Goal: Information Seeking & Learning: Learn about a topic

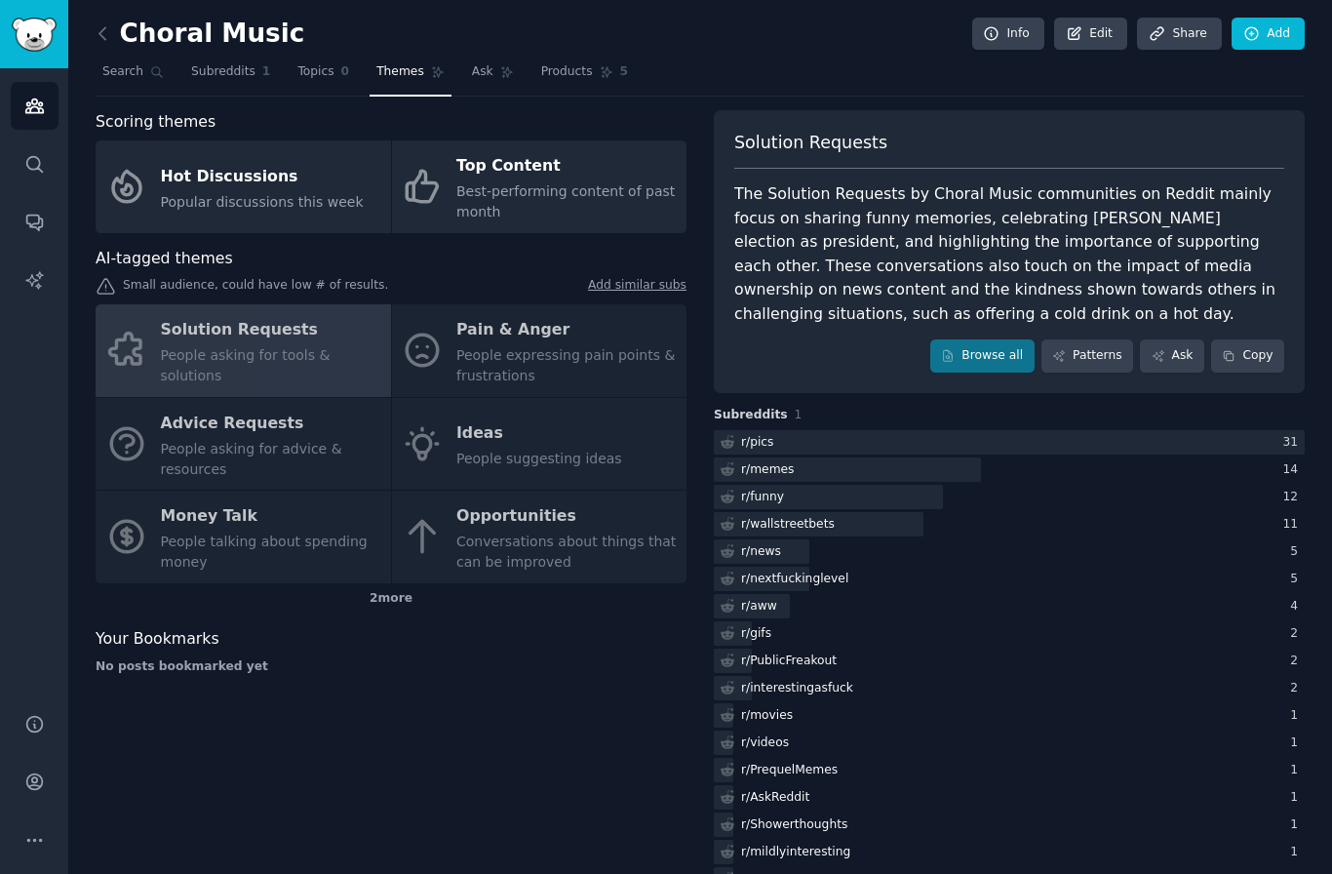
click at [116, 31] on link at bounding box center [108, 34] width 24 height 31
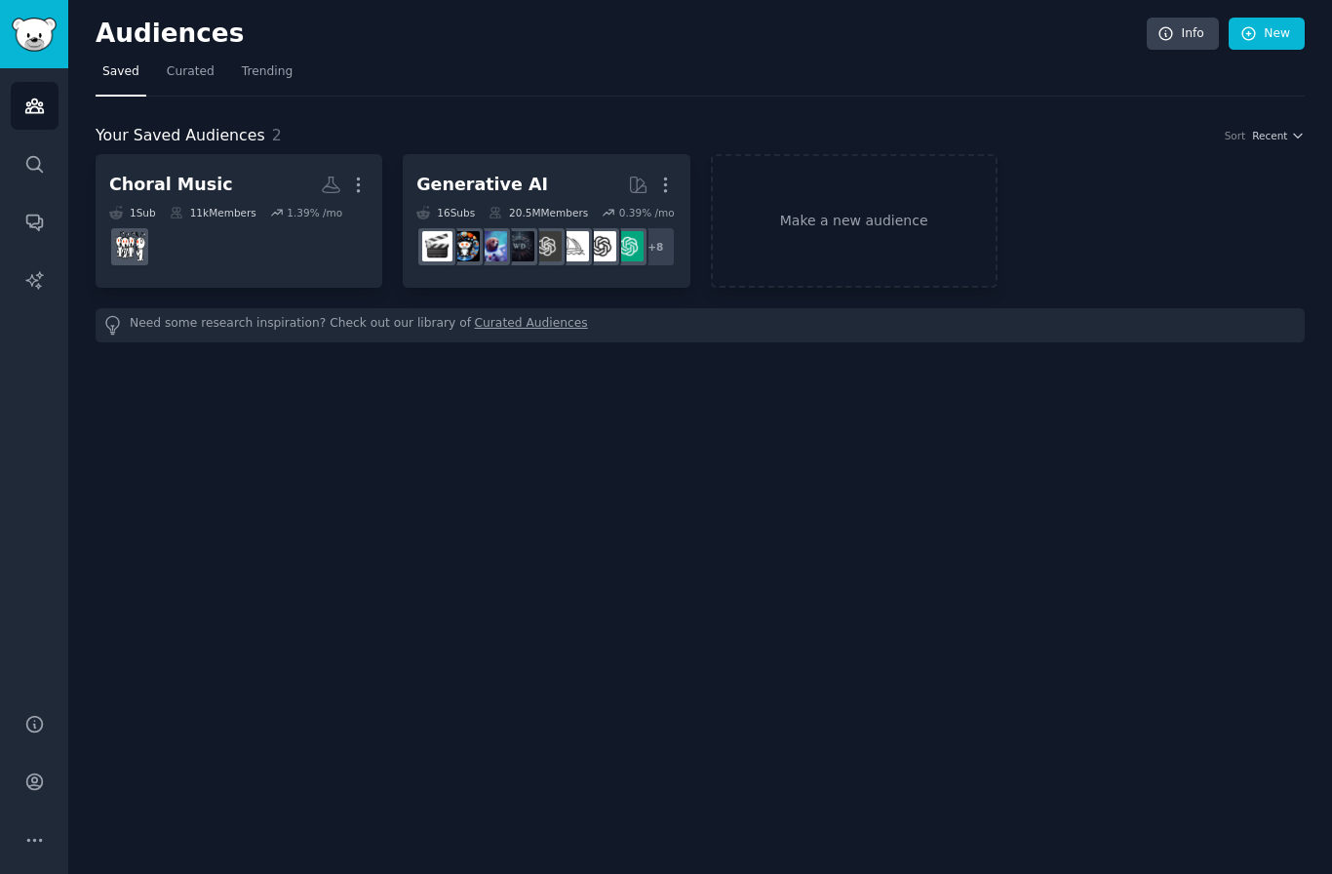
click at [263, 272] on dd at bounding box center [238, 246] width 259 height 55
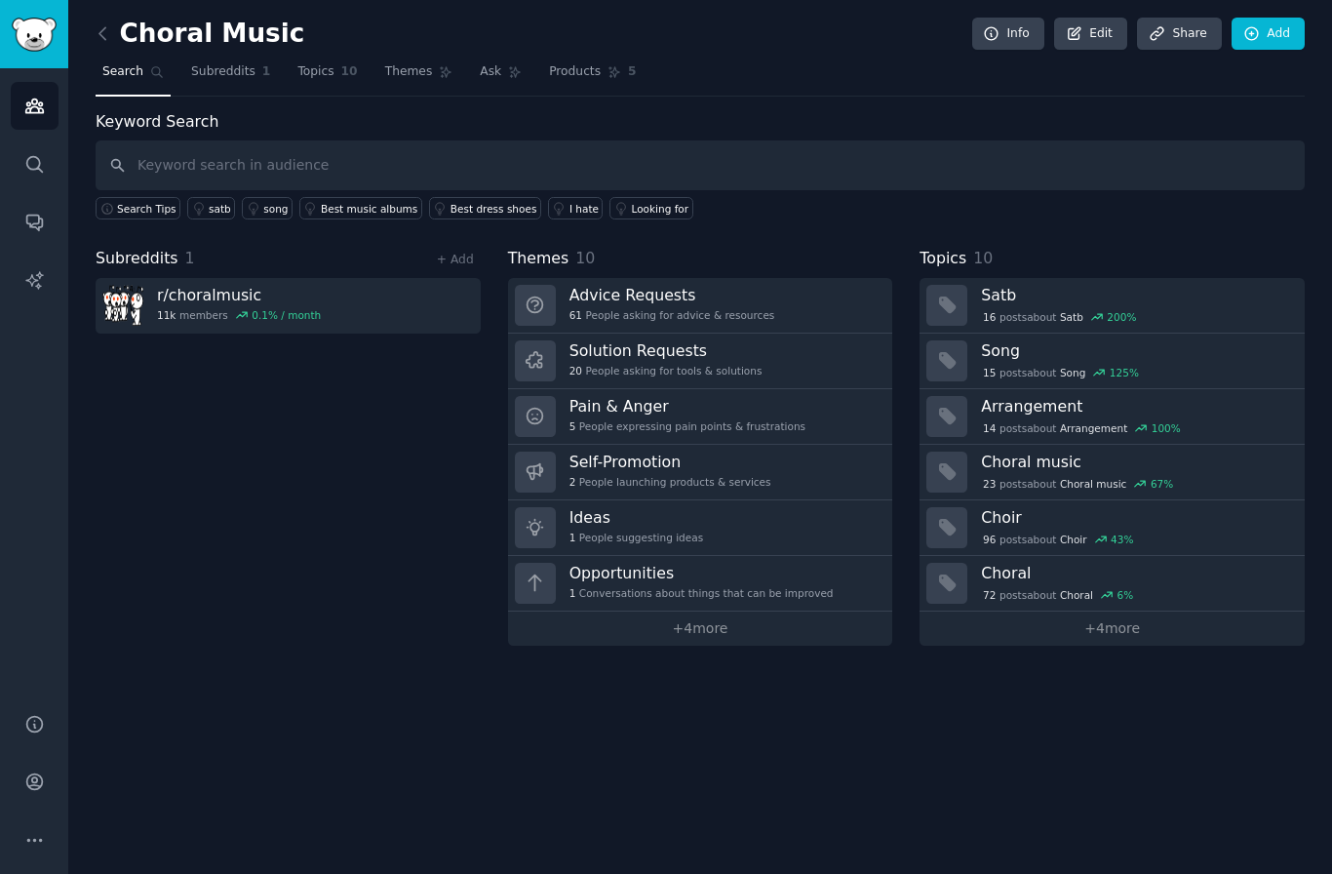
click at [311, 311] on link "r/ choralmusic 11k members 0.1 % / month" at bounding box center [288, 306] width 385 height 56
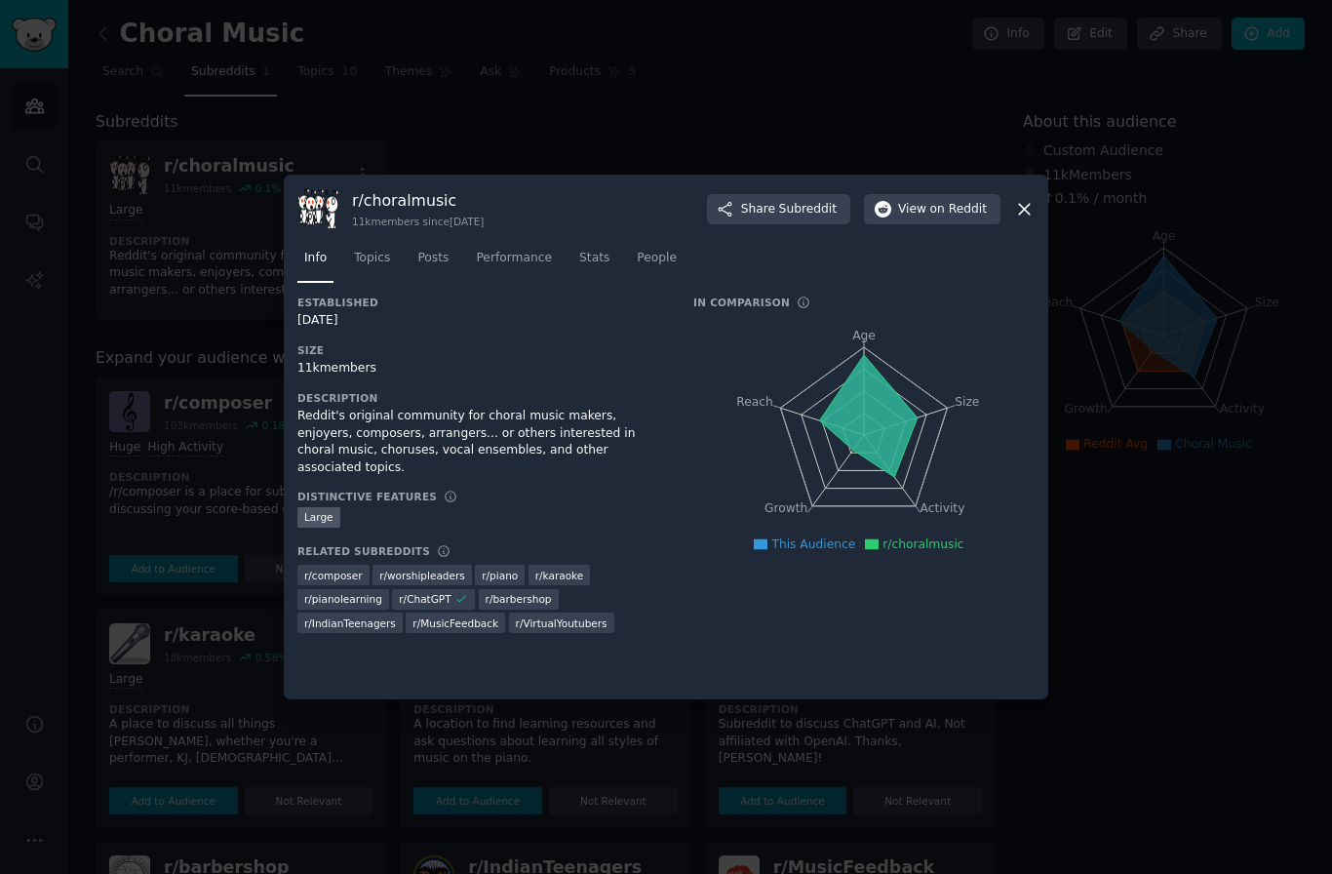
click at [937, 218] on span "on Reddit" at bounding box center [958, 210] width 57 height 18
click at [1034, 219] on icon at bounding box center [1024, 209] width 20 height 20
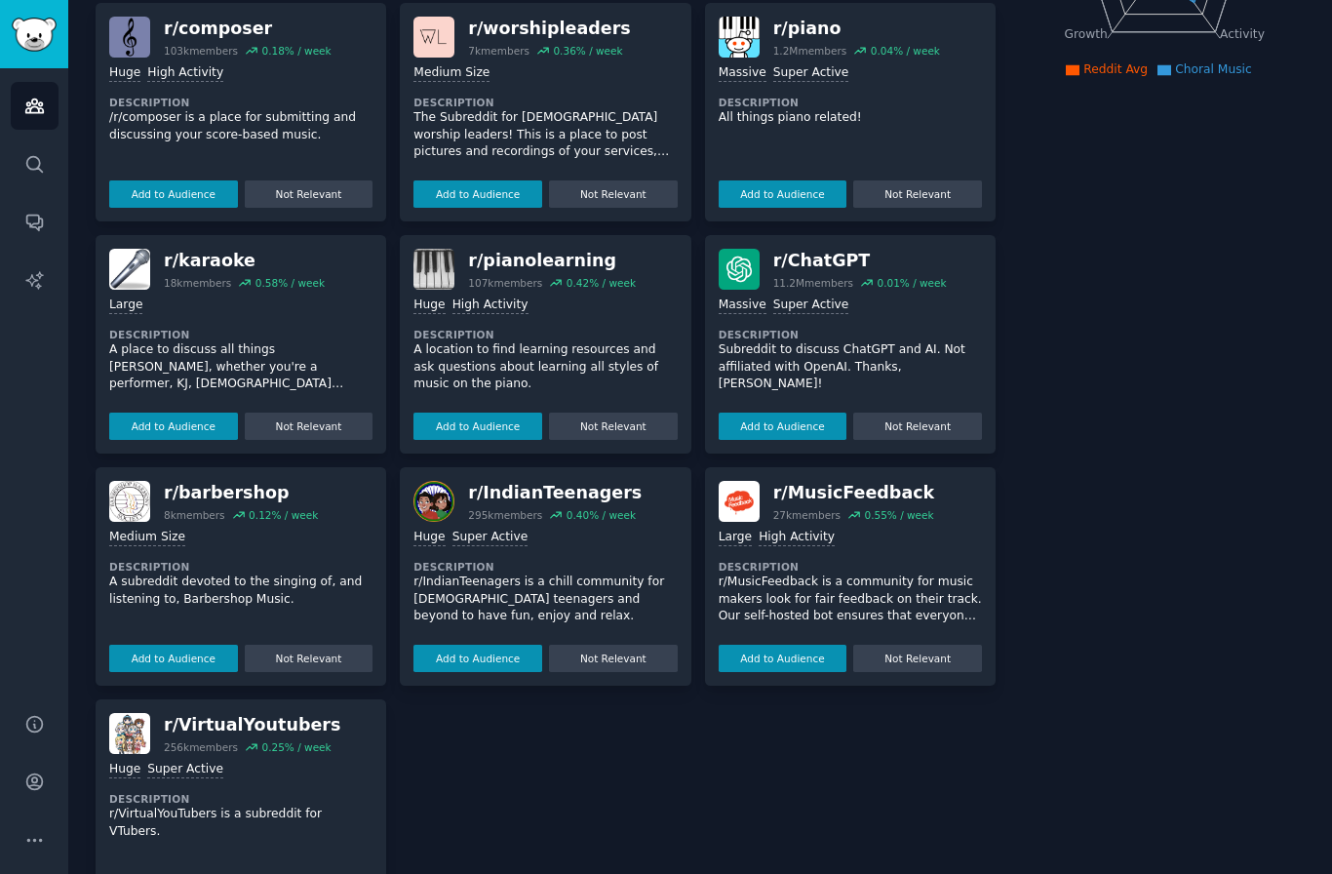
scroll to position [373, 0]
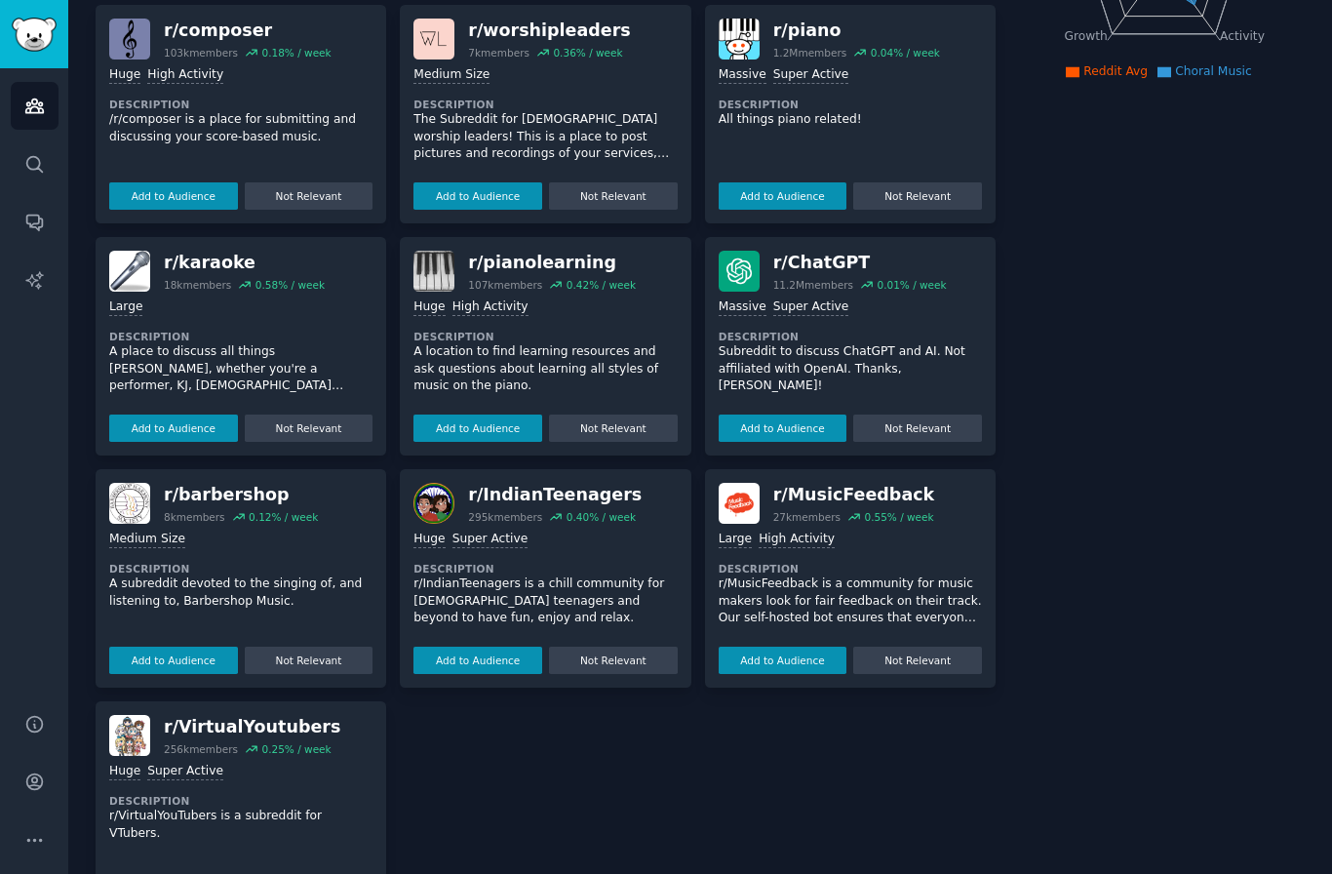
click at [191, 660] on button "Add to Audience" at bounding box center [173, 660] width 129 height 27
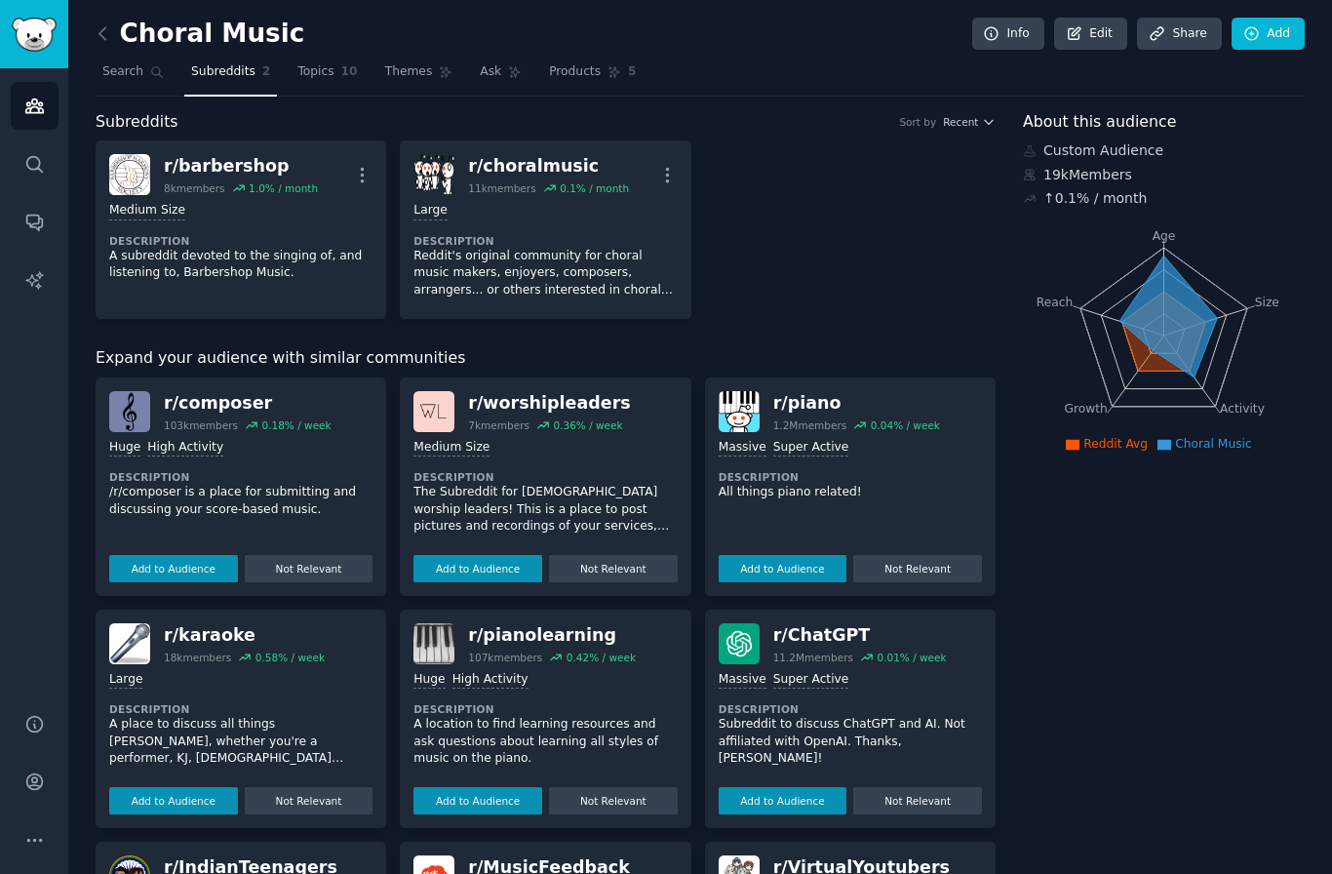
scroll to position [0, 0]
click at [118, 20] on link at bounding box center [108, 34] width 24 height 31
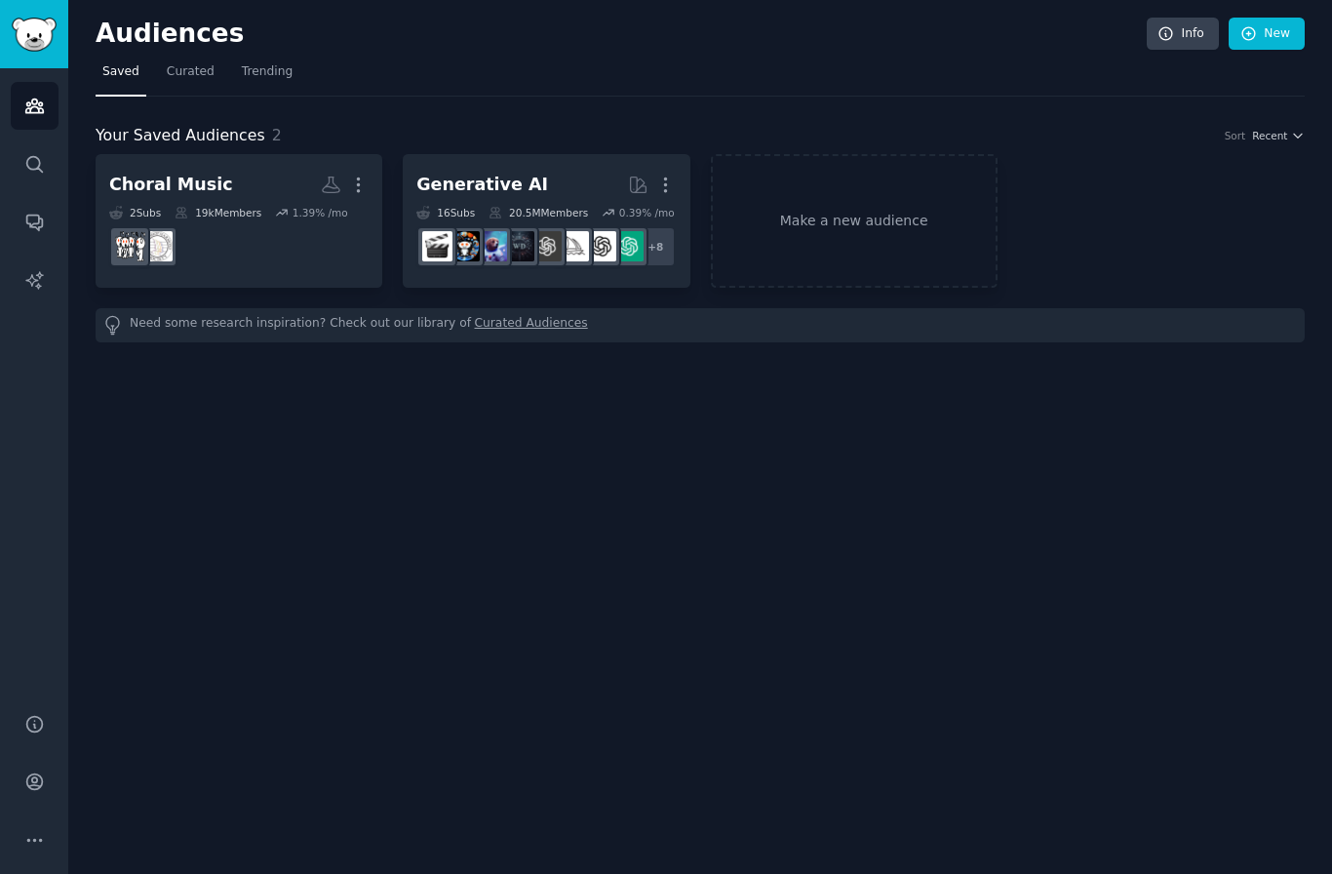
click at [269, 235] on dd at bounding box center [238, 246] width 259 height 55
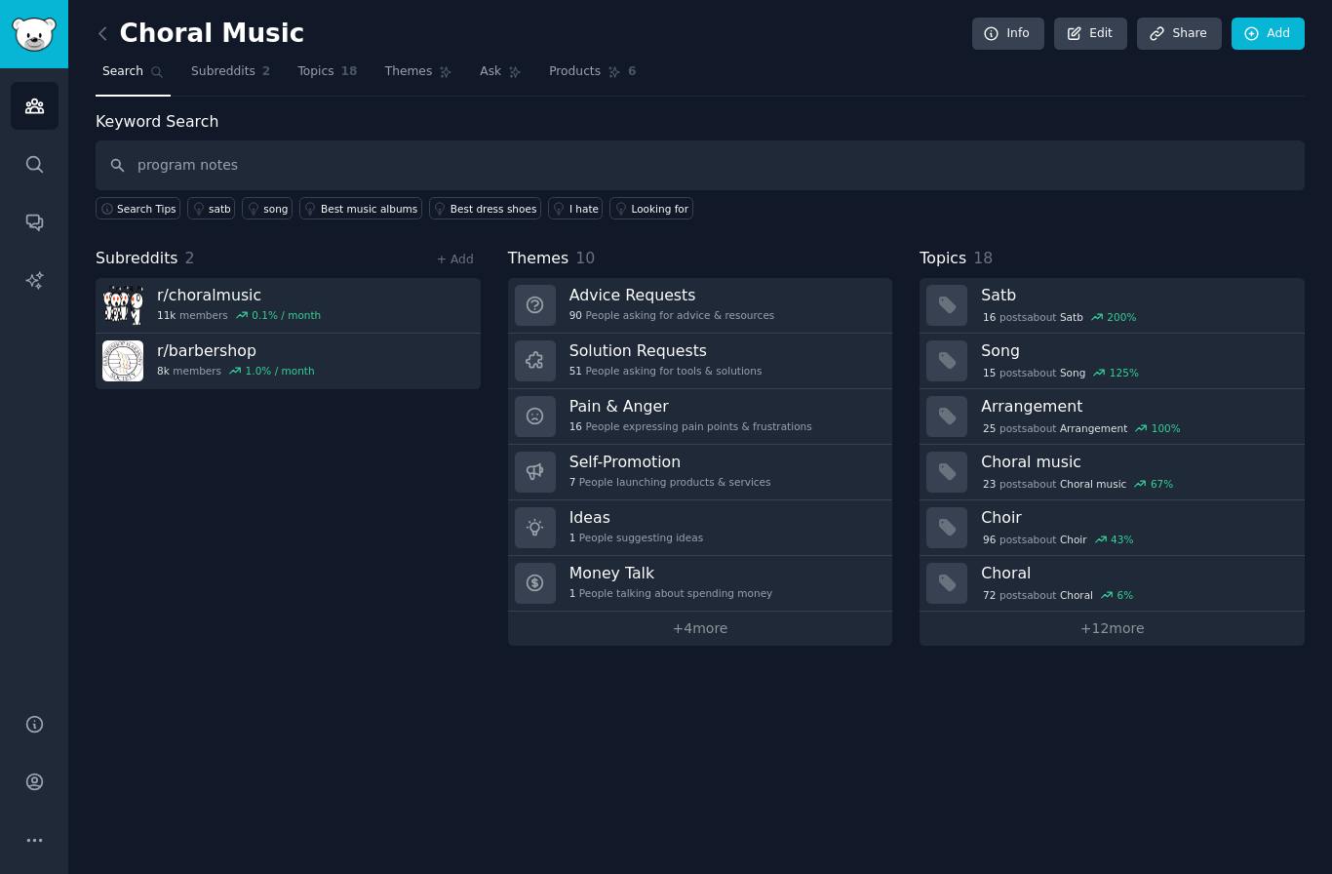
type input "program notes"
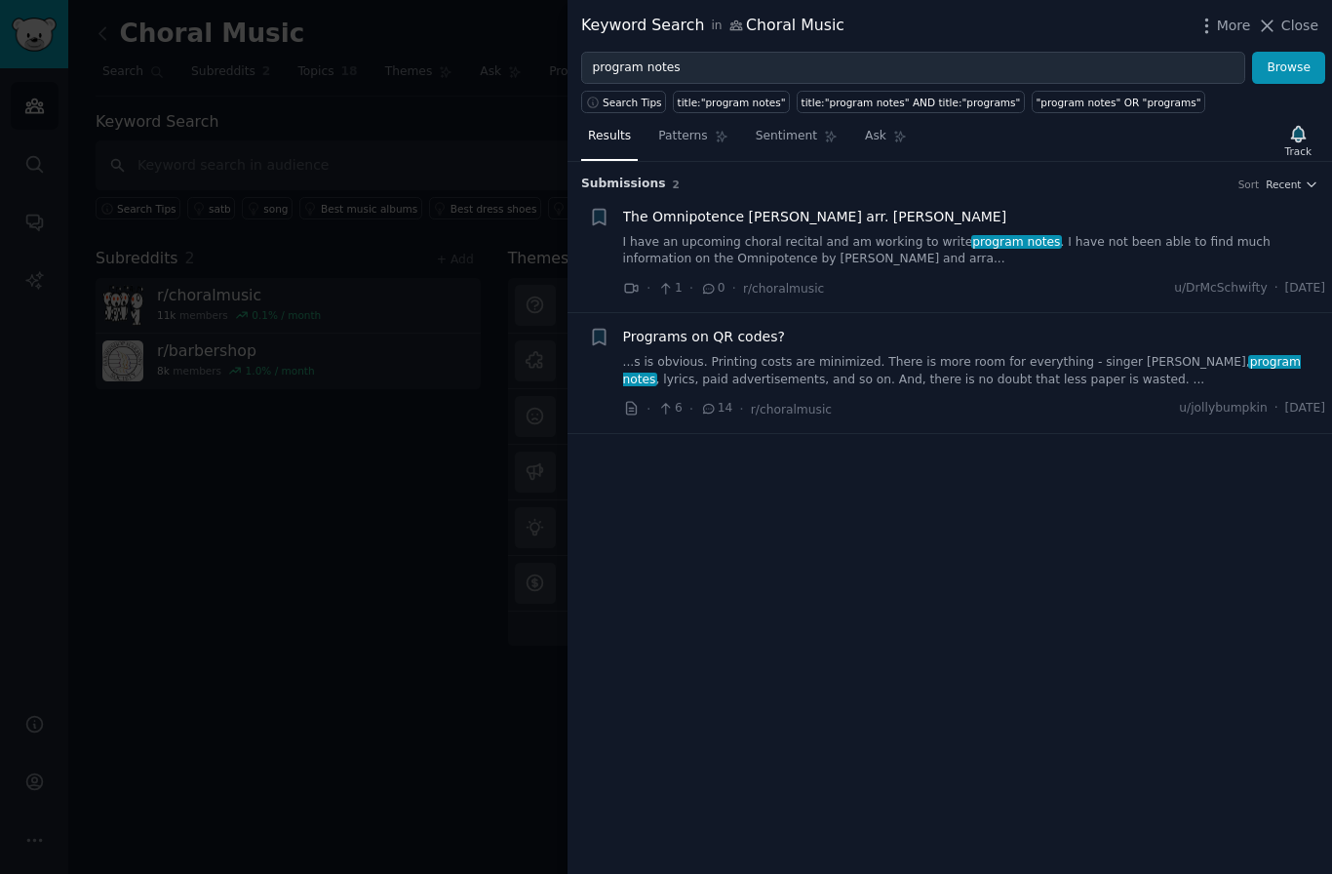
click at [846, 366] on link "...s is obvious. Printing costs are minimized. There is more room for everythin…" at bounding box center [974, 371] width 703 height 34
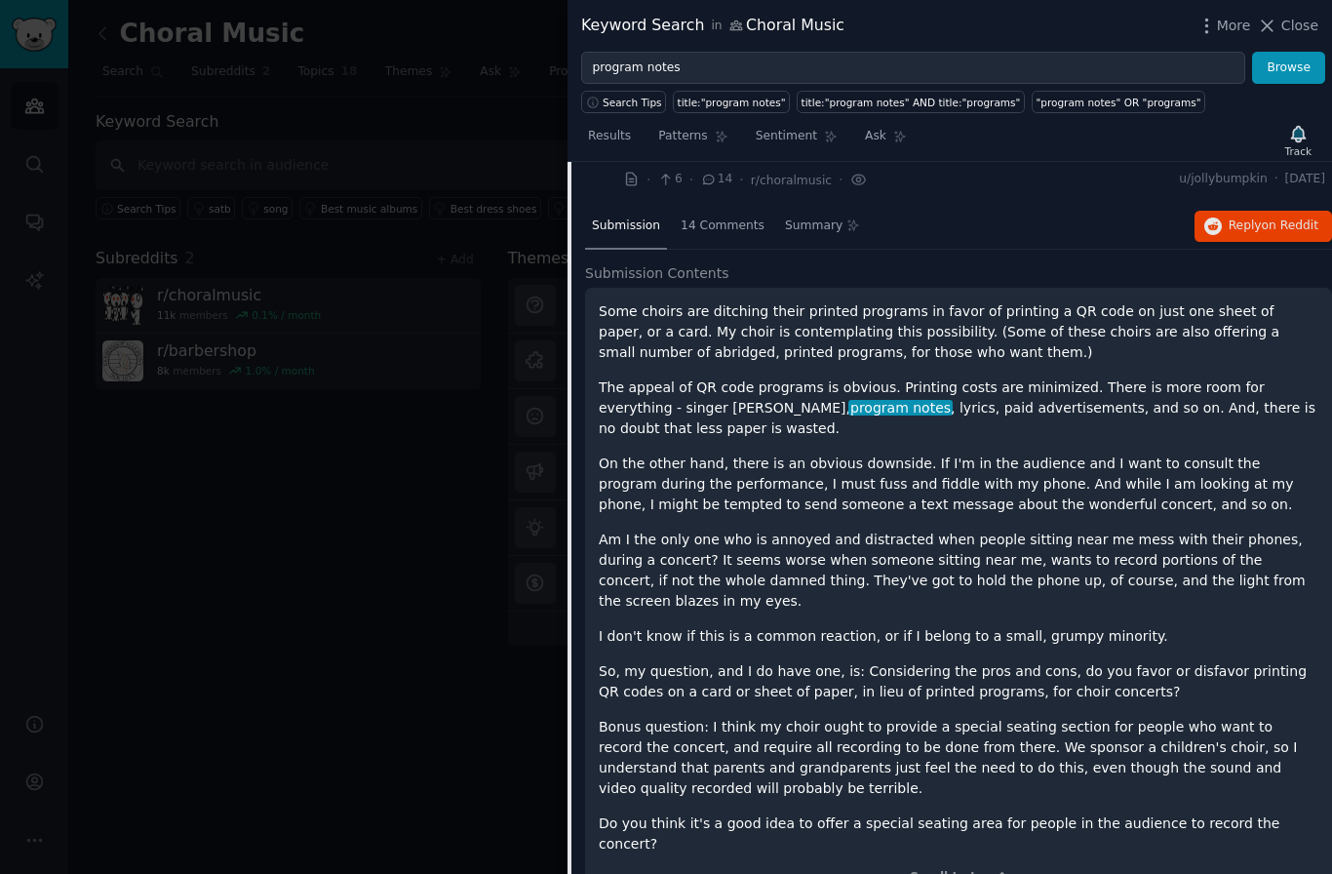
scroll to position [230, 0]
click at [734, 219] on span "14 Comments" at bounding box center [723, 225] width 84 height 18
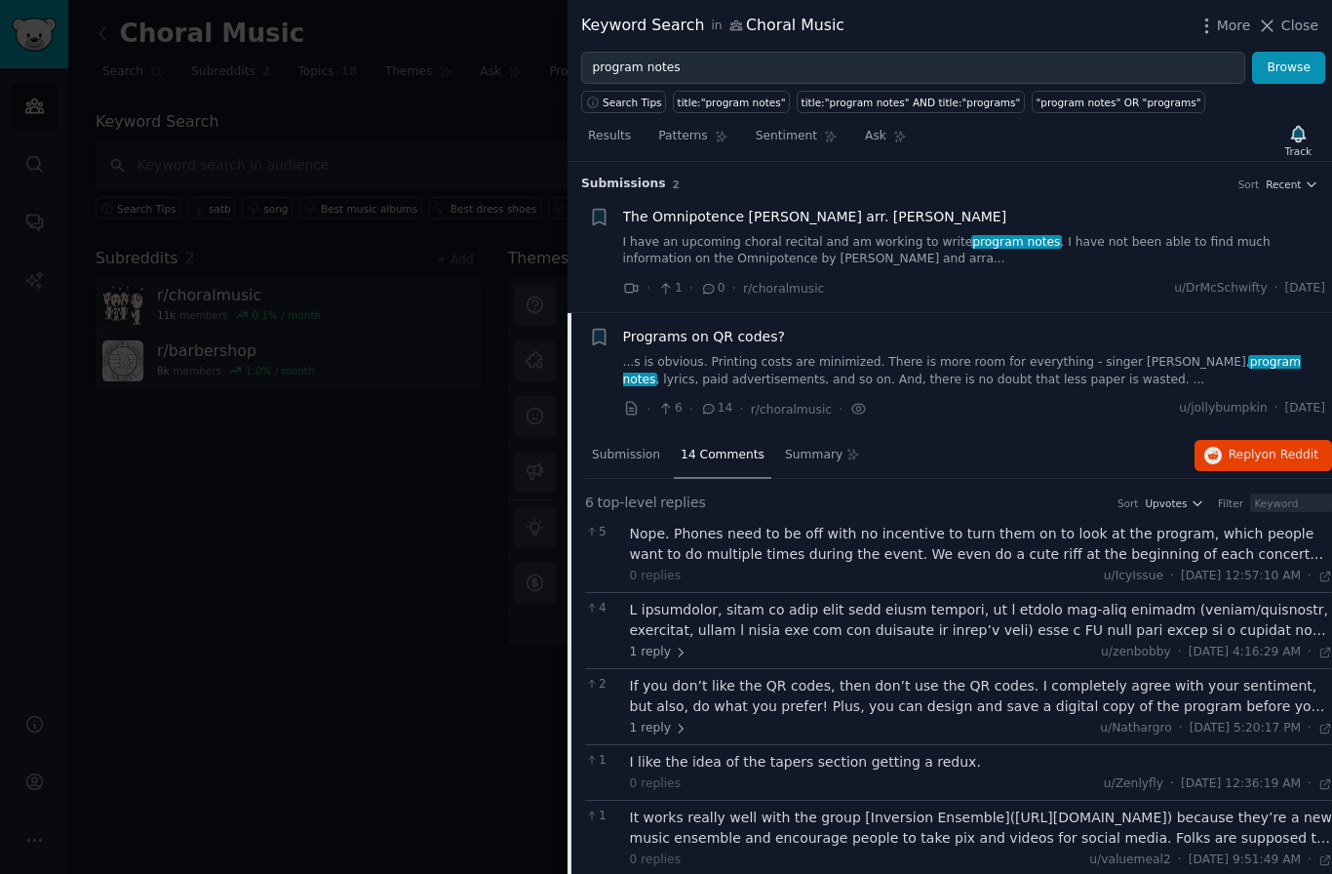
click at [1197, 546] on div "Nope. Phones need to be off with no incentive to turn them on to look at the pr…" at bounding box center [981, 544] width 703 height 41
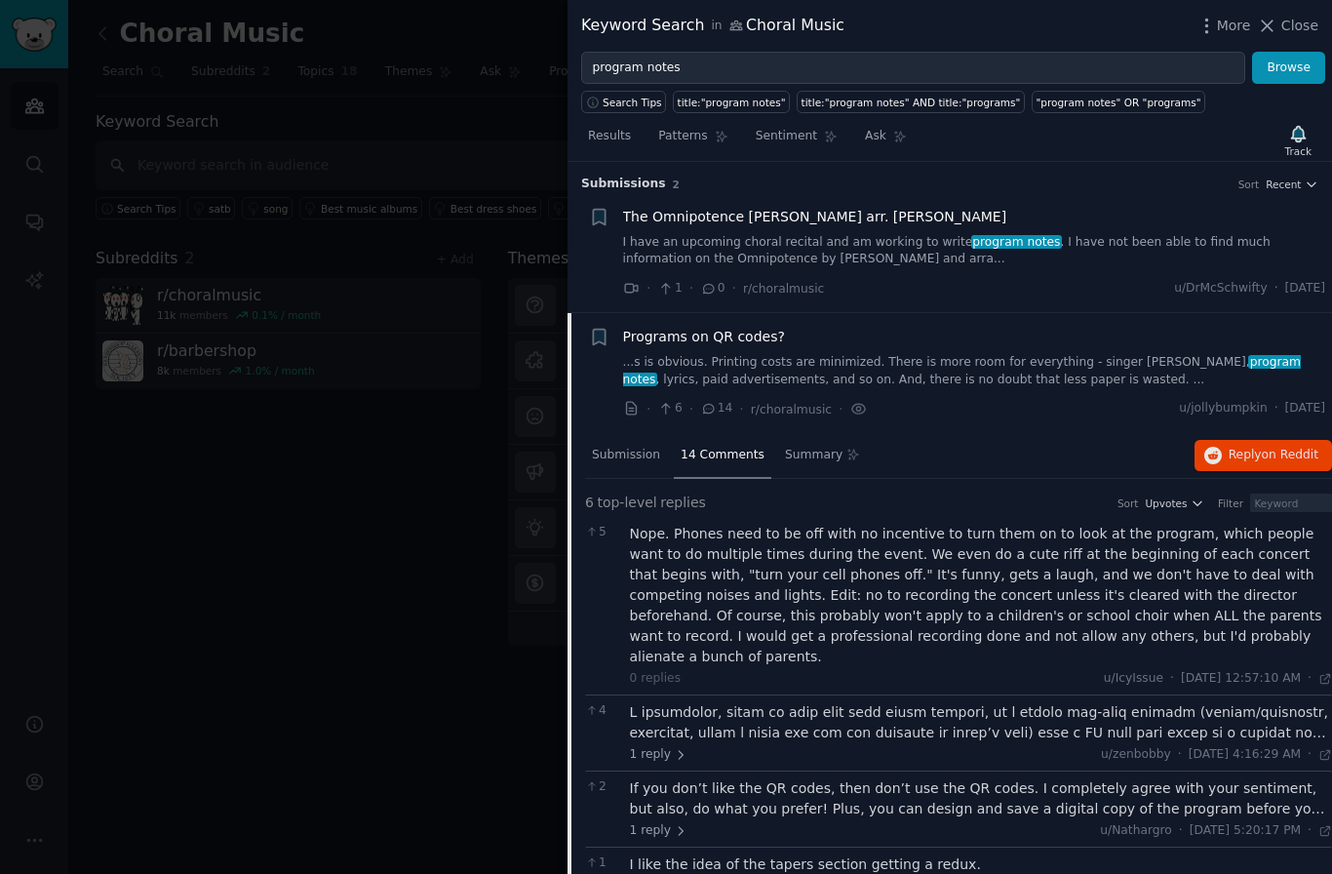
click at [924, 702] on div at bounding box center [981, 722] width 703 height 41
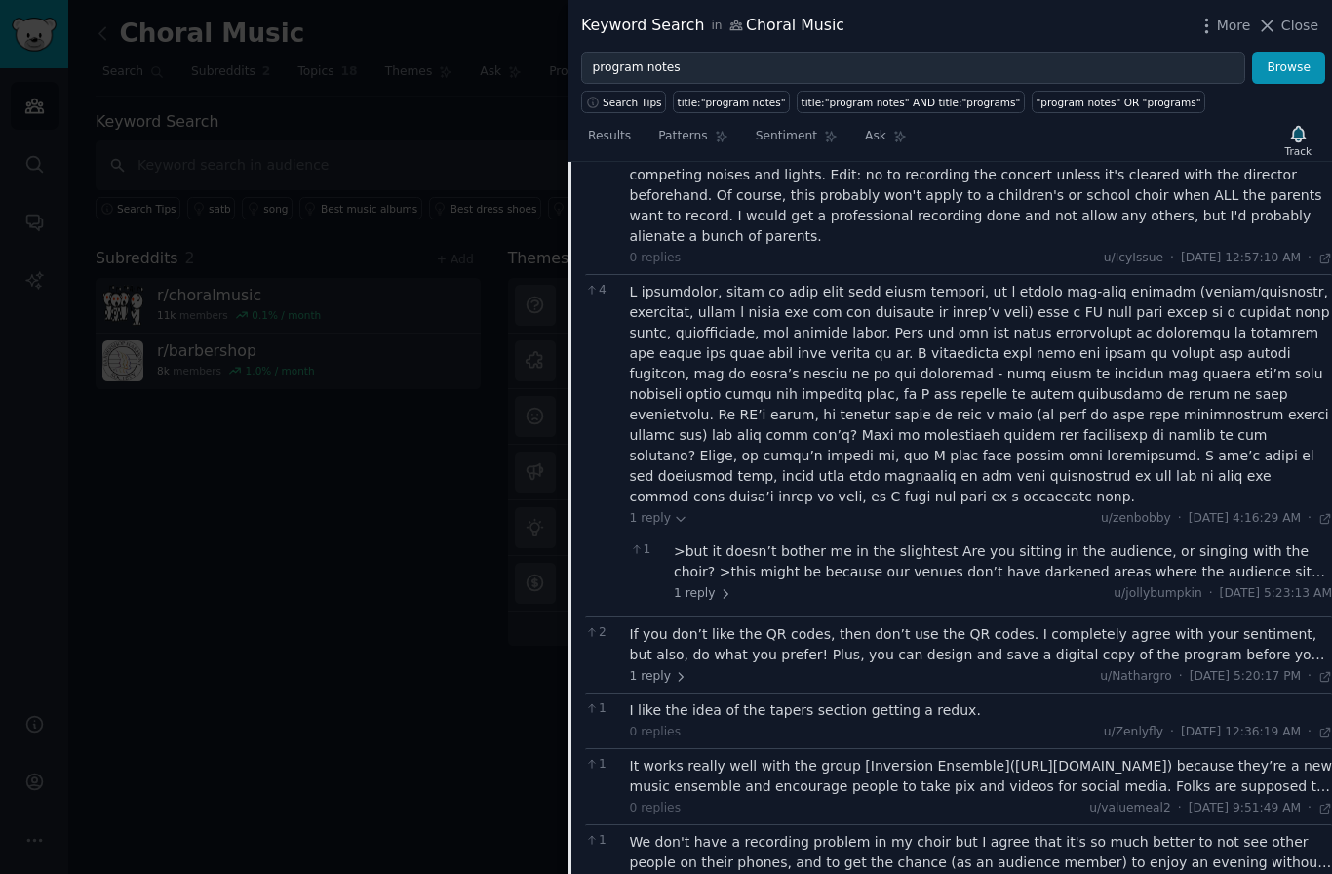
scroll to position [420, 0]
click at [1082, 756] on div "It works really well with the group [Inversion Ensemble]([URL][DOMAIN_NAME]) be…" at bounding box center [981, 776] width 703 height 41
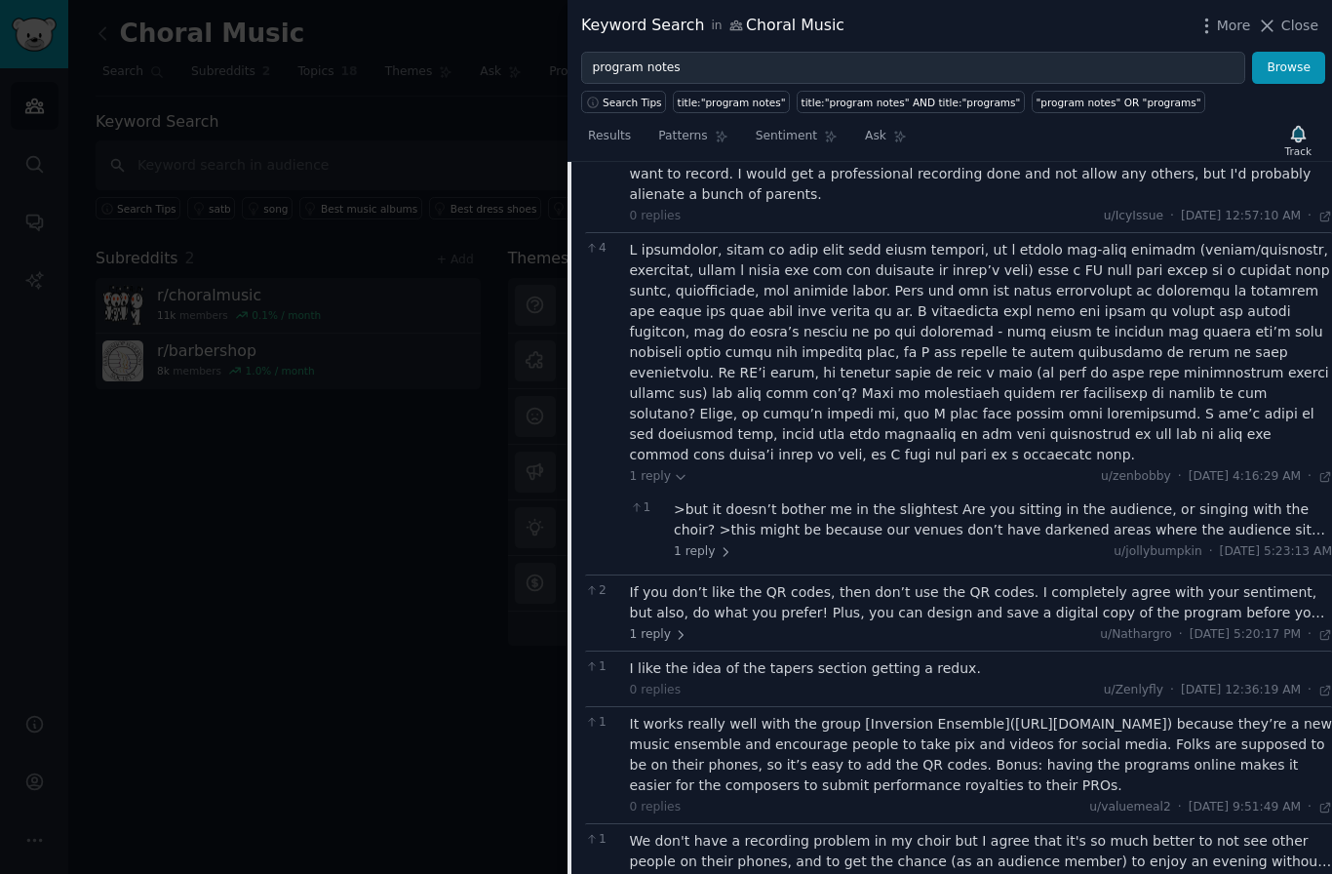
scroll to position [461, 0]
click at [1082, 832] on div "We don't have a recording problem in my choir but I agree that it's so much bet…" at bounding box center [981, 852] width 703 height 41
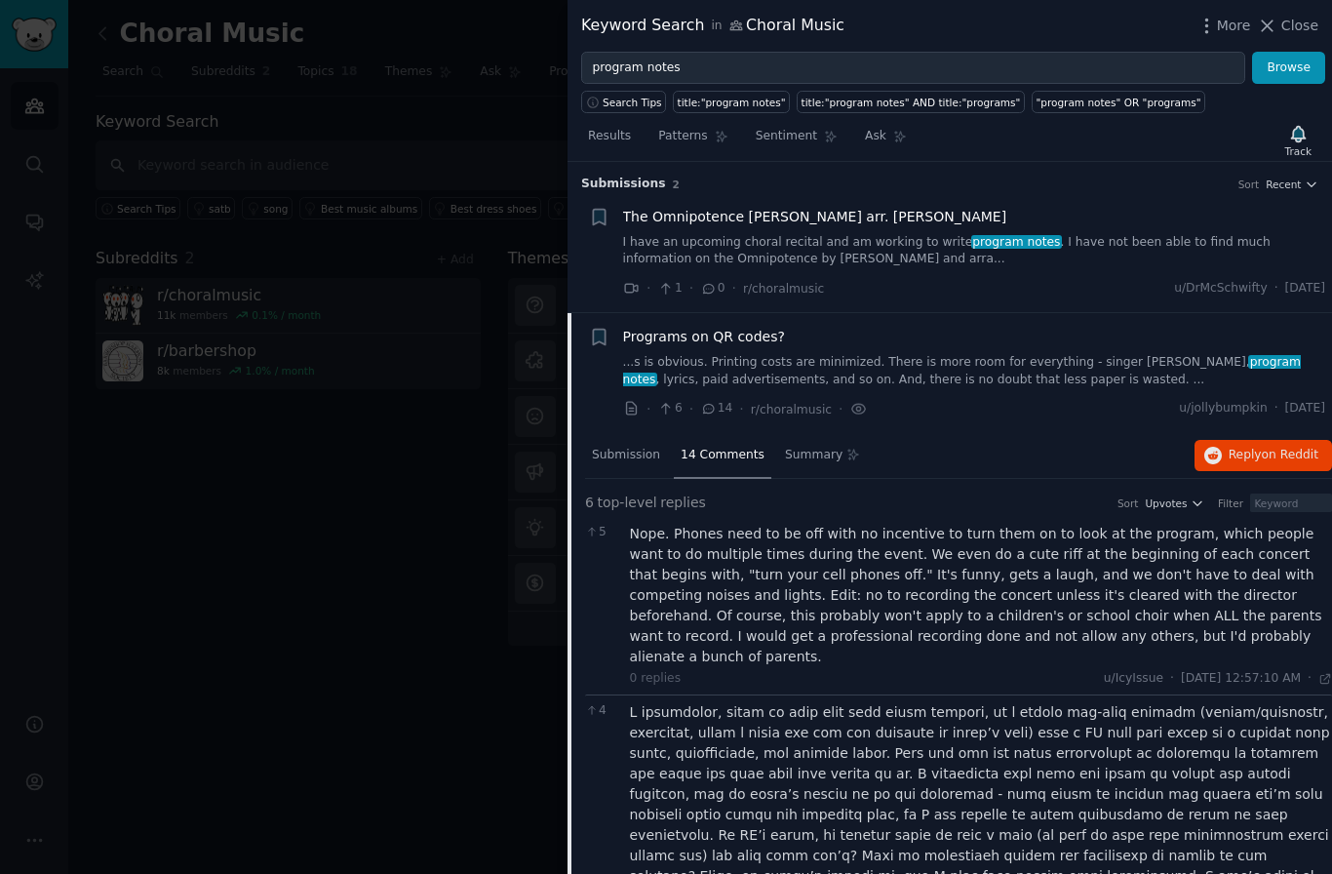
scroll to position [0, 0]
click at [971, 244] on span "program notes" at bounding box center [1017, 242] width 92 height 14
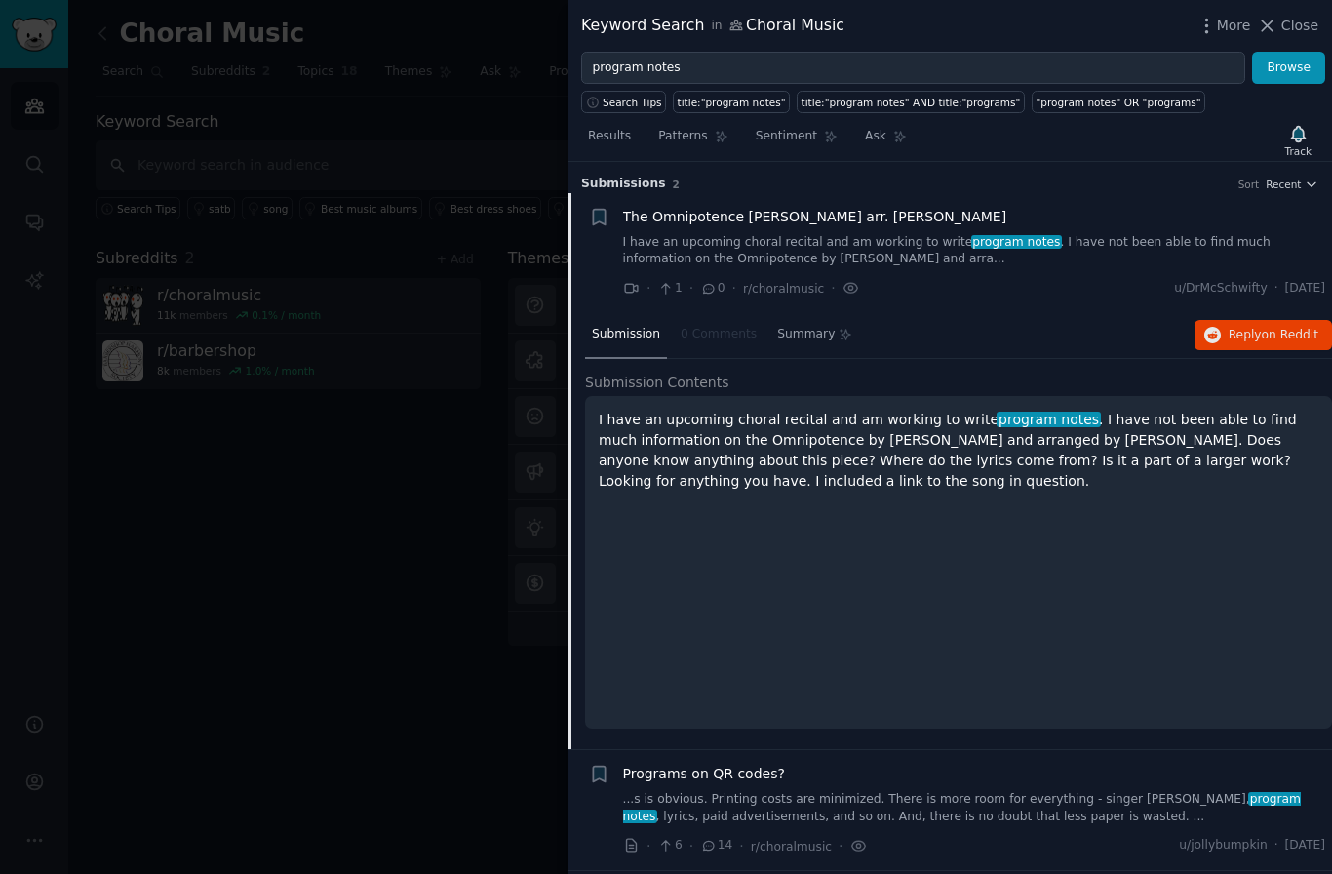
click at [699, 137] on span "Patterns" at bounding box center [682, 137] width 49 height 18
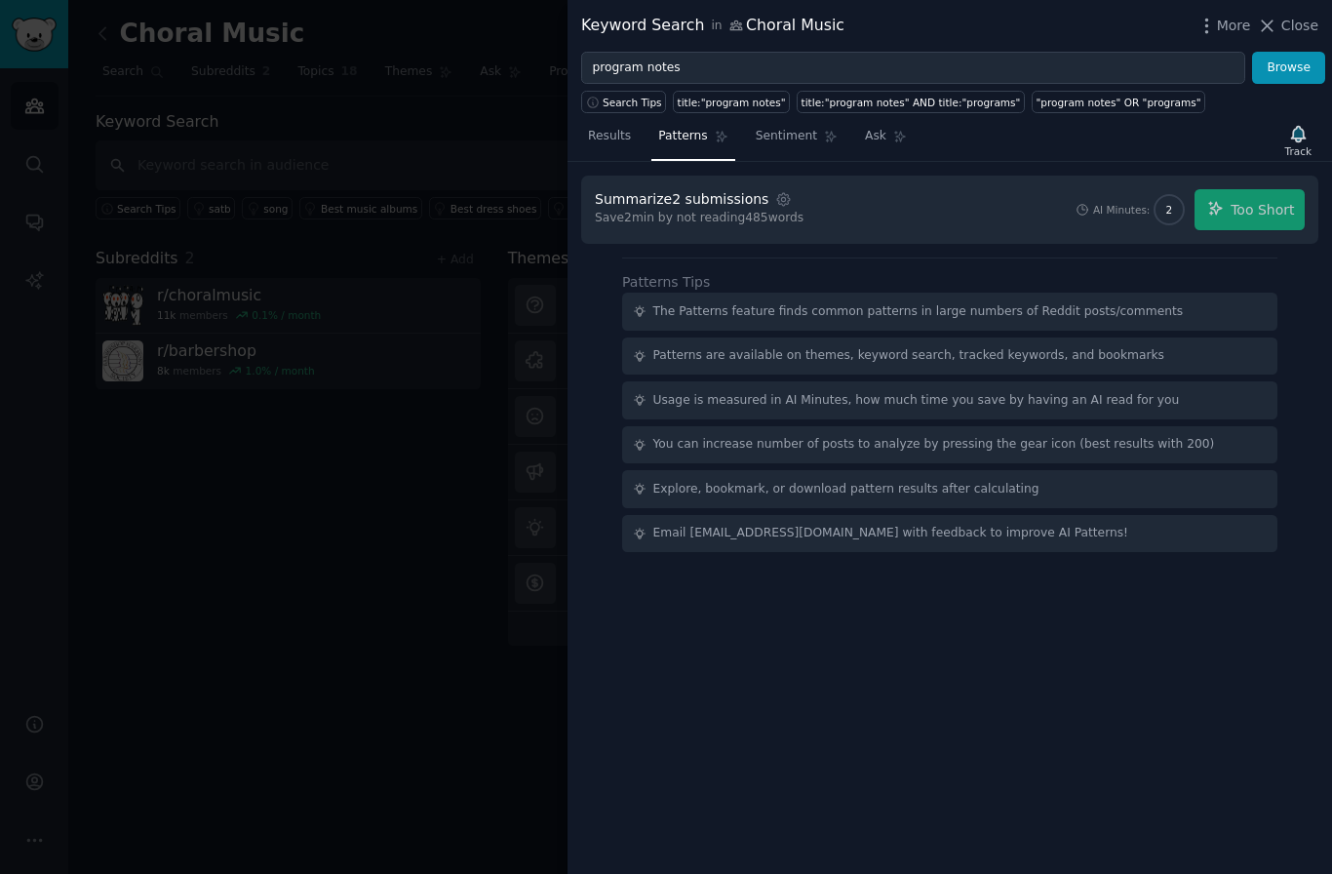
click at [882, 132] on link "Ask" at bounding box center [886, 141] width 56 height 40
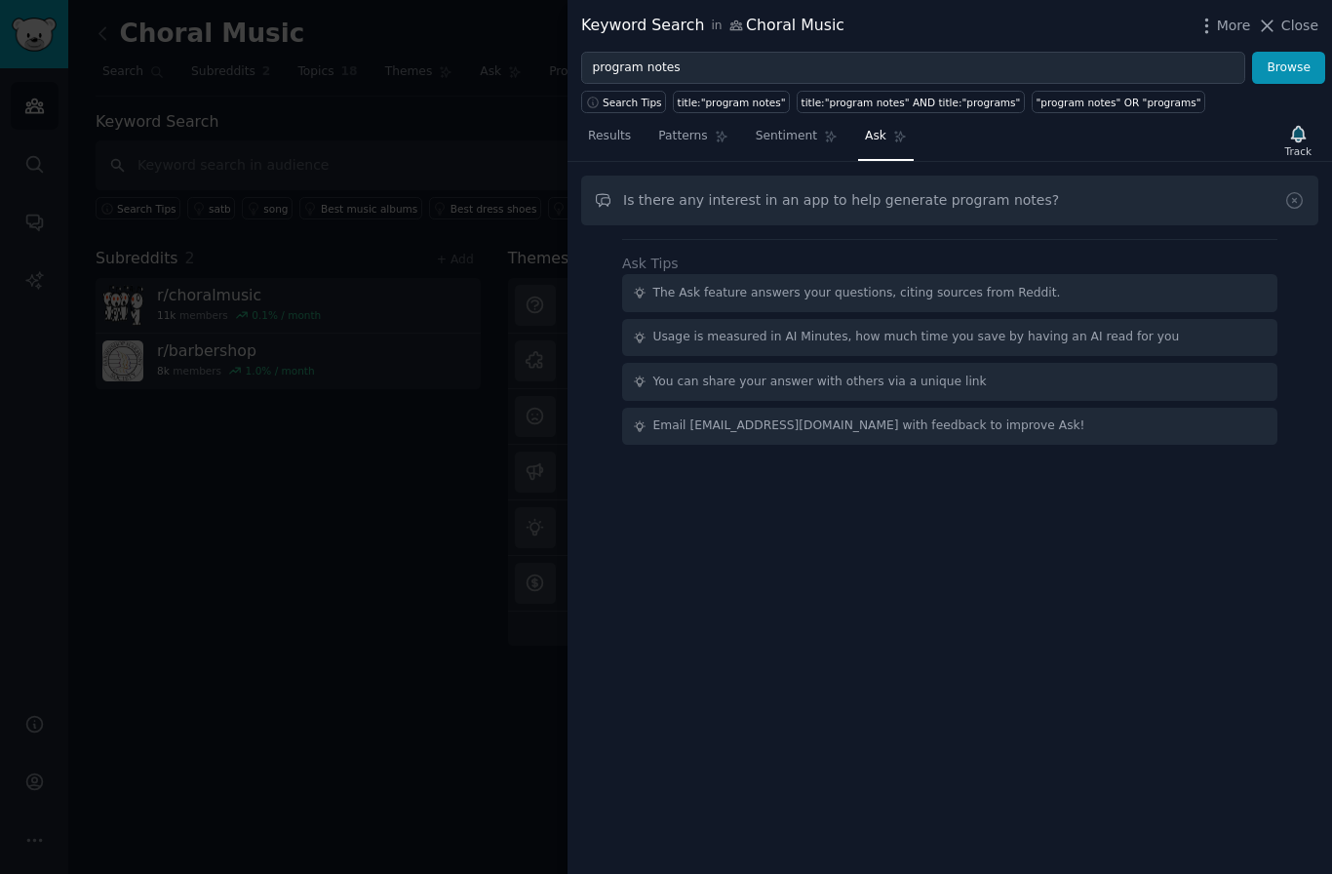
click at [905, 210] on input "Is there any interest in an app to help generate program notes?" at bounding box center [949, 201] width 737 height 50
click at [893, 206] on input "Is there any interest in an app to help generate program notes?" at bounding box center [949, 201] width 737 height 50
click at [884, 204] on input "Is there any interest in an app to help generate program notes?" at bounding box center [949, 201] width 737 height 50
click at [882, 200] on input "Is there any interest in an app to help generate program notes?" at bounding box center [949, 201] width 737 height 50
type input "Is there any interest in an app to help create program notes?"
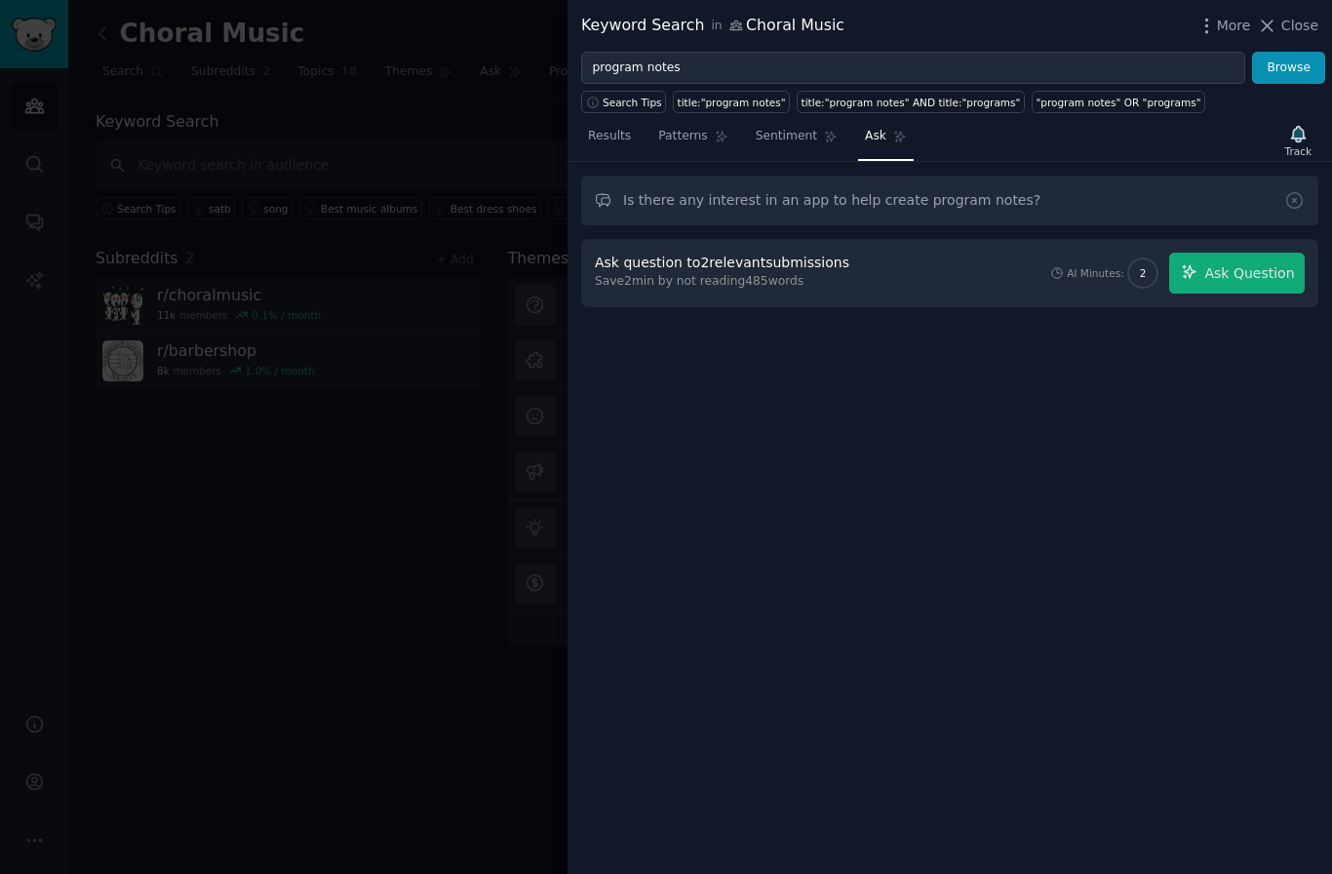
click at [958, 423] on div "Is there any interest in an app to help create program notes? Ask question to 2…" at bounding box center [950, 518] width 765 height 712
click at [1277, 25] on icon at bounding box center [1267, 26] width 20 height 20
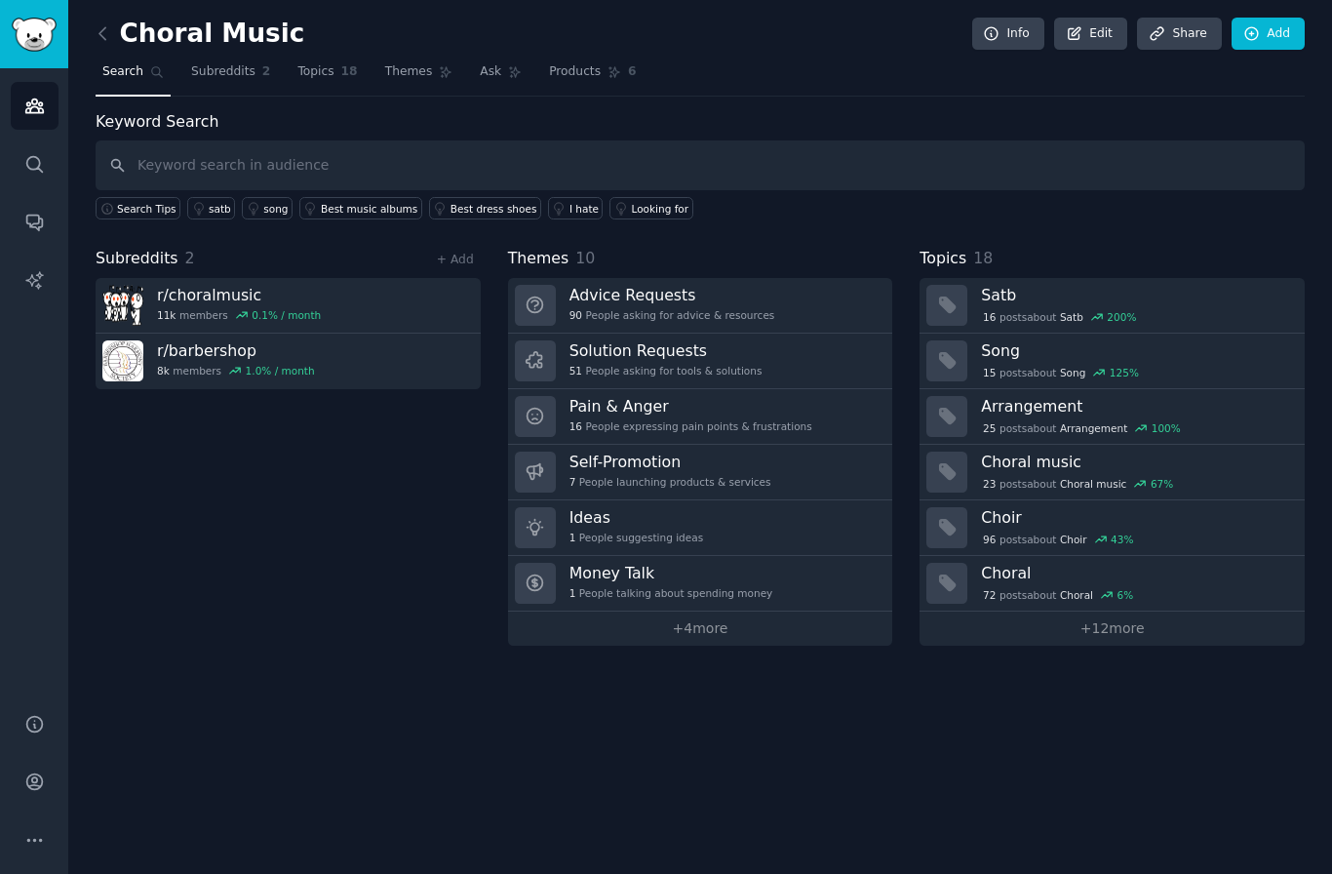
click at [665, 301] on h3 "Advice Requests" at bounding box center [673, 295] width 206 height 20
click at [688, 414] on div "Pain & Anger 16 People expressing pain points & frustrations" at bounding box center [691, 416] width 243 height 41
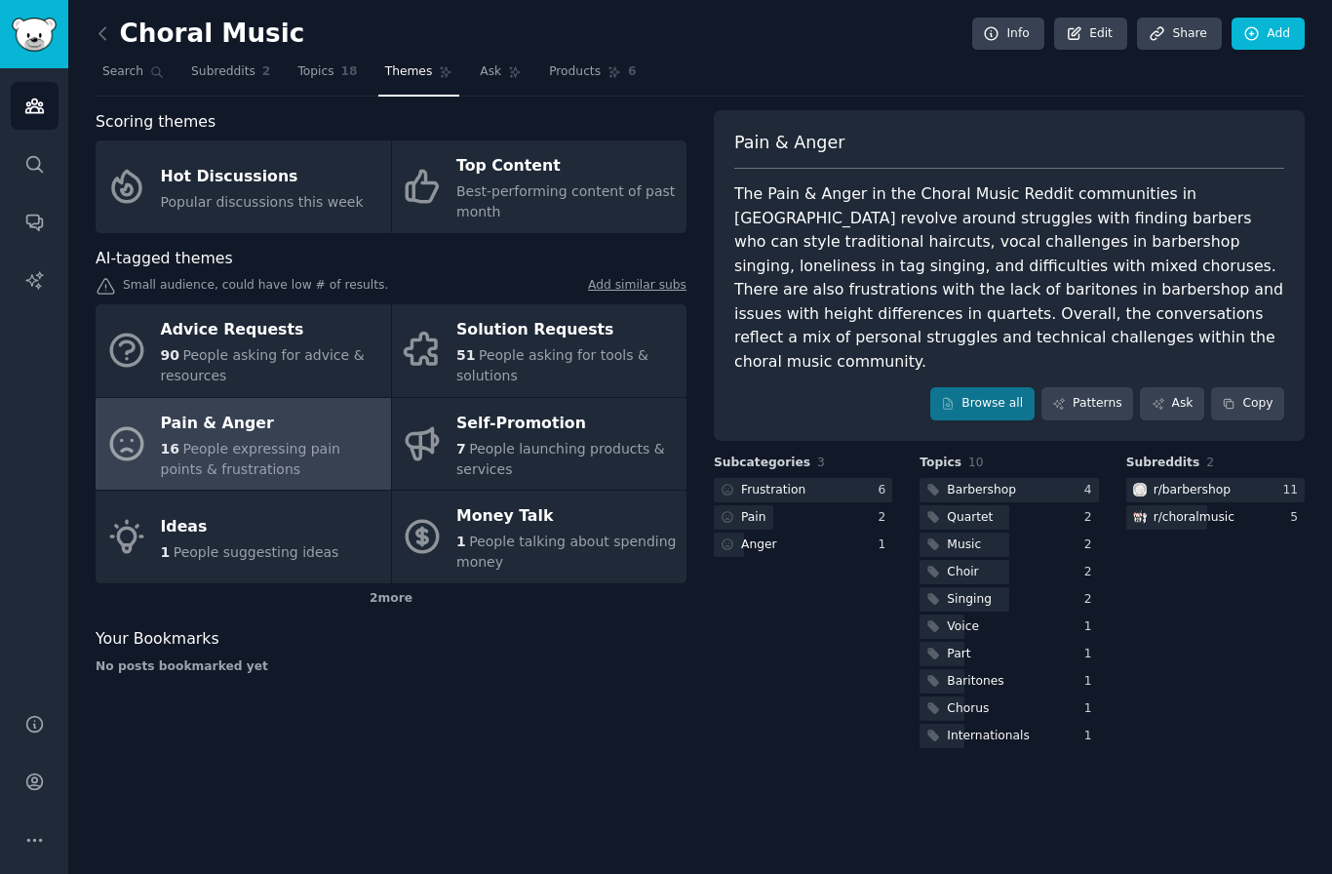
click at [975, 387] on link "Browse all" at bounding box center [982, 403] width 104 height 33
click at [543, 341] on div "Solution Requests" at bounding box center [566, 330] width 220 height 31
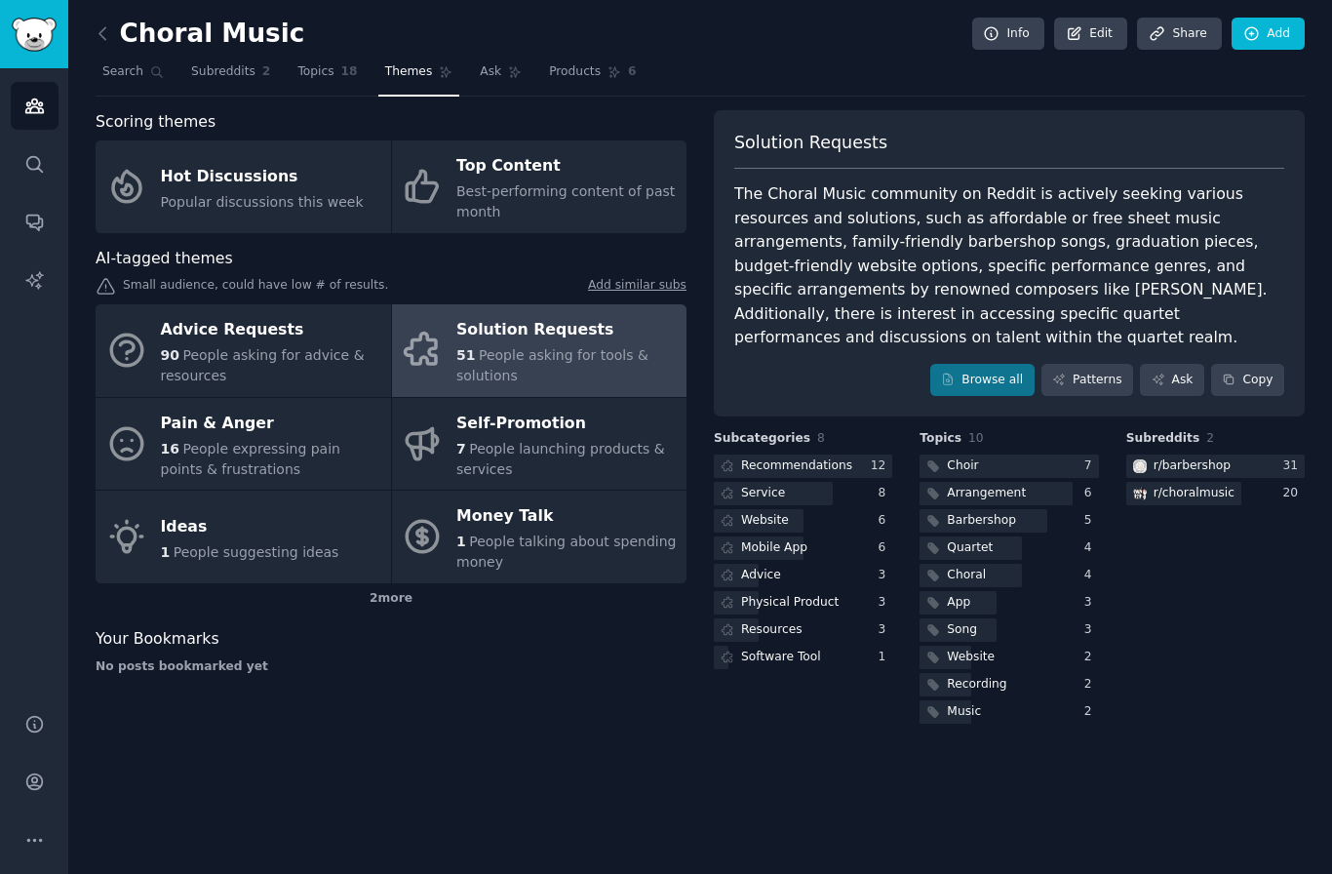
click at [979, 591] on div at bounding box center [958, 603] width 77 height 24
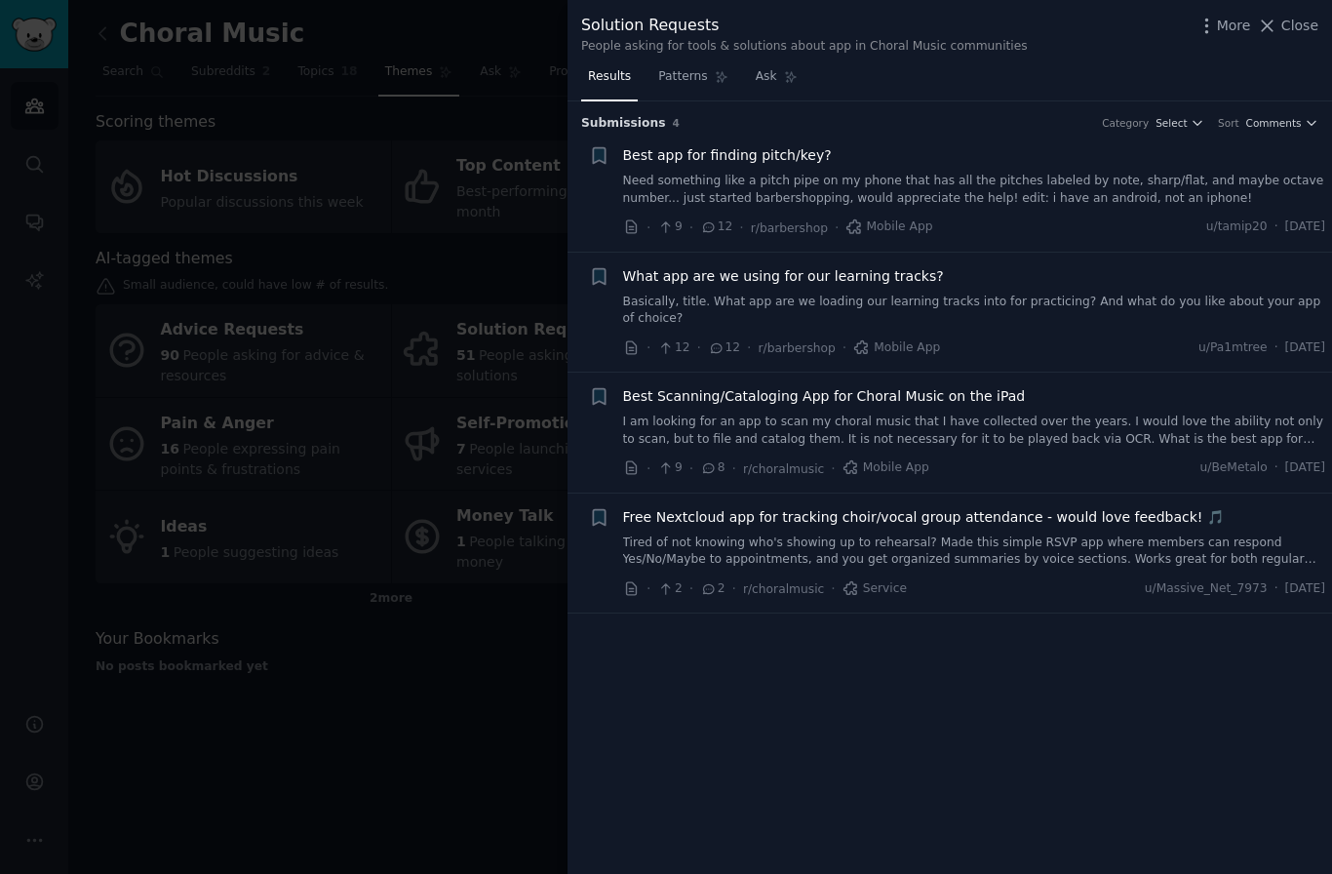
click at [932, 534] on link "Tired of not knowing who's showing up to rehearsal? Made this simple RSVP app w…" at bounding box center [974, 551] width 703 height 34
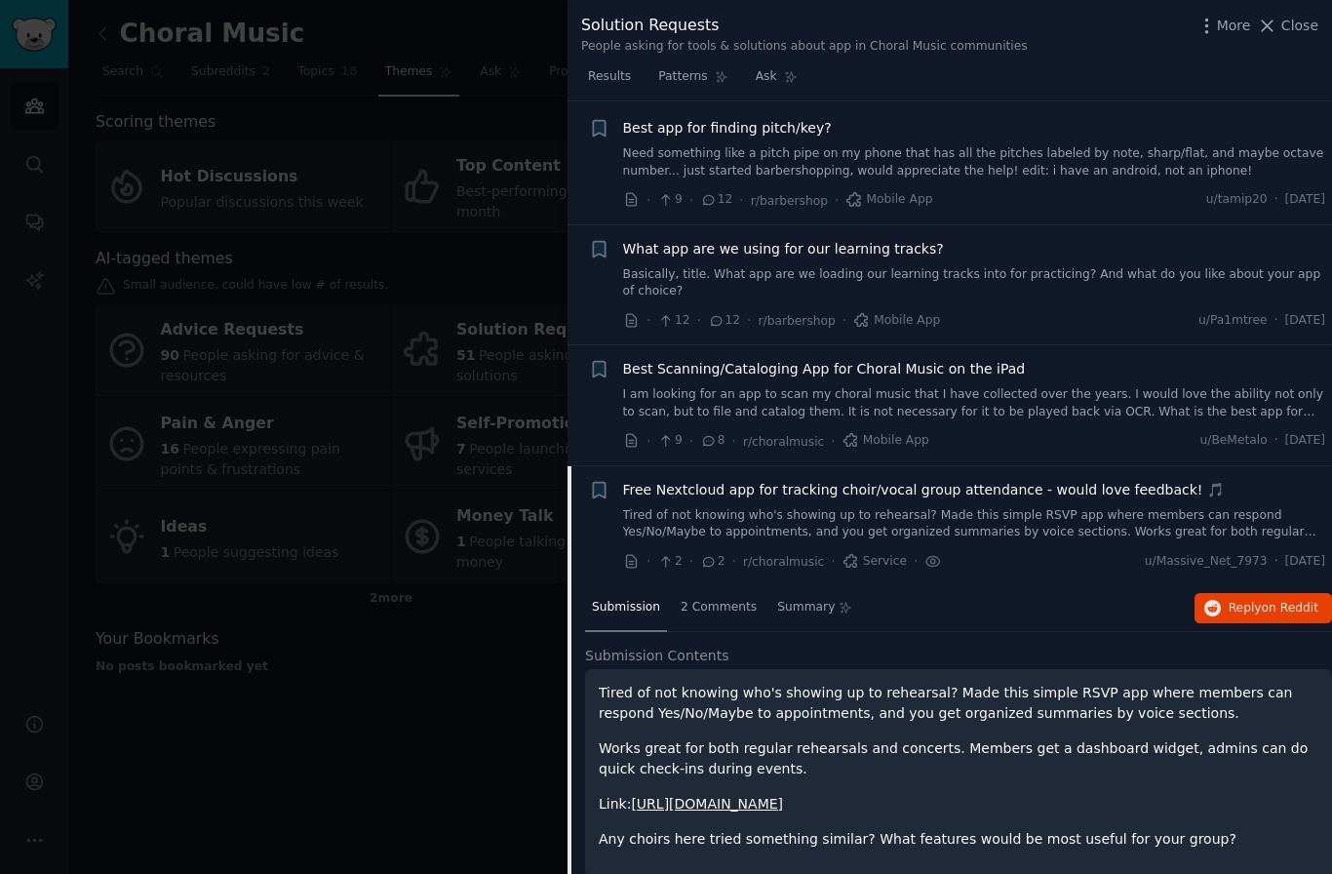
scroll to position [47, 0]
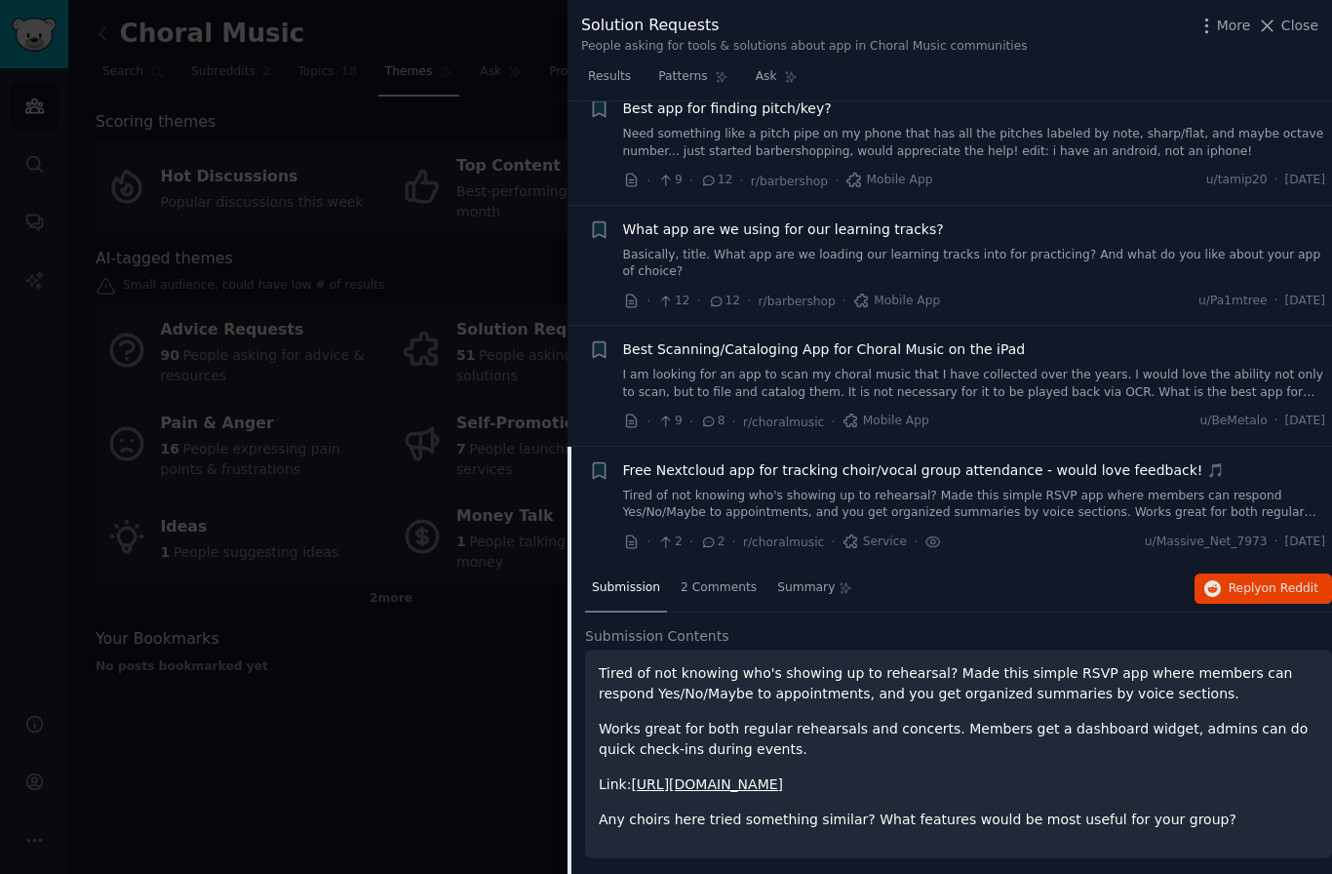
click at [858, 498] on link "Tired of not knowing who's showing up to rehearsal? Made this simple RSVP app w…" at bounding box center [974, 505] width 703 height 34
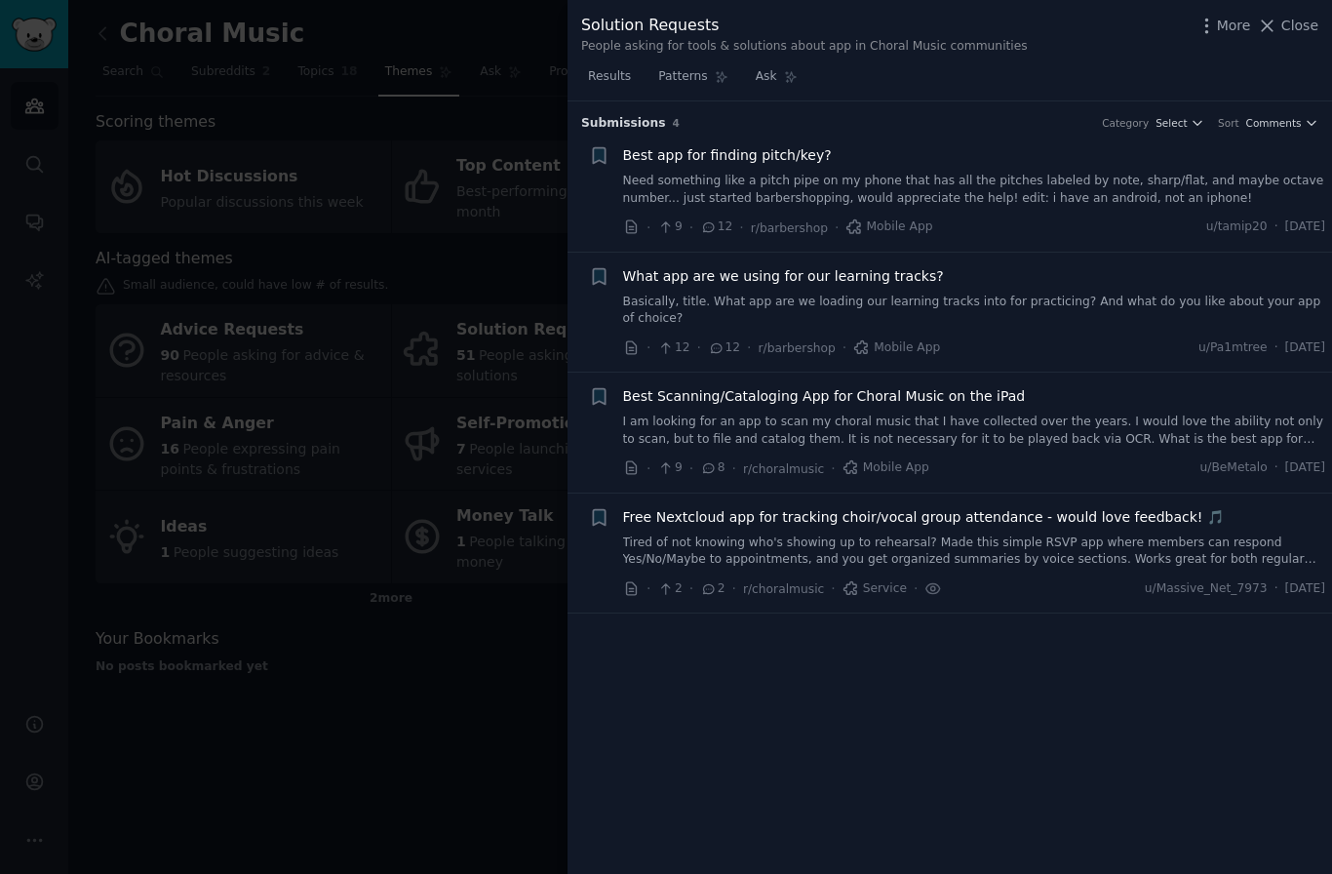
click at [858, 518] on span "Free Nextcloud app for tracking choir/vocal group attendance - would love feedb…" at bounding box center [923, 517] width 601 height 20
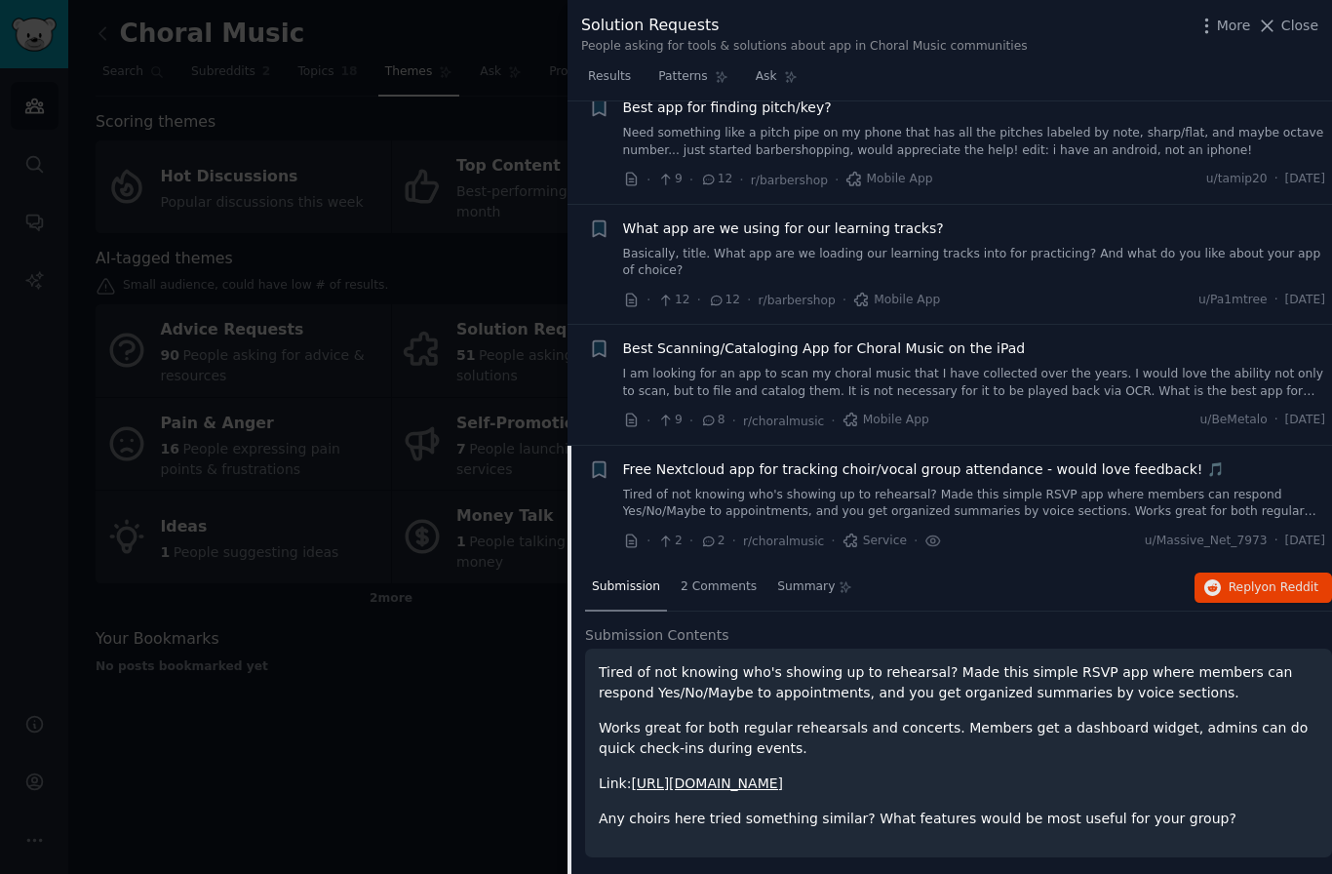
scroll to position [47, 0]
click at [783, 784] on link "[URL][DOMAIN_NAME]" at bounding box center [707, 784] width 152 height 16
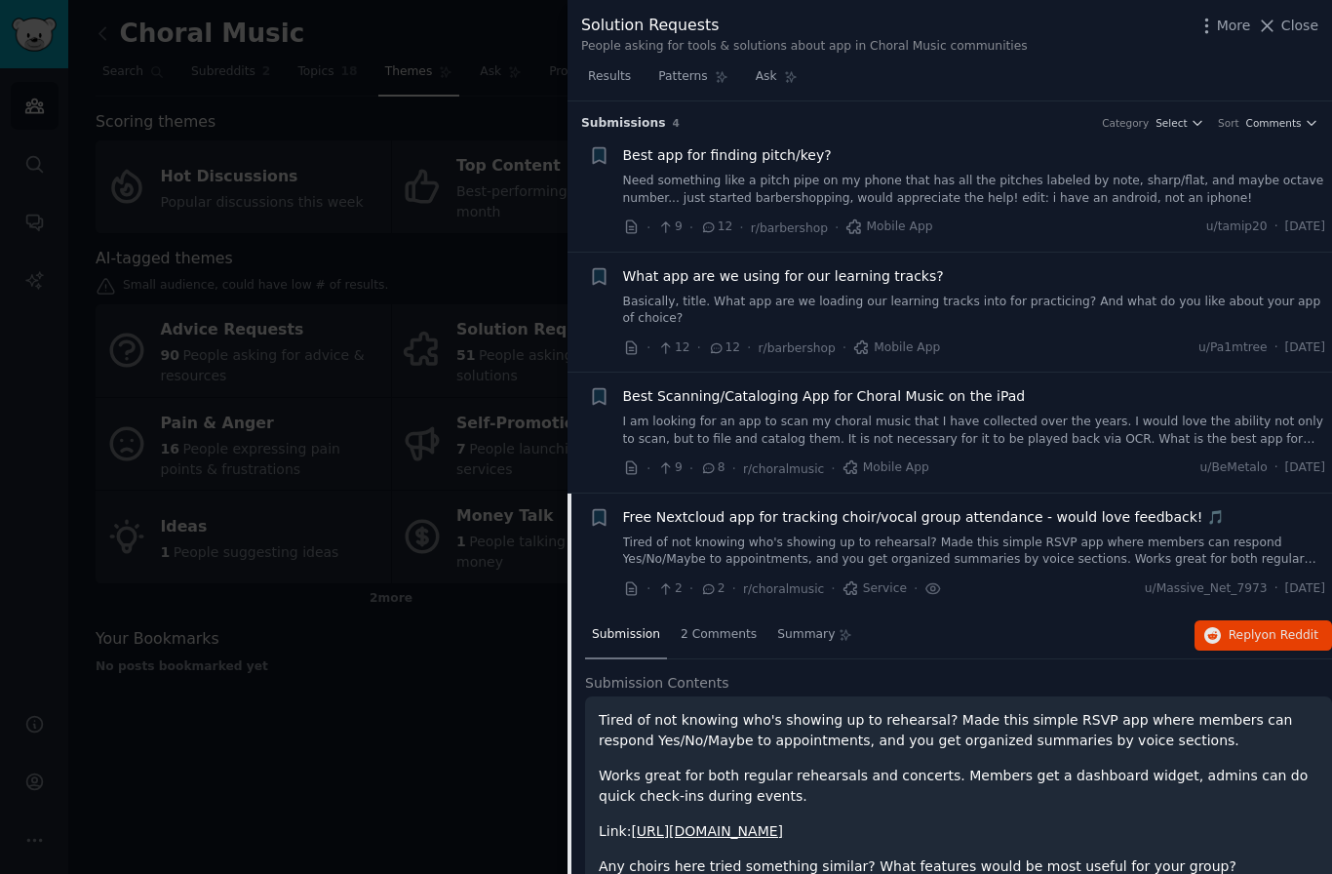
scroll to position [0, 0]
click at [477, 697] on div at bounding box center [666, 437] width 1332 height 874
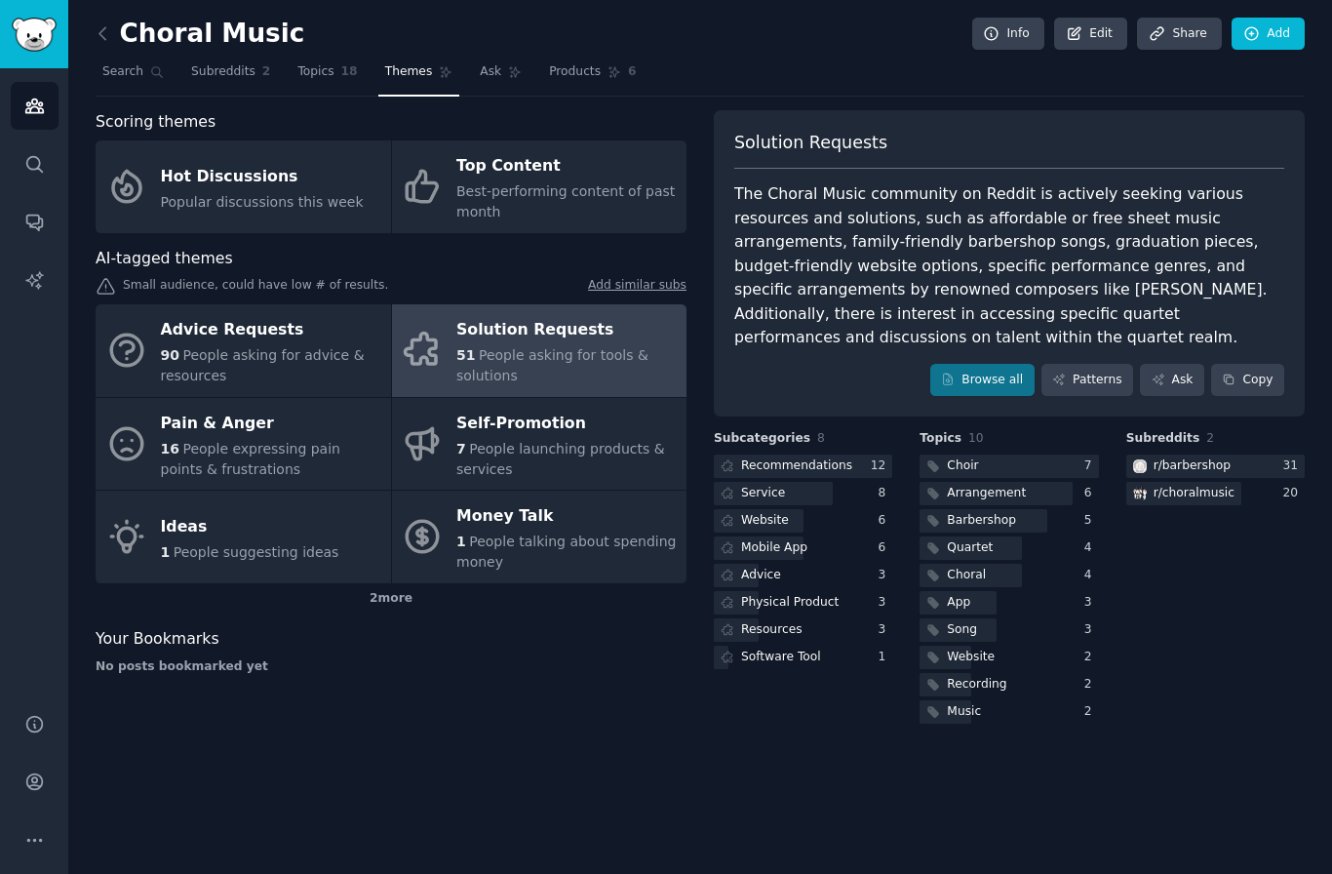
click at [543, 461] on div "7 People launching products & services" at bounding box center [566, 459] width 220 height 41
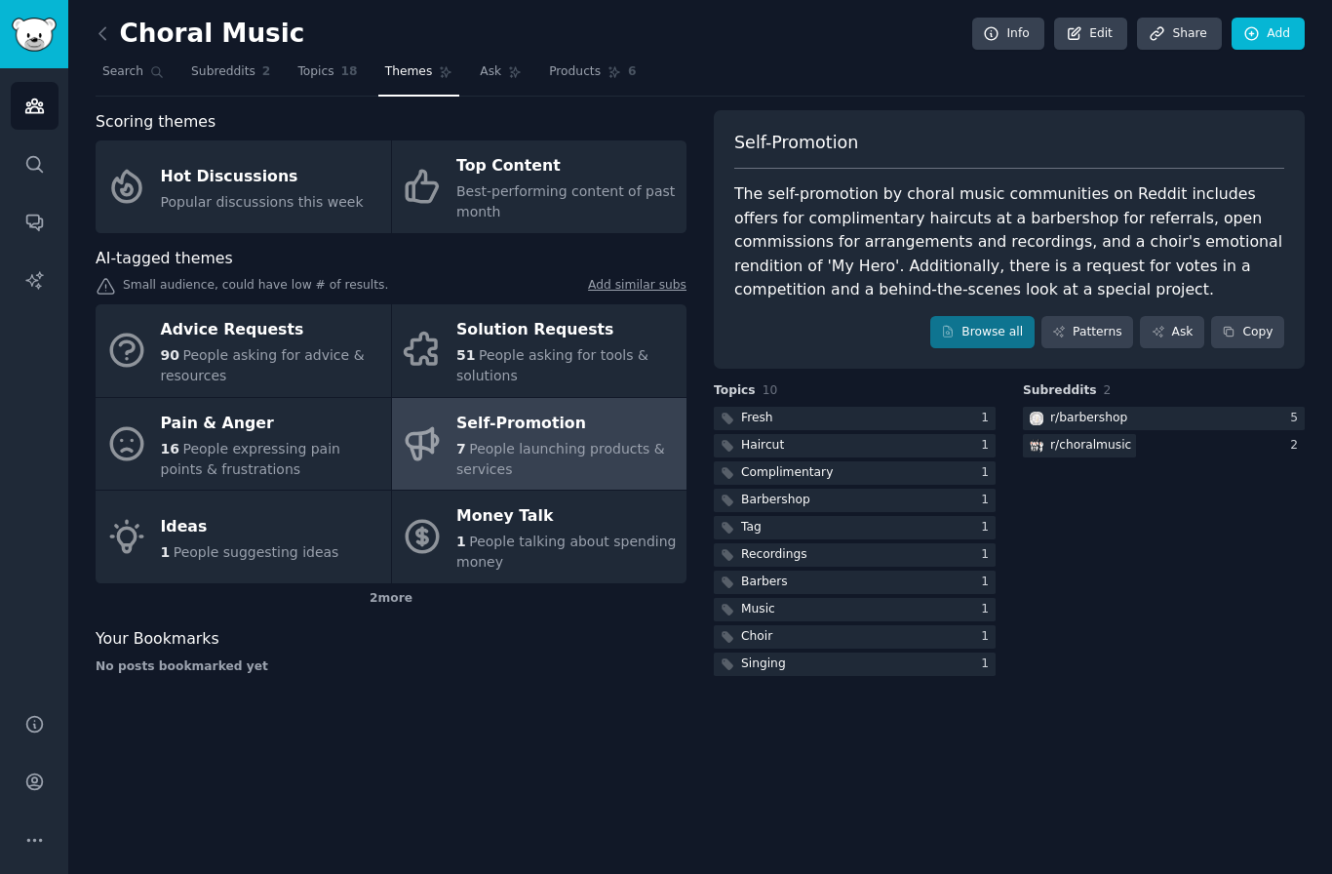
click at [994, 340] on link "Browse all" at bounding box center [982, 332] width 104 height 33
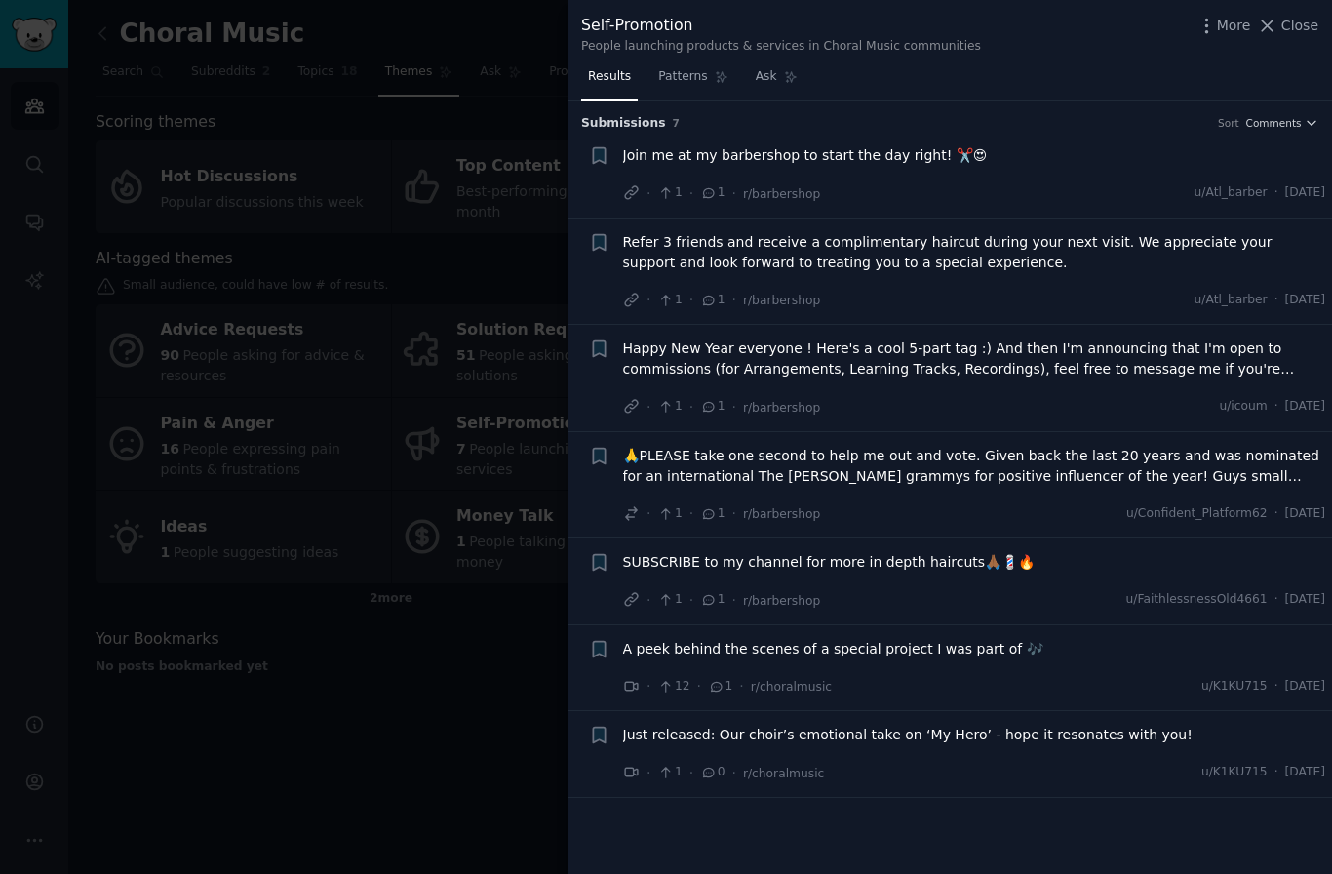
click at [455, 688] on div at bounding box center [666, 437] width 1332 height 874
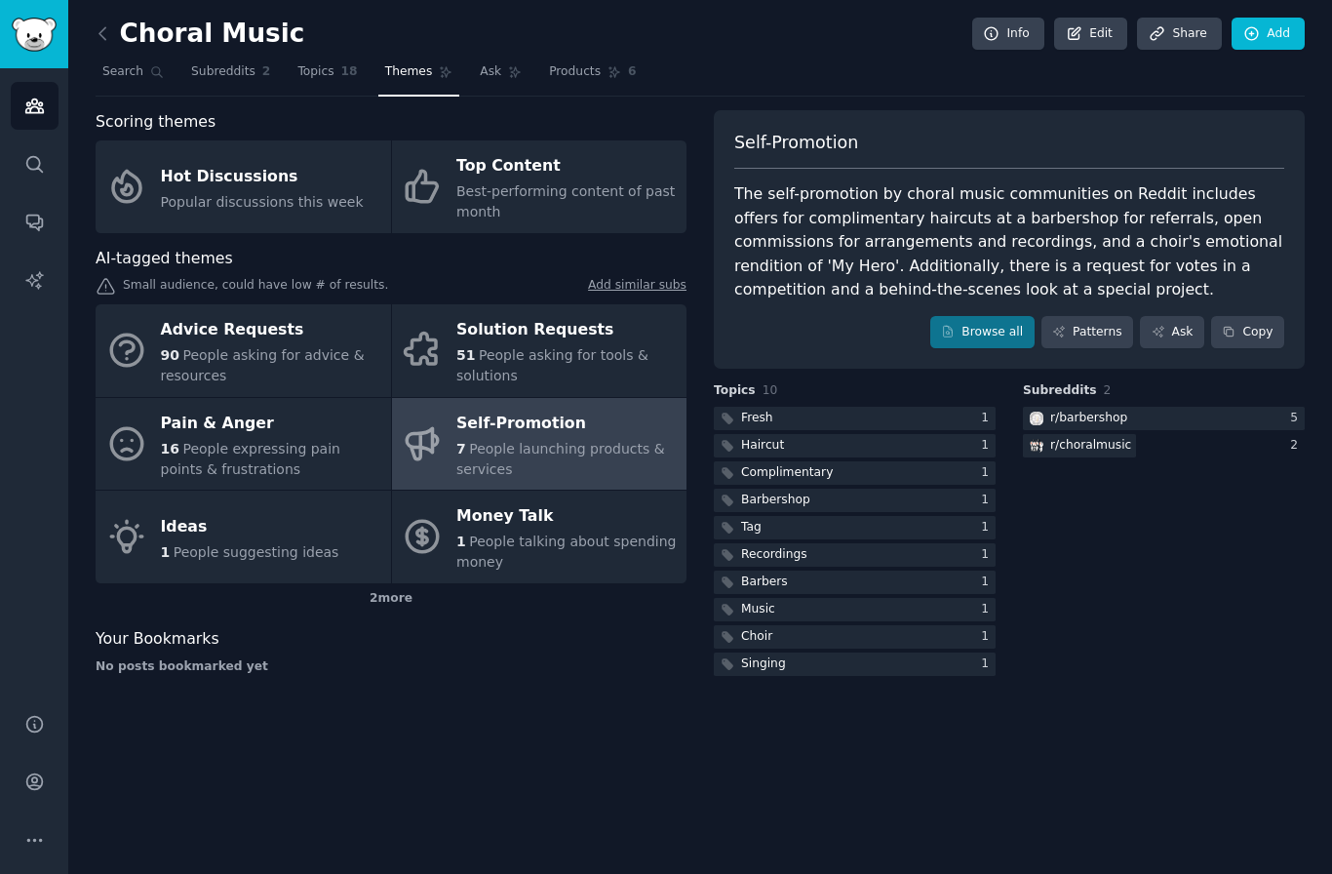
click at [289, 544] on span "People suggesting ideas" at bounding box center [257, 552] width 166 height 16
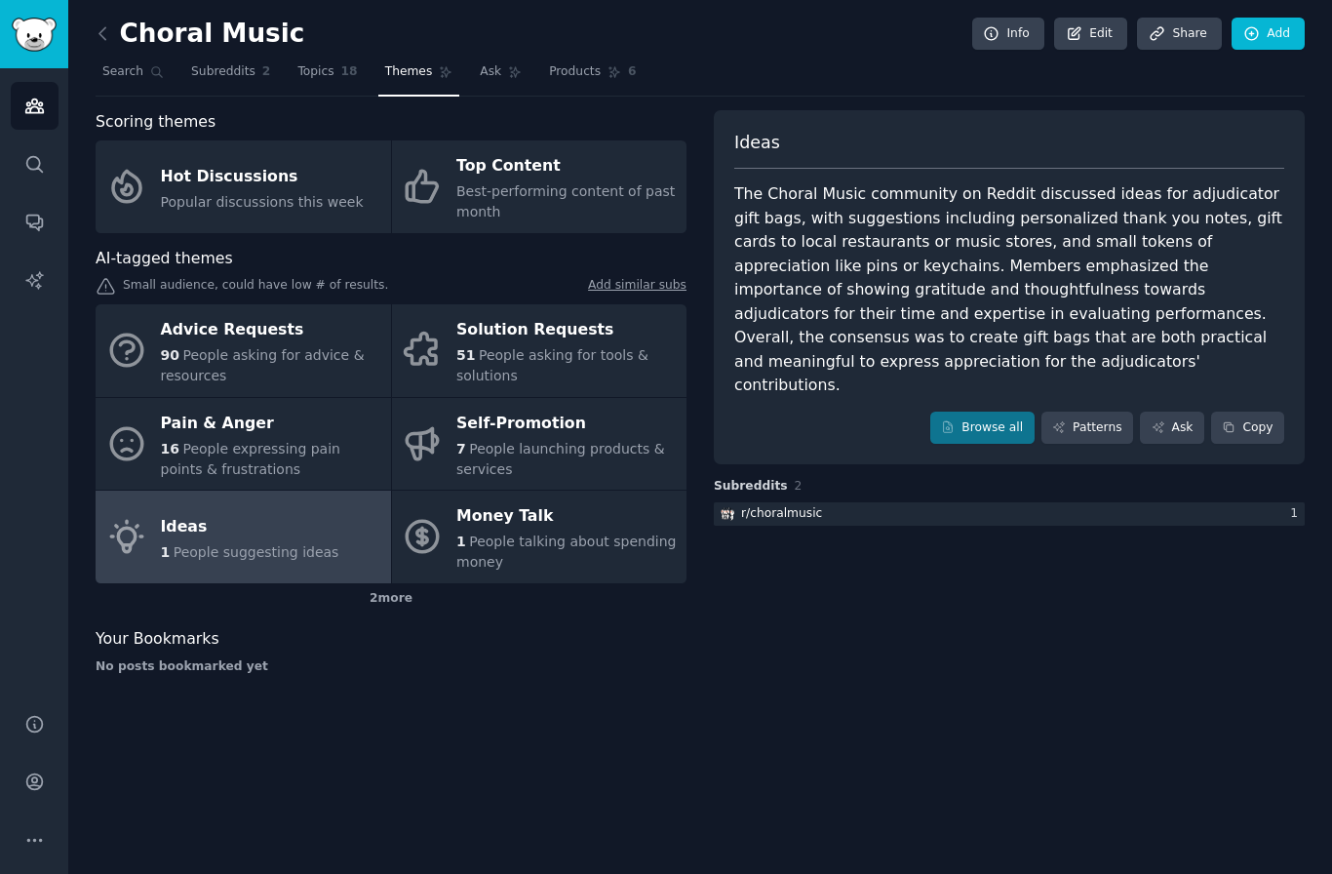
scroll to position [1, 0]
click at [984, 412] on link "Browse all" at bounding box center [982, 428] width 104 height 33
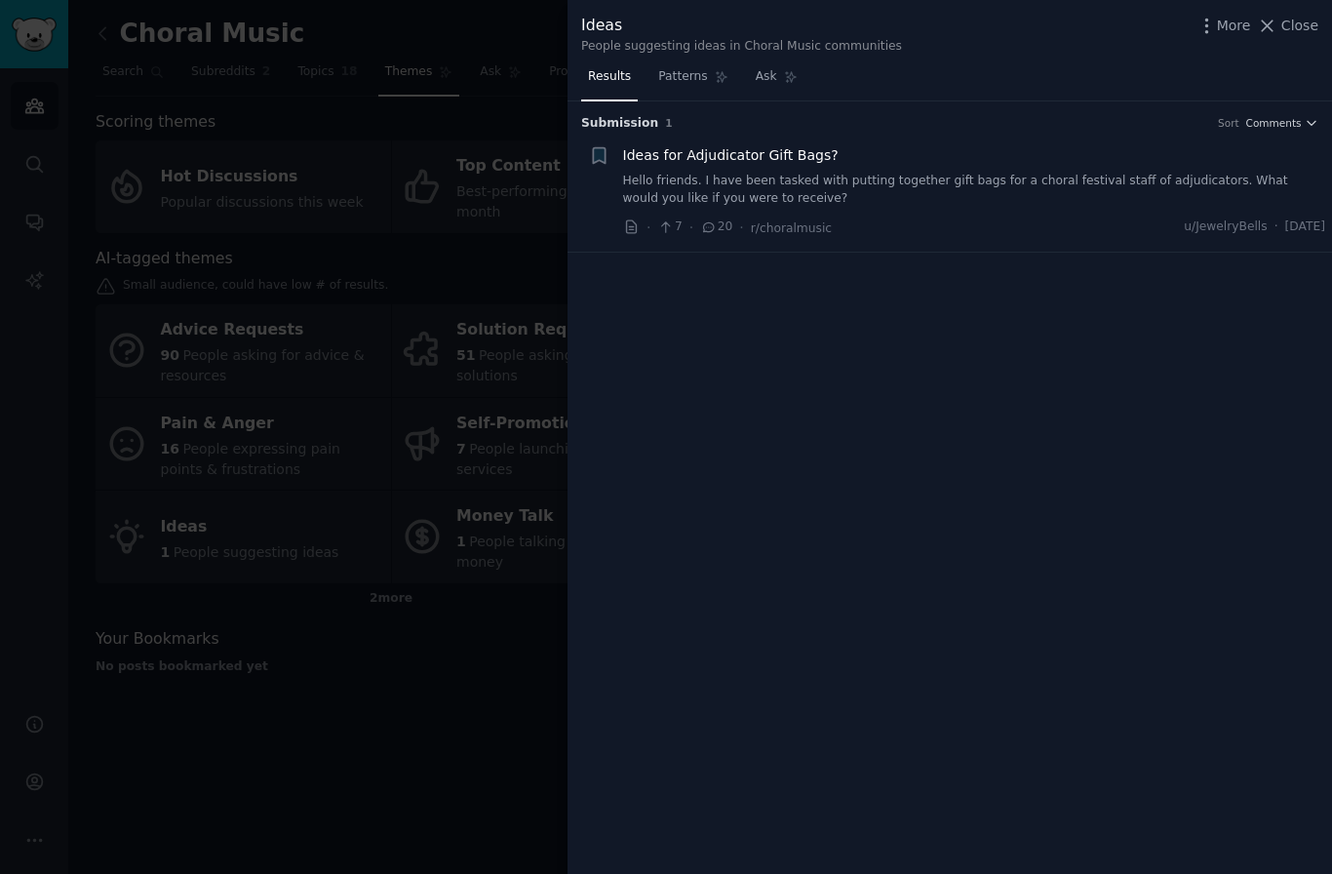
click at [506, 661] on div at bounding box center [666, 437] width 1332 height 874
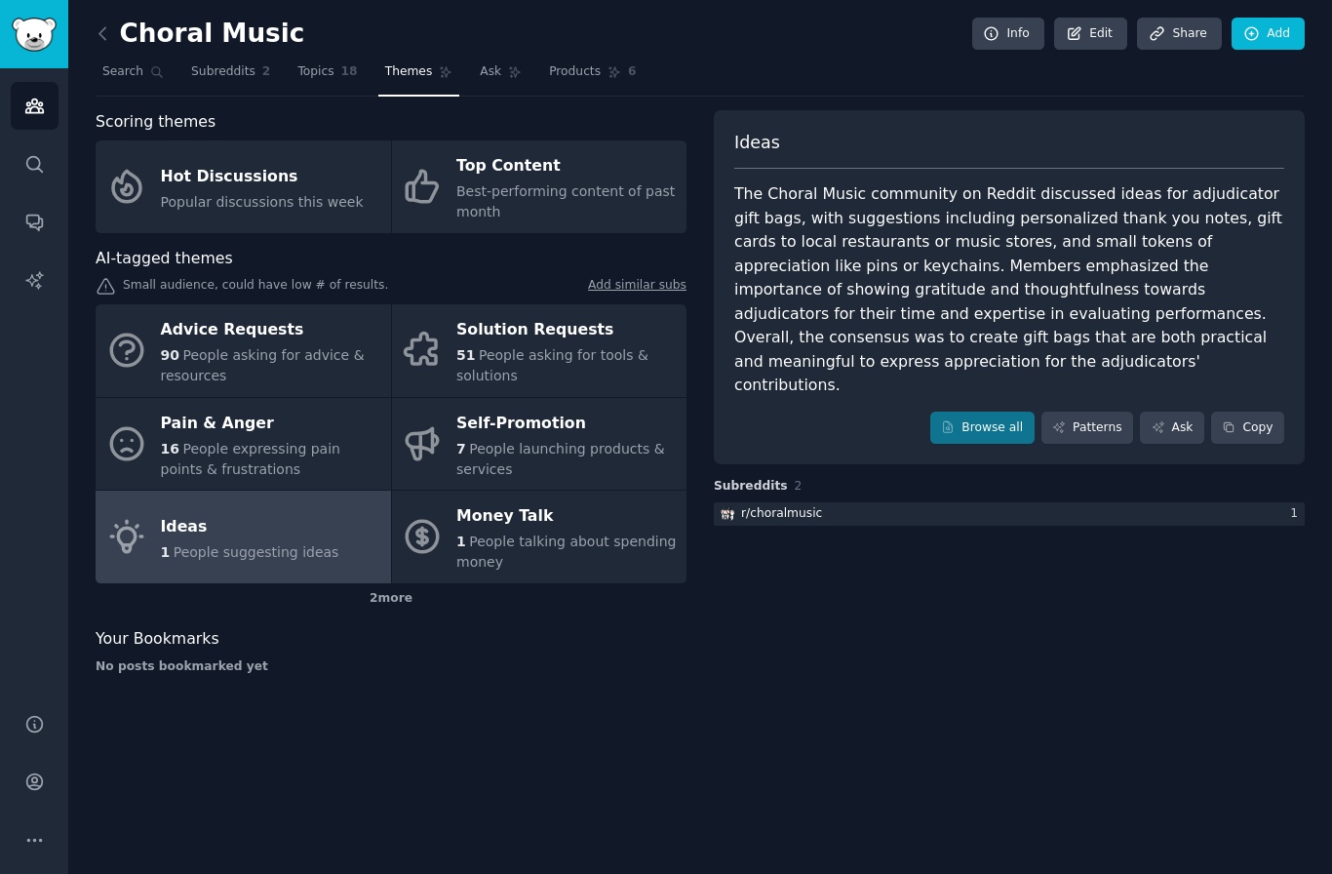
click at [303, 353] on span "People asking for advice & resources" at bounding box center [263, 365] width 204 height 36
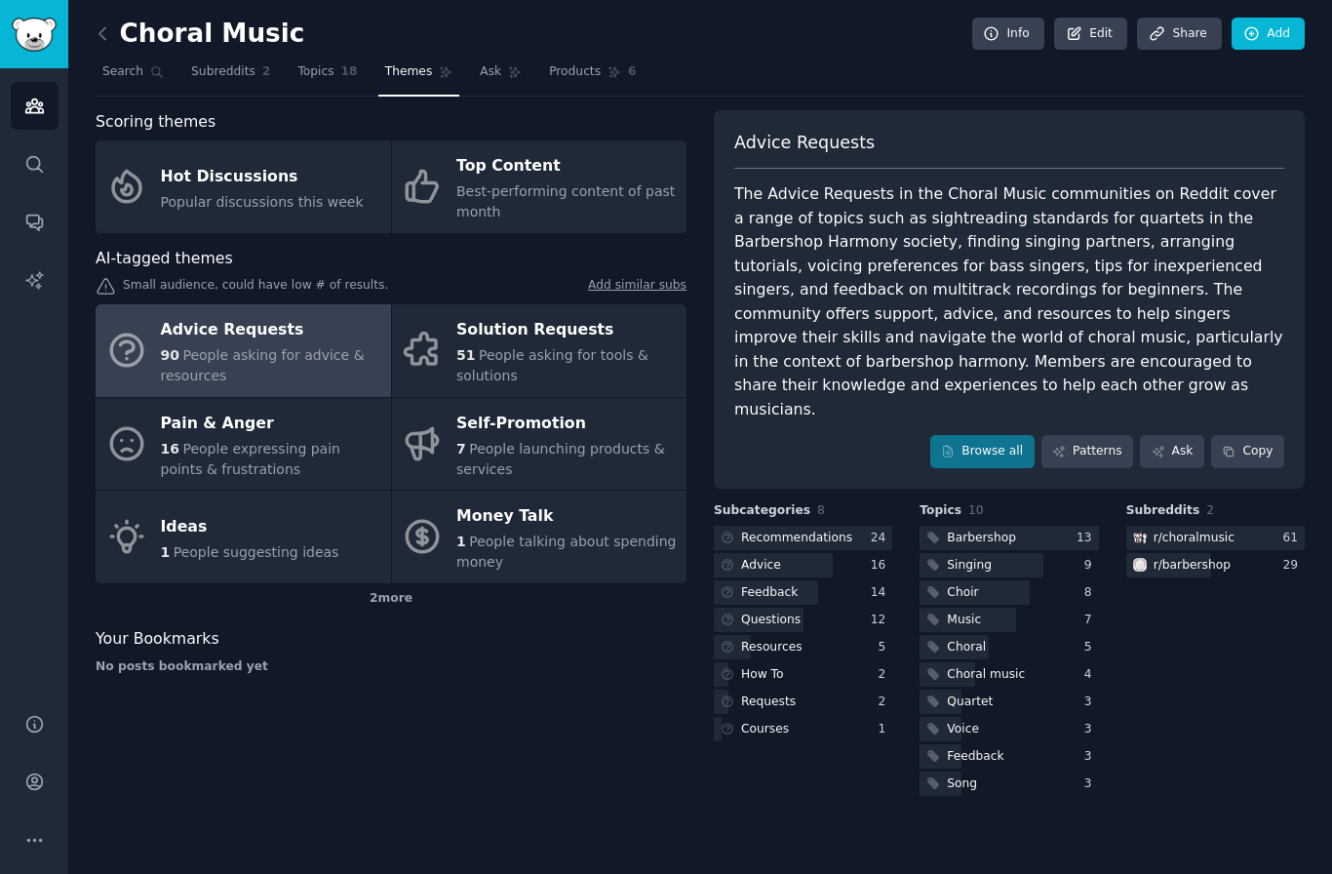
click at [994, 435] on link "Browse all" at bounding box center [982, 451] width 104 height 33
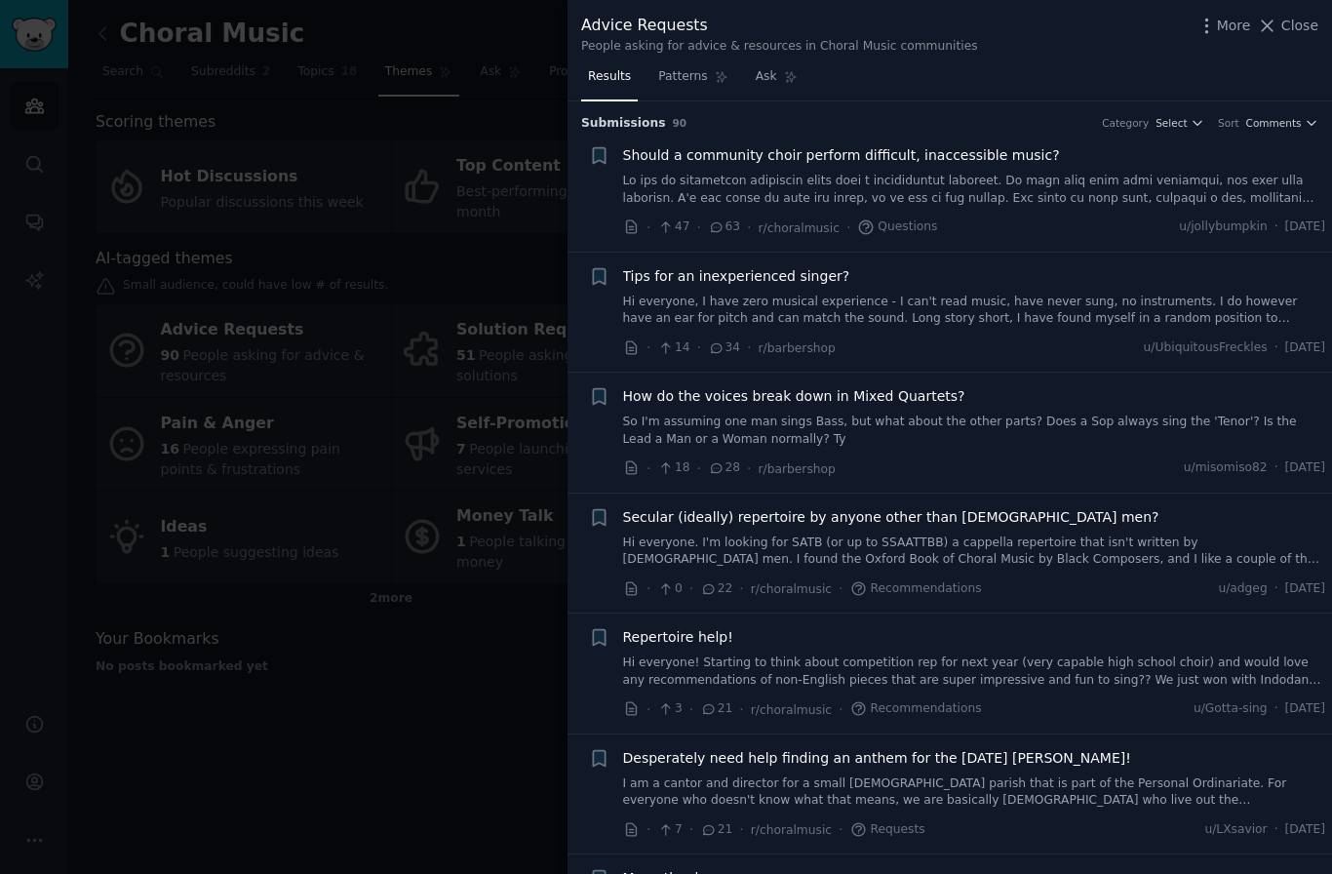
click at [993, 194] on link at bounding box center [974, 190] width 703 height 34
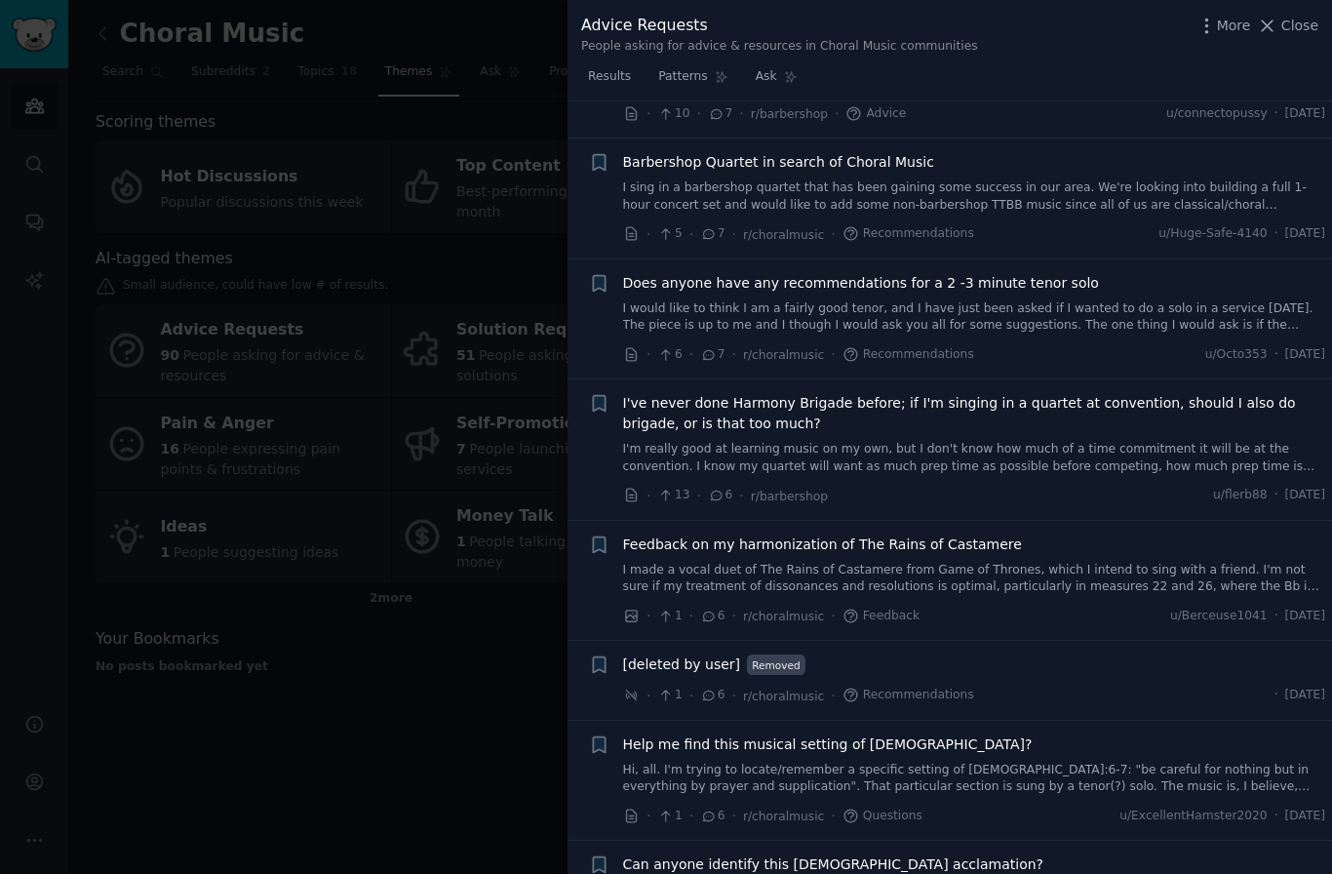
scroll to position [5805, 0]
click at [1081, 298] on link "I would like to think I am a fairly good tenor, and I have just been asked if I…" at bounding box center [974, 315] width 703 height 34
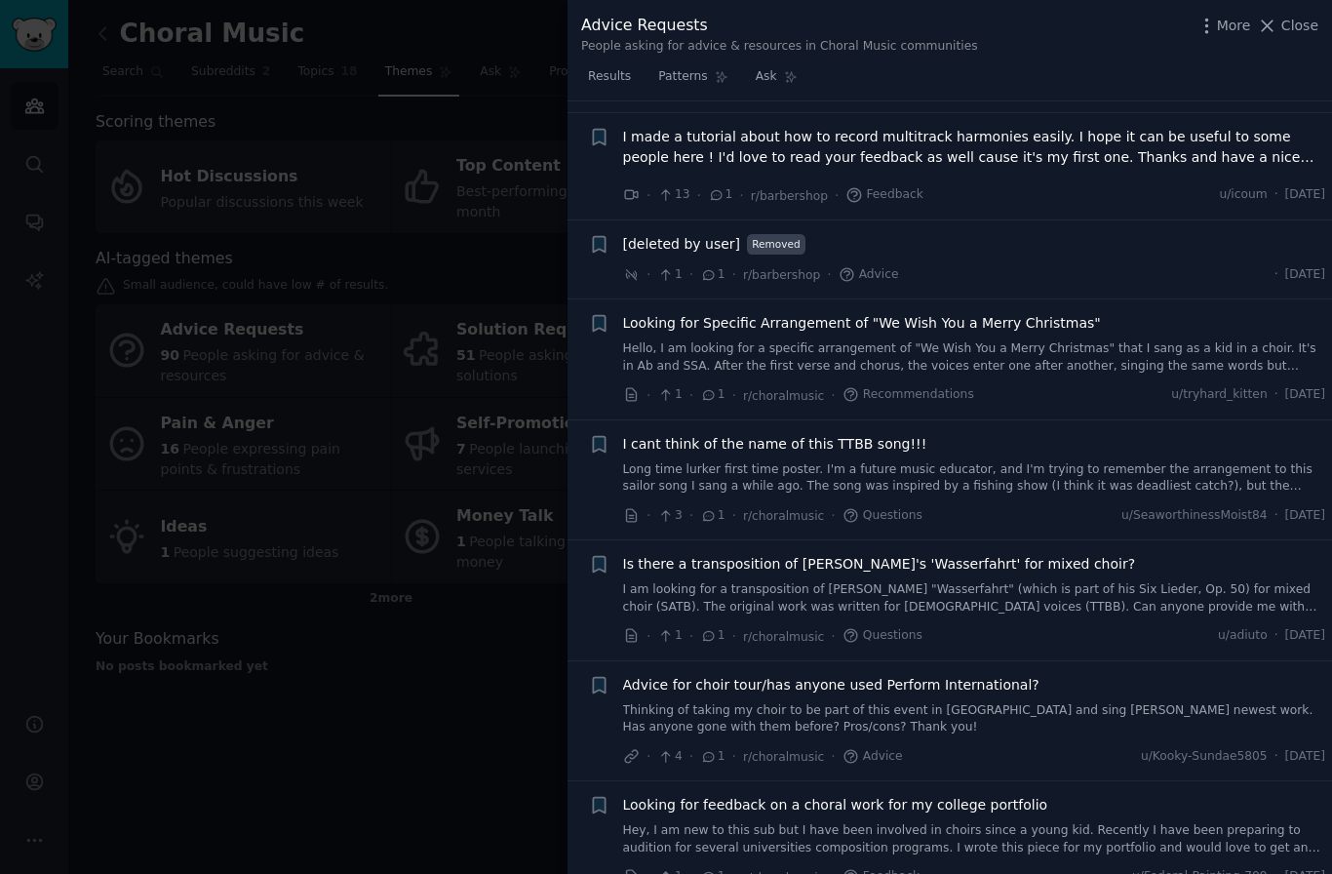
scroll to position [9664, 0]
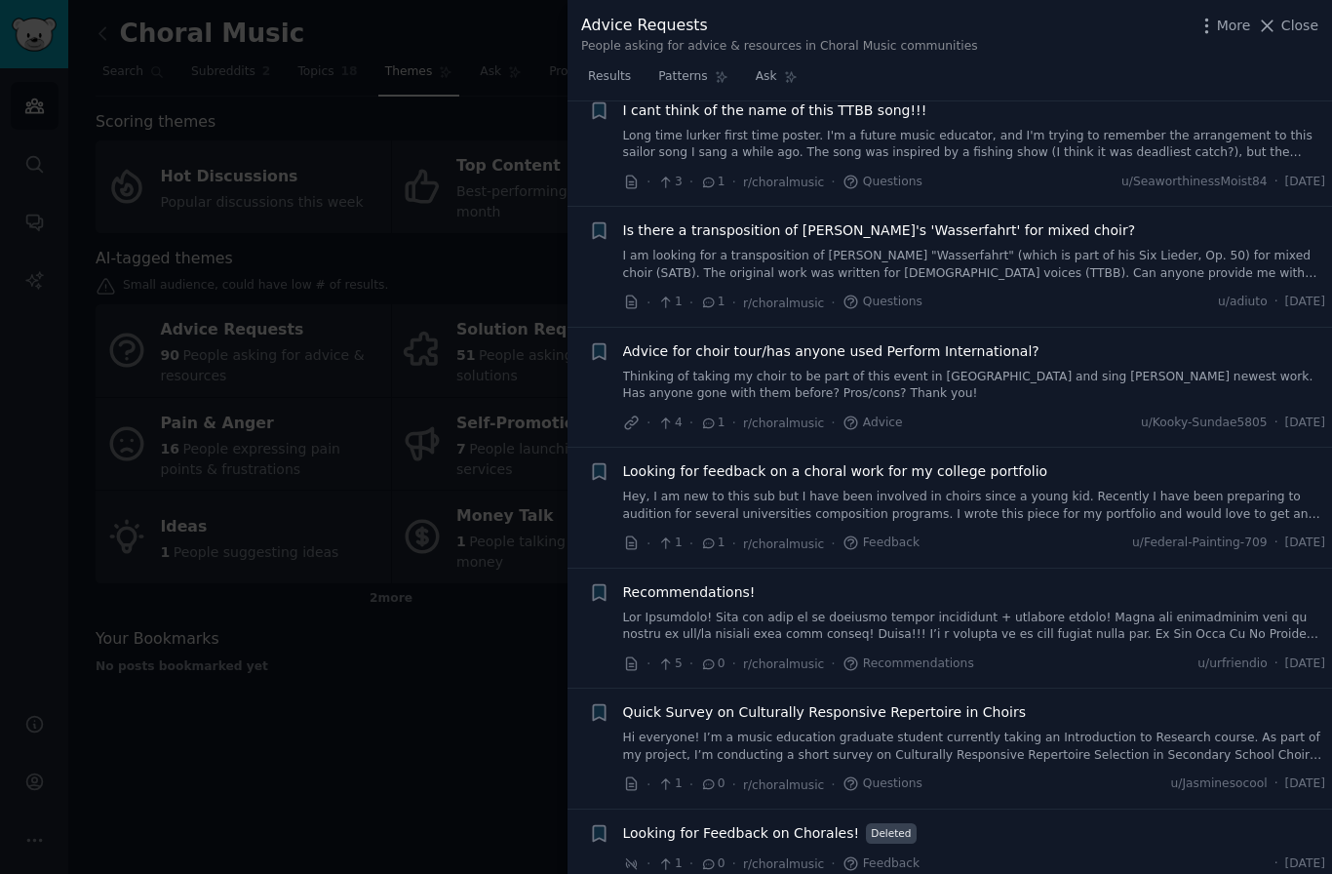
click at [494, 731] on div at bounding box center [666, 437] width 1332 height 874
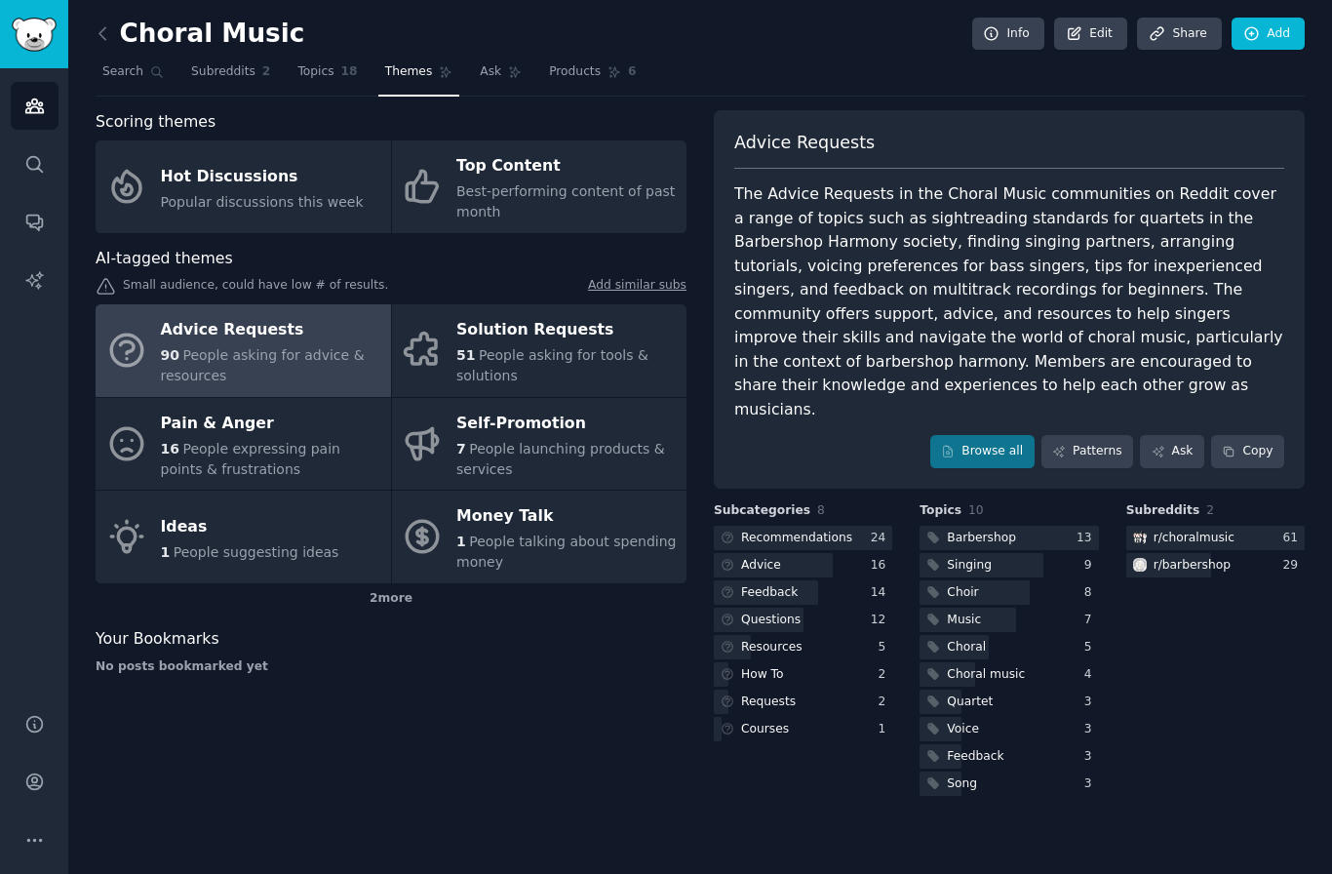
click at [106, 23] on icon at bounding box center [103, 33] width 20 height 20
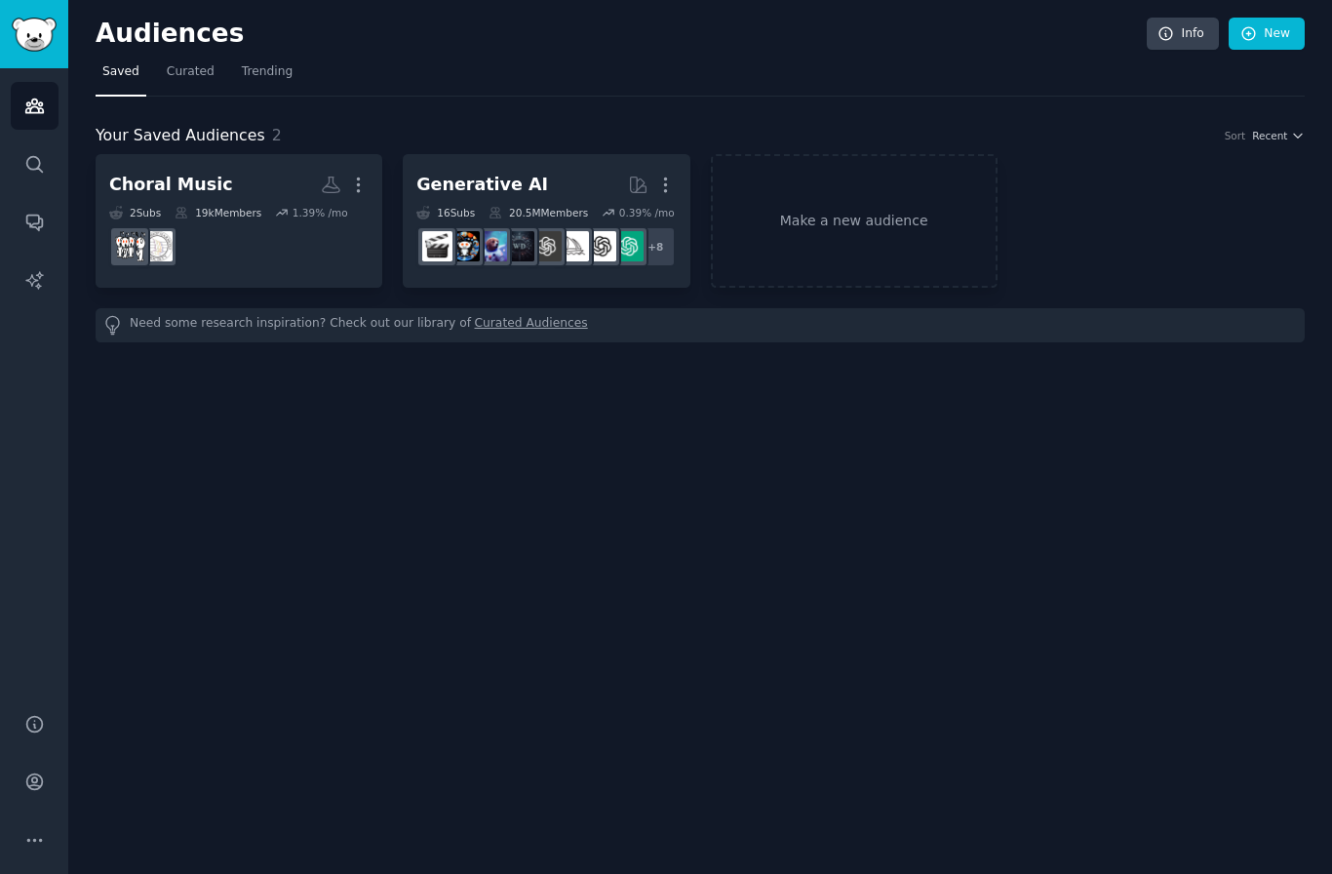
click at [258, 231] on dd at bounding box center [238, 246] width 259 height 55
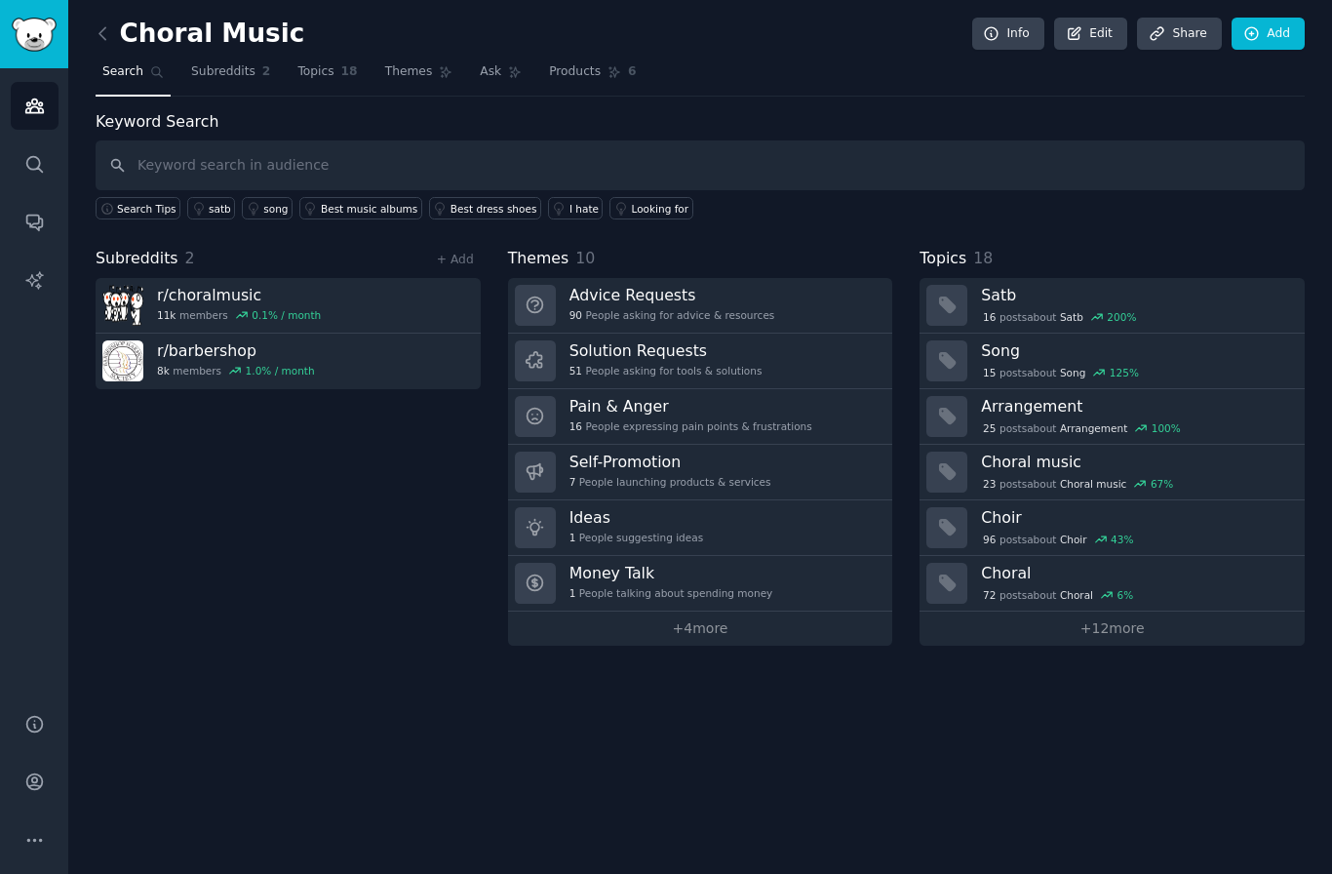
click at [425, 158] on input "text" at bounding box center [700, 165] width 1209 height 50
type input "program notes"
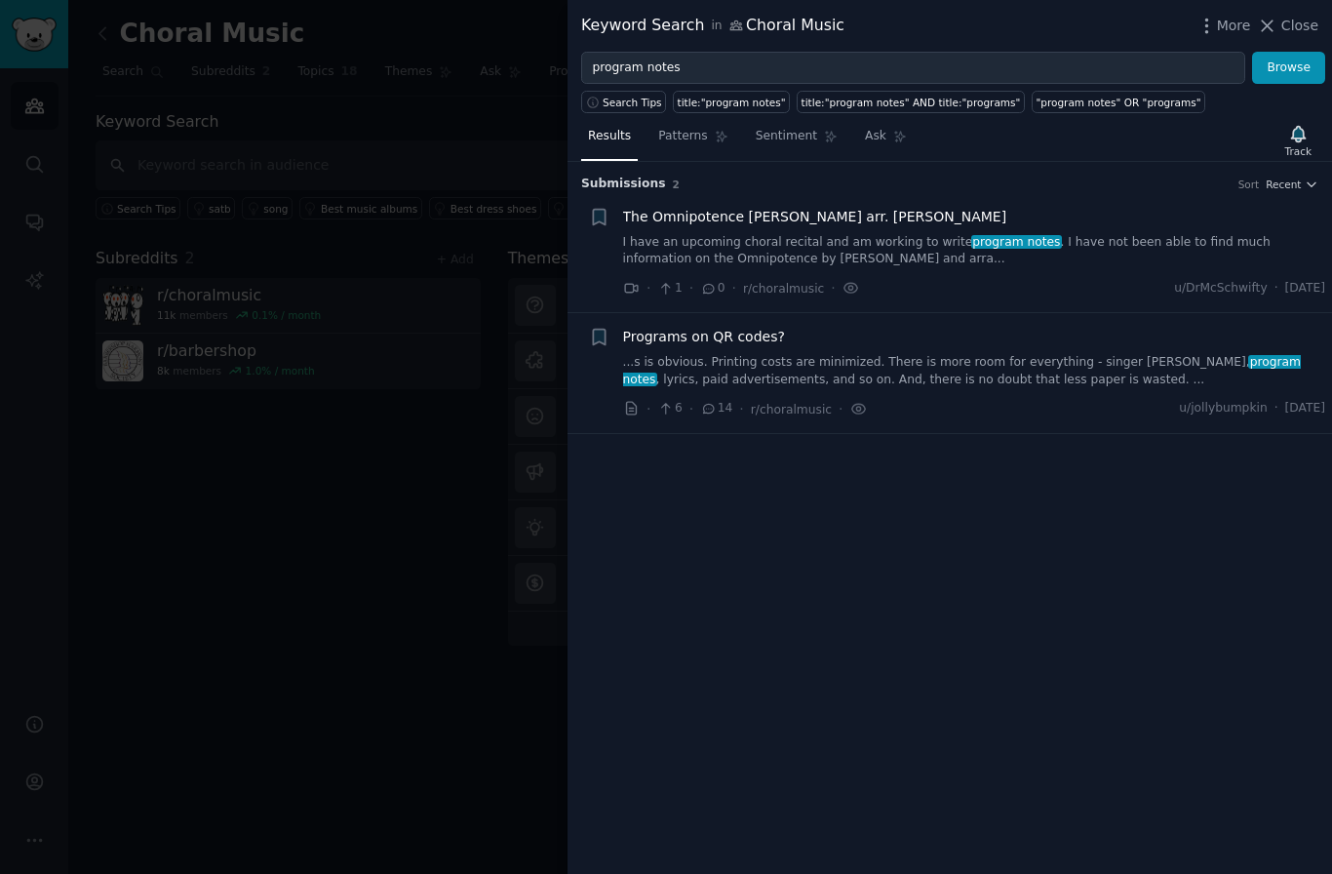
click at [741, 340] on span "Programs on QR codes?" at bounding box center [704, 337] width 162 height 20
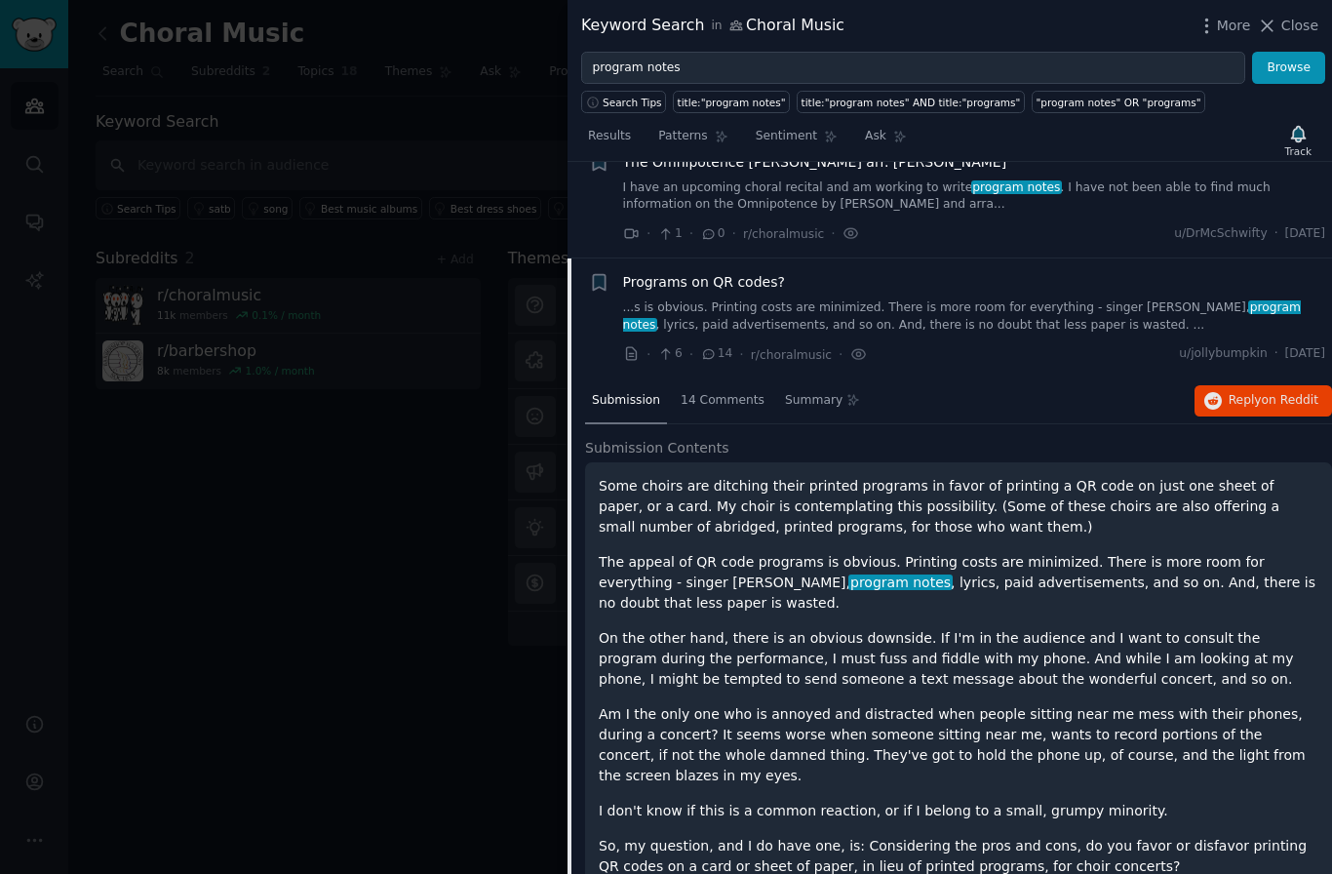
scroll to position [55, 0]
click at [638, 351] on icon at bounding box center [632, 354] width 18 height 18
click at [469, 577] on div at bounding box center [666, 437] width 1332 height 874
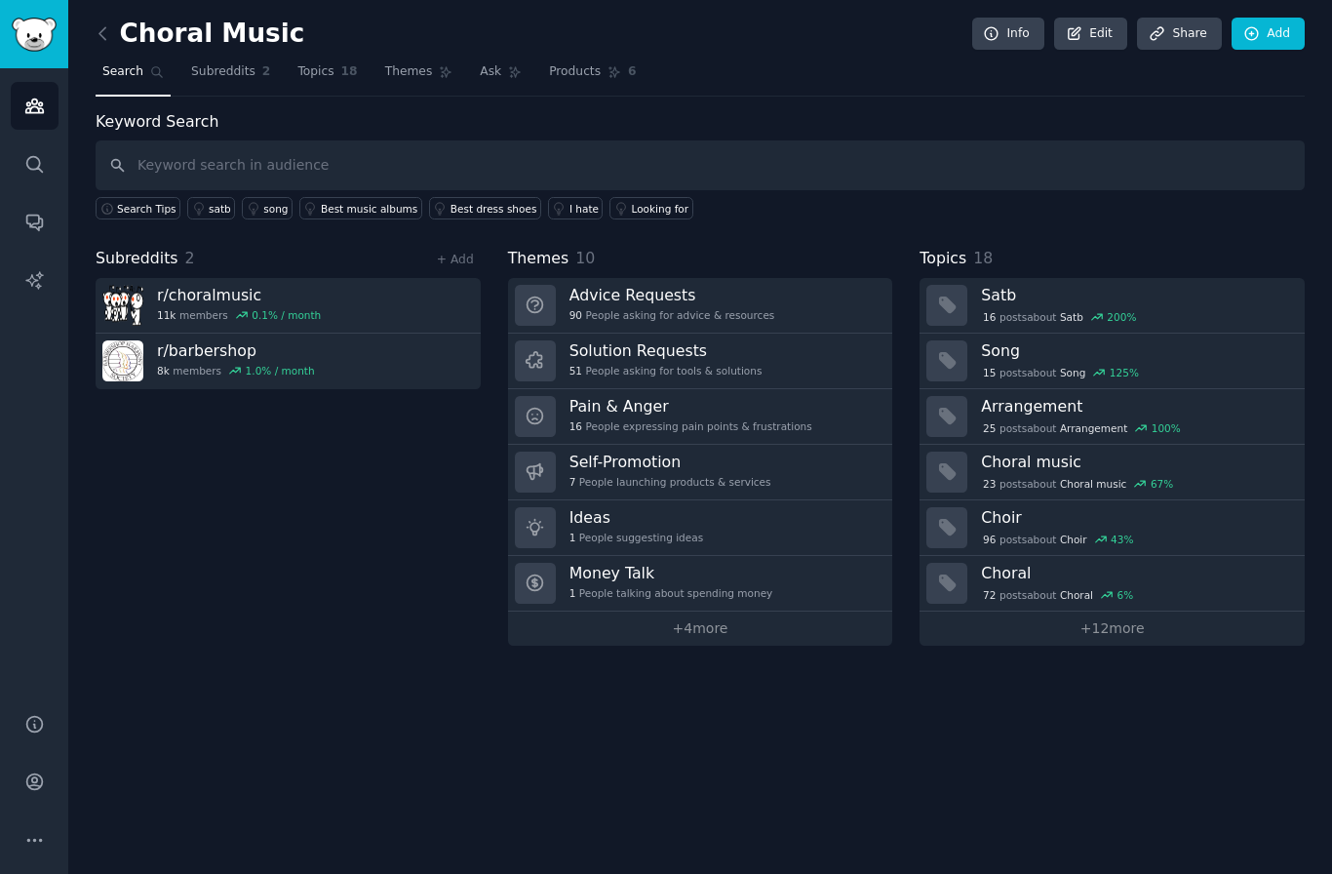
click at [755, 77] on nav "Search Subreddits 2 Topics 18 Themes Ask Products 6" at bounding box center [700, 77] width 1209 height 40
click at [390, 182] on input "text" at bounding box center [700, 165] width 1209 height 50
type input "program"
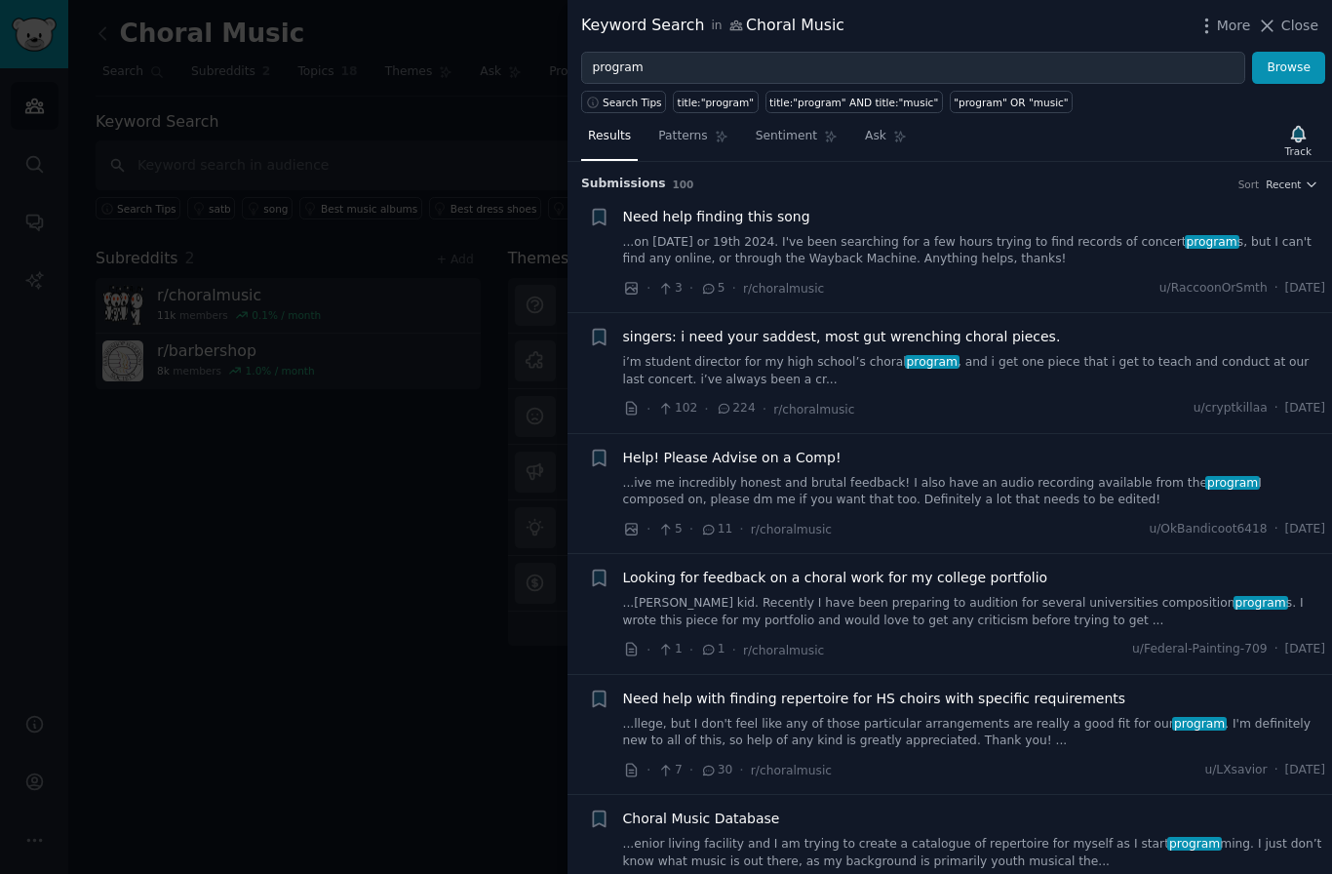
click at [673, 184] on span "100" at bounding box center [683, 184] width 21 height 12
click at [1297, 185] on span "Recent" at bounding box center [1283, 184] width 35 height 14
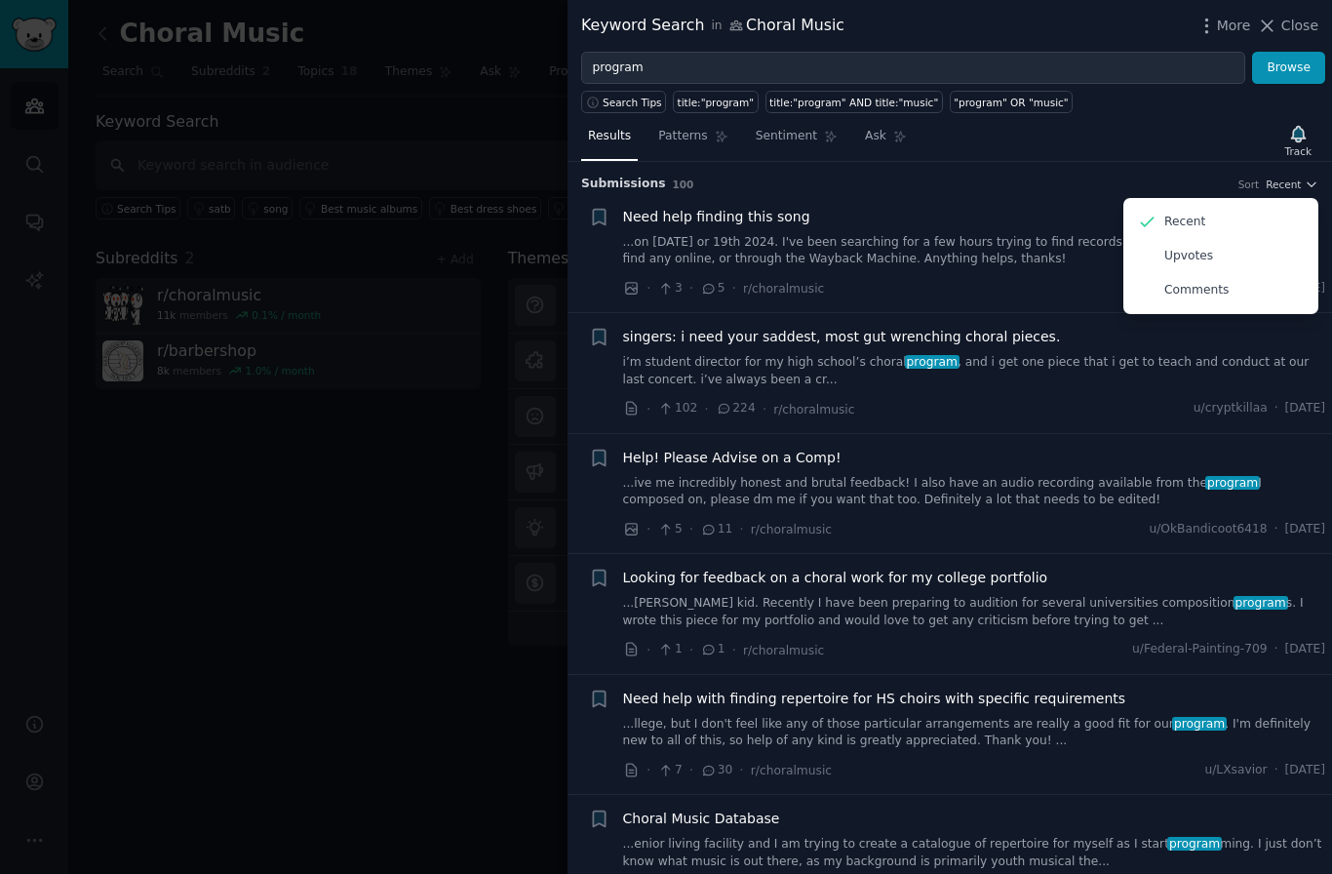
click at [1206, 260] on p "Upvotes" at bounding box center [1188, 257] width 49 height 18
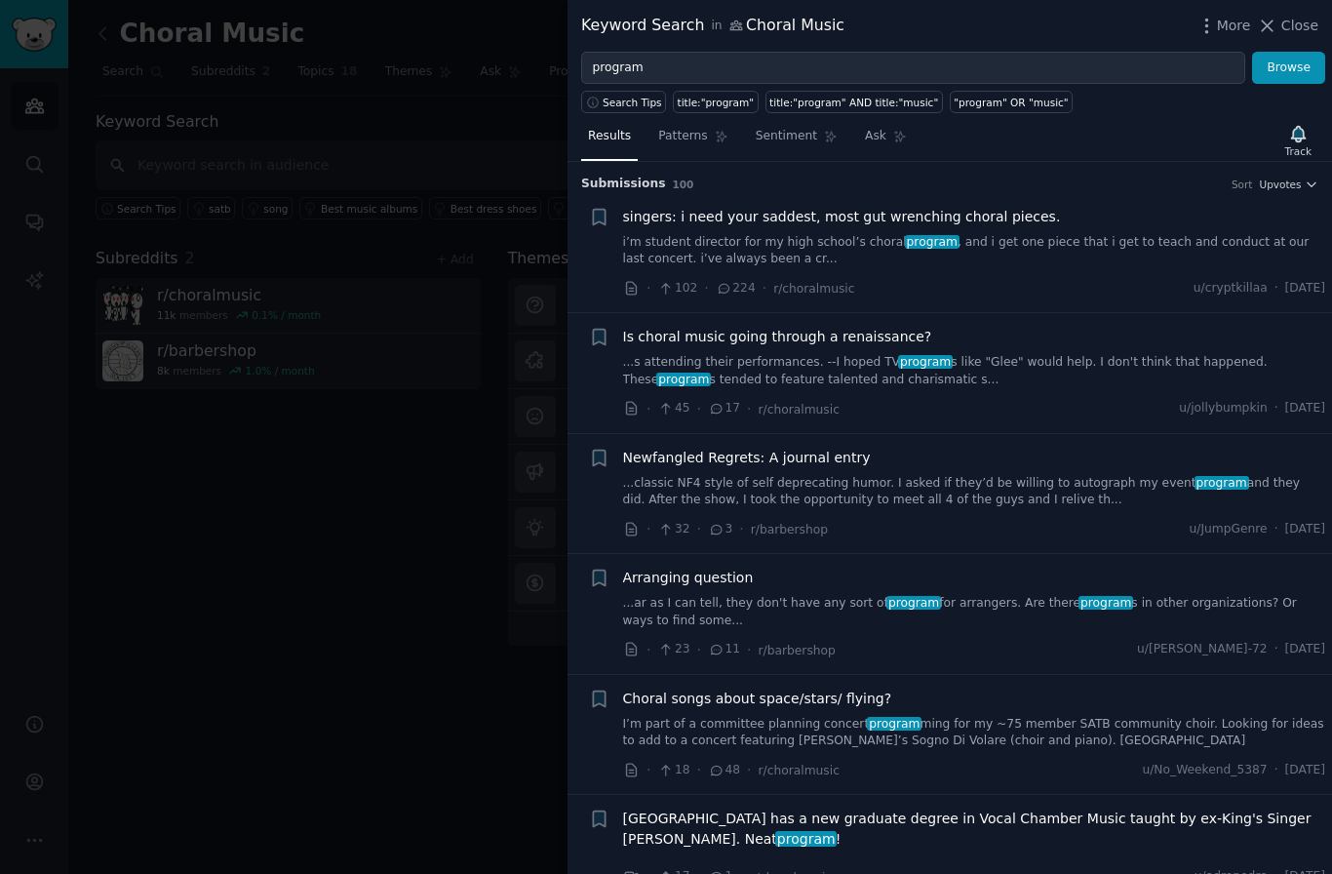
click at [1301, 190] on span "Upvotes" at bounding box center [1280, 184] width 42 height 14
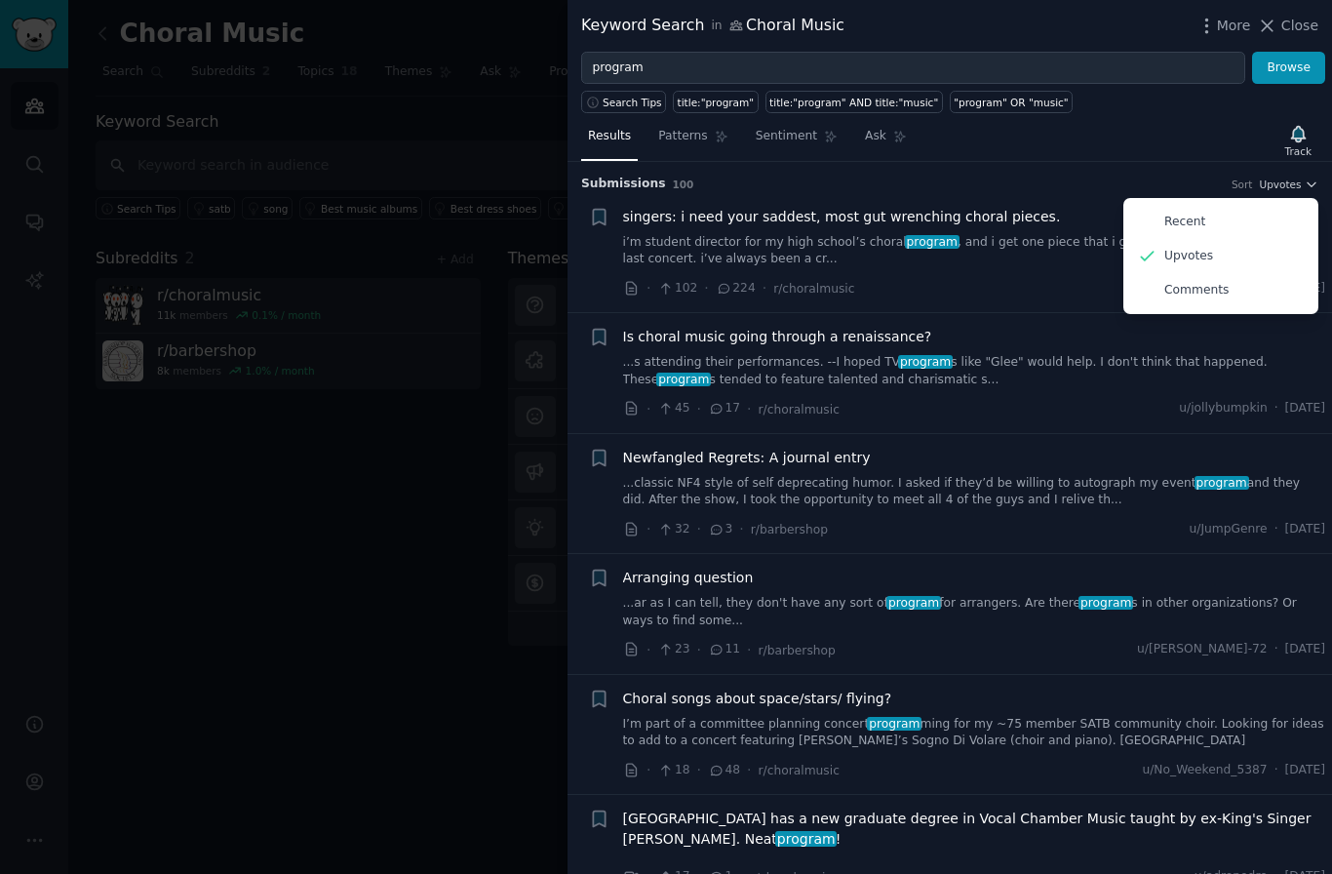
click at [1215, 293] on p "Comments" at bounding box center [1196, 291] width 64 height 18
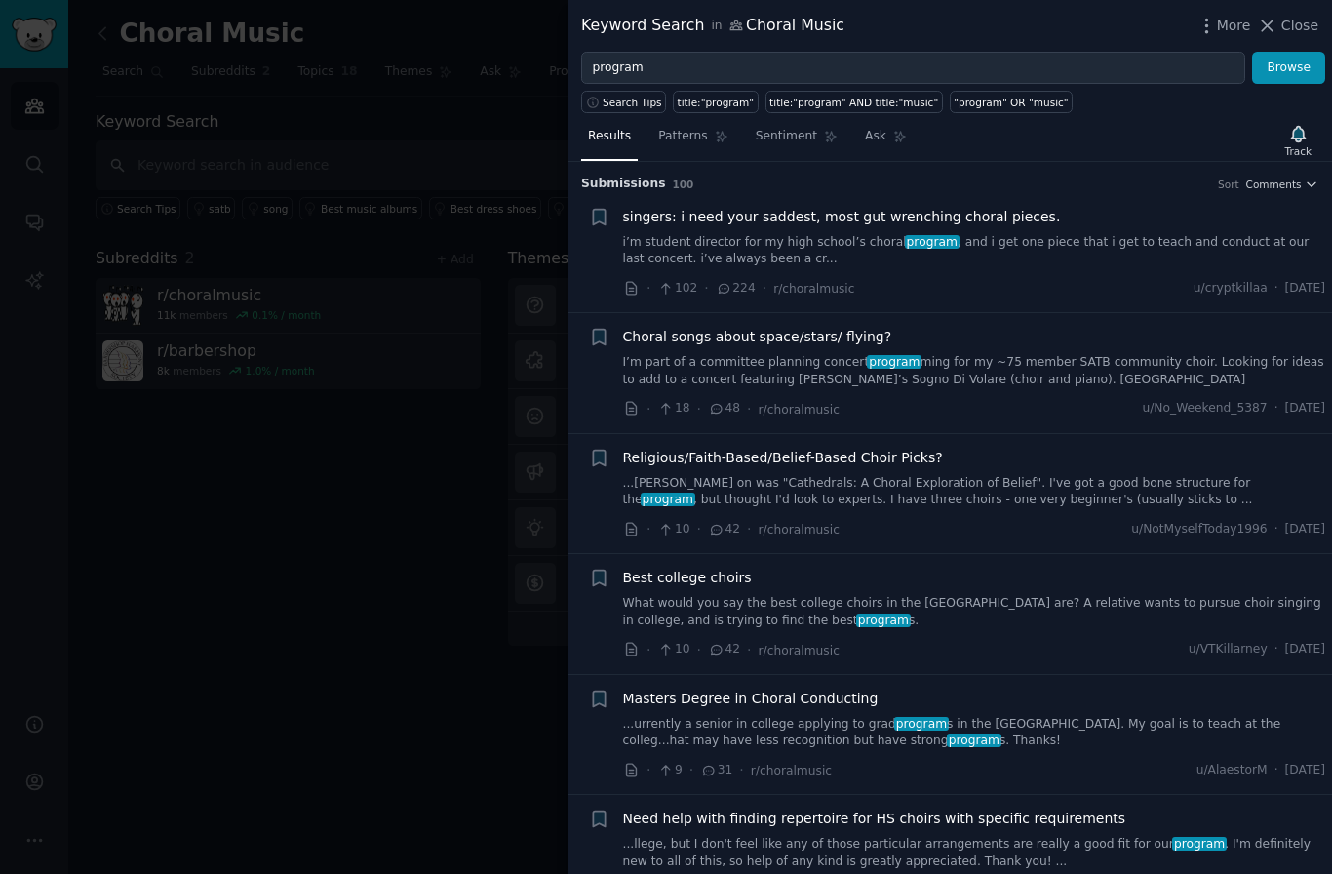
click at [693, 139] on span "Patterns" at bounding box center [682, 137] width 49 height 18
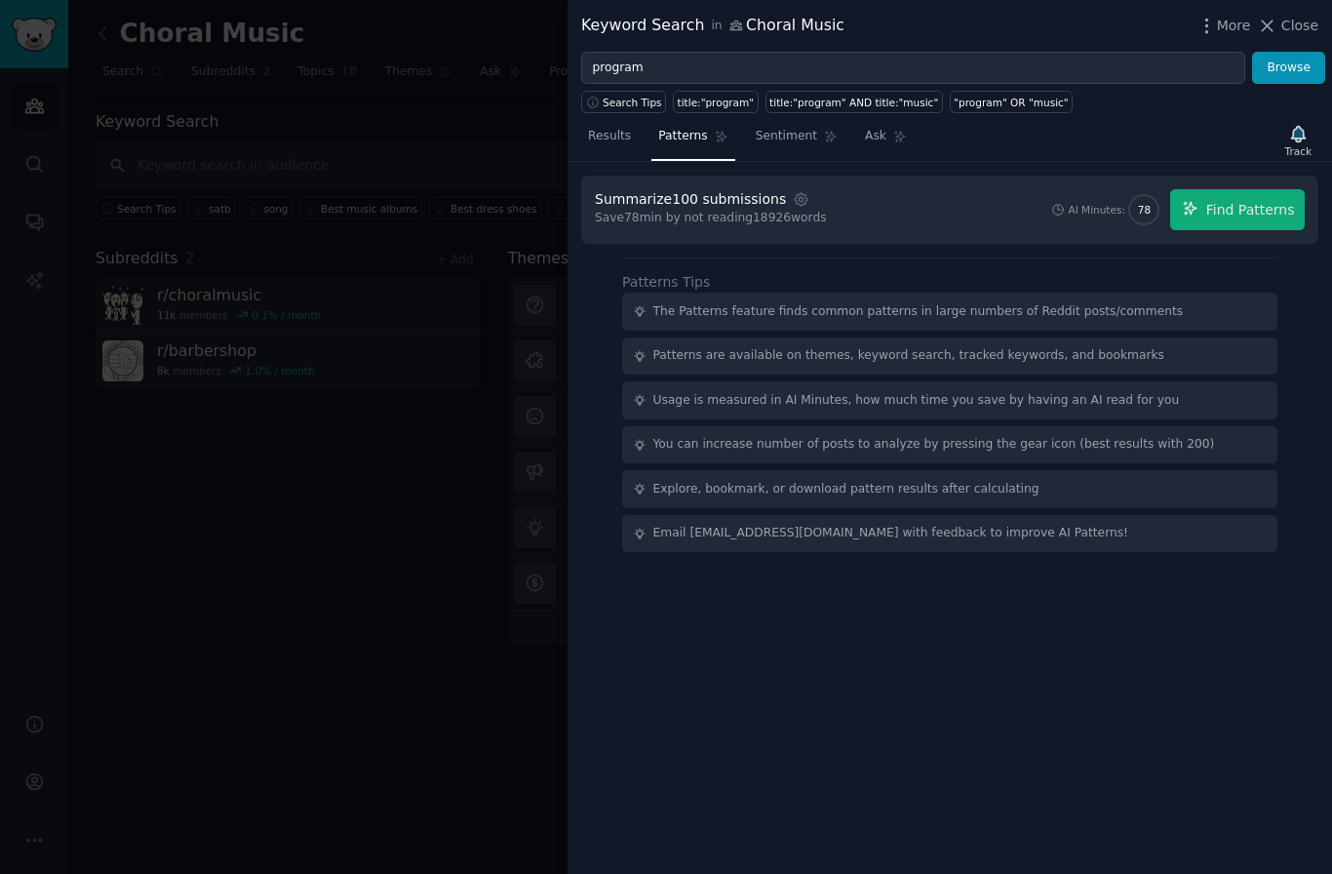
click at [1263, 216] on span "Find Patterns" at bounding box center [1250, 210] width 89 height 20
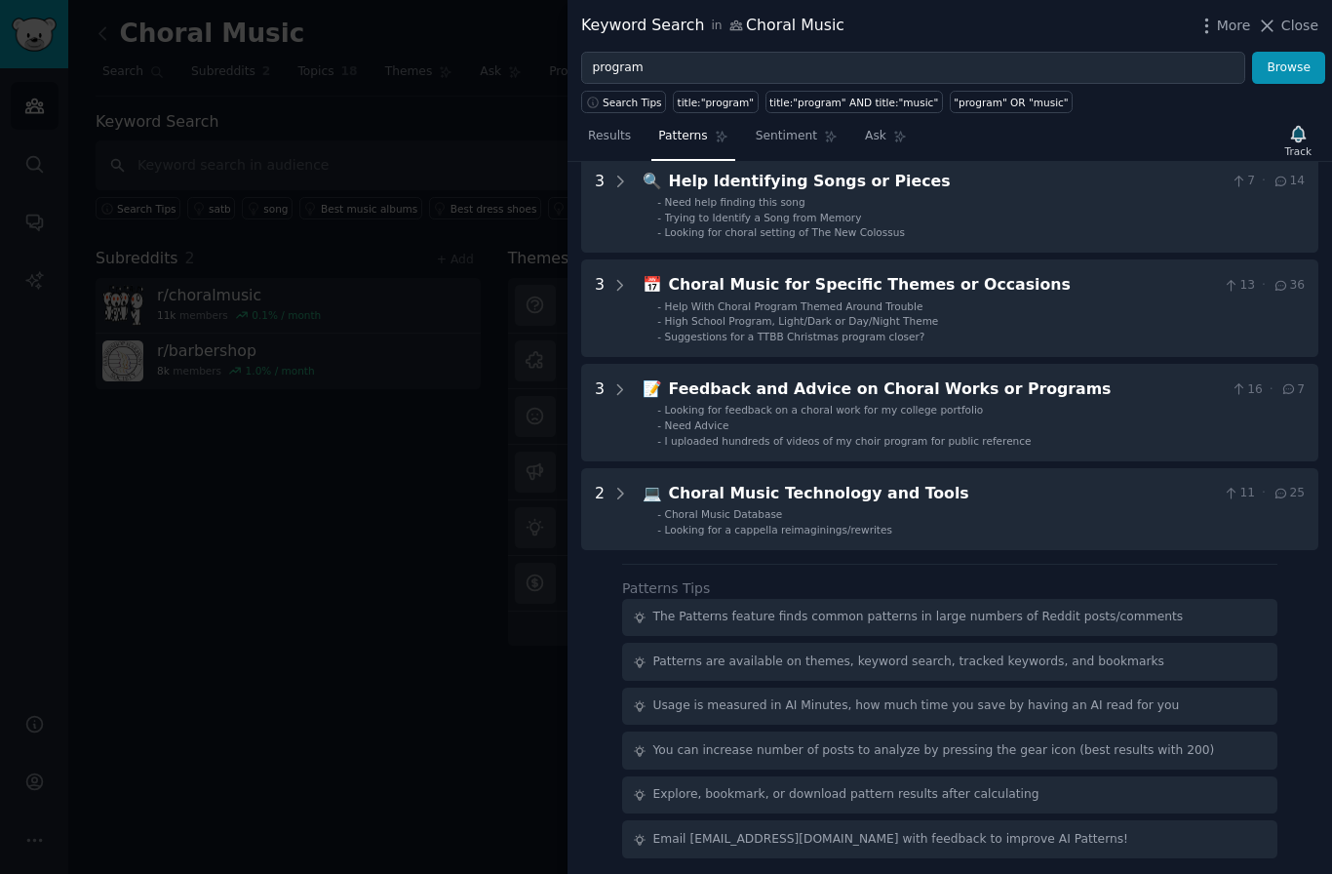
scroll to position [302, 0]
click at [821, 502] on div "Choral Music Technology and Tools" at bounding box center [942, 495] width 547 height 24
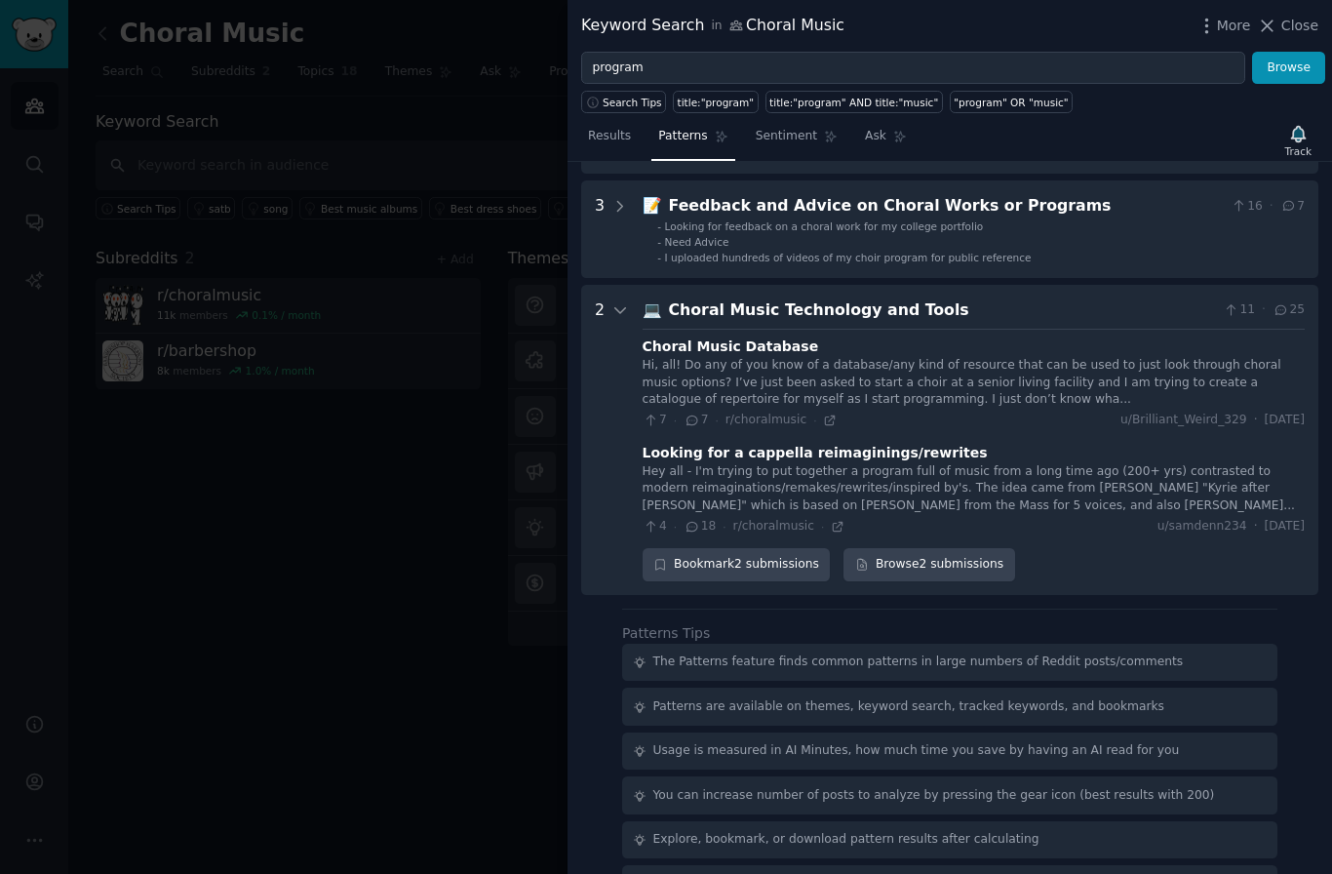
scroll to position [526, 0]
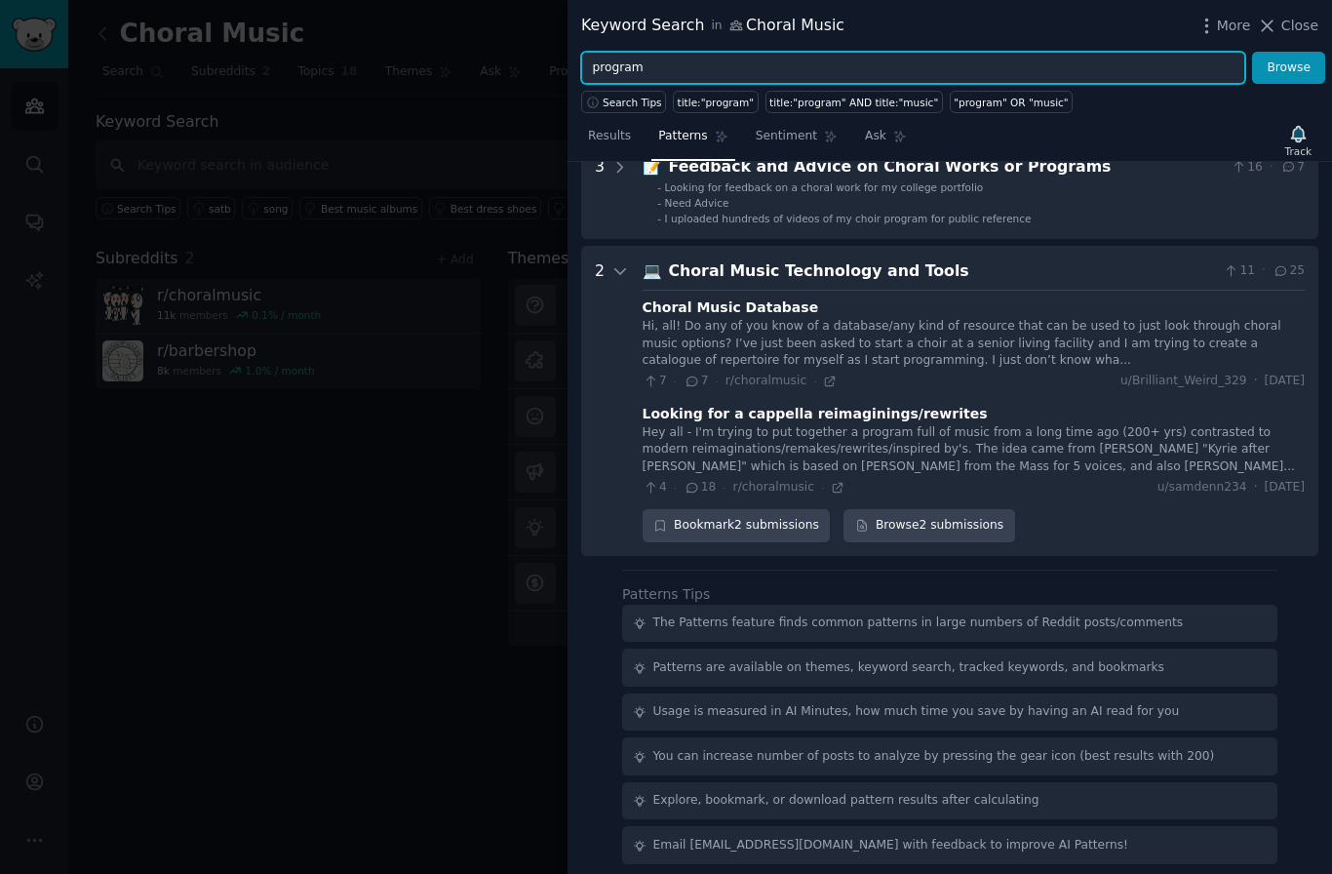
click at [729, 65] on input "program" at bounding box center [913, 68] width 664 height 33
click at [1289, 67] on button "Browse" at bounding box center [1288, 68] width 73 height 33
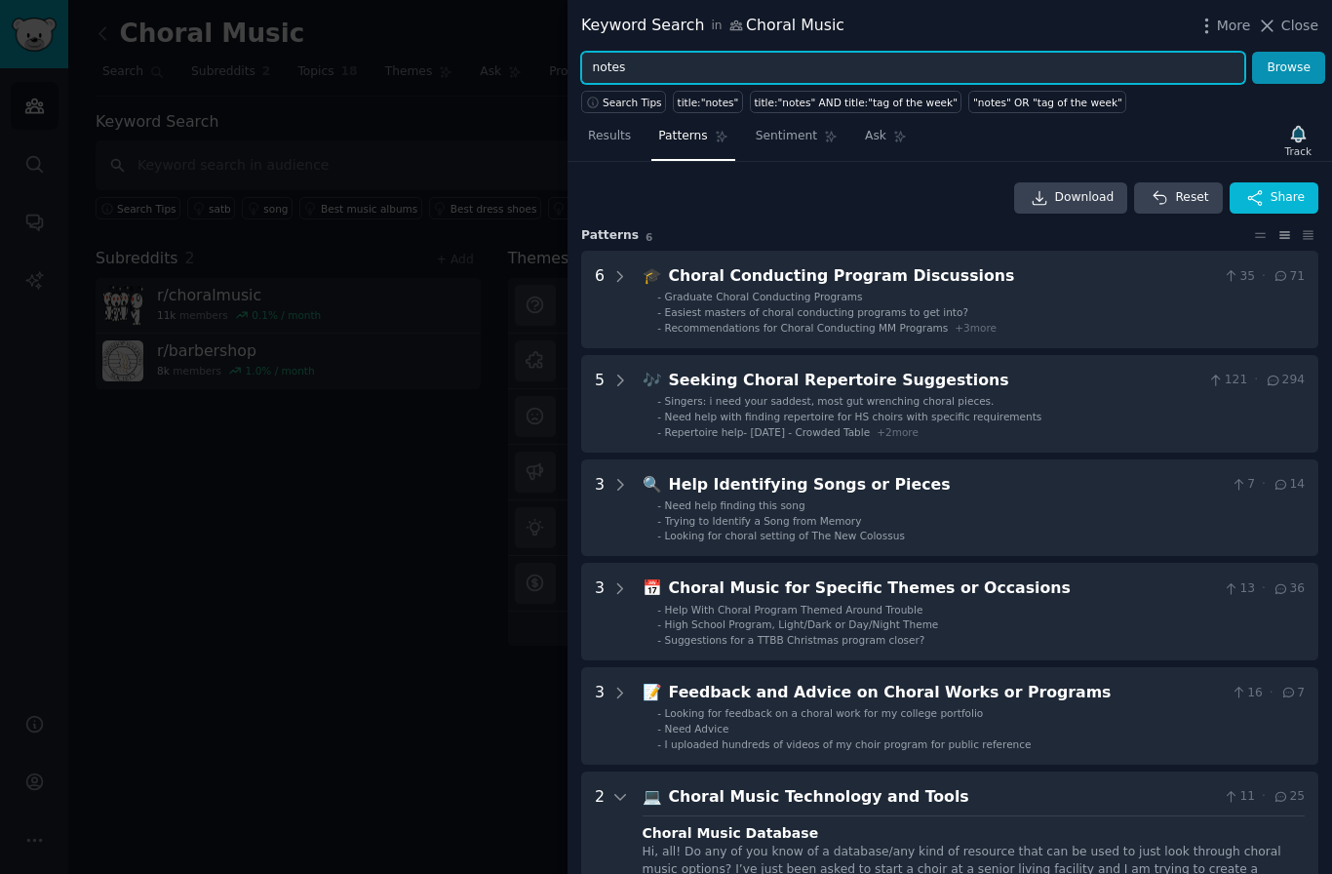
scroll to position [0, 0]
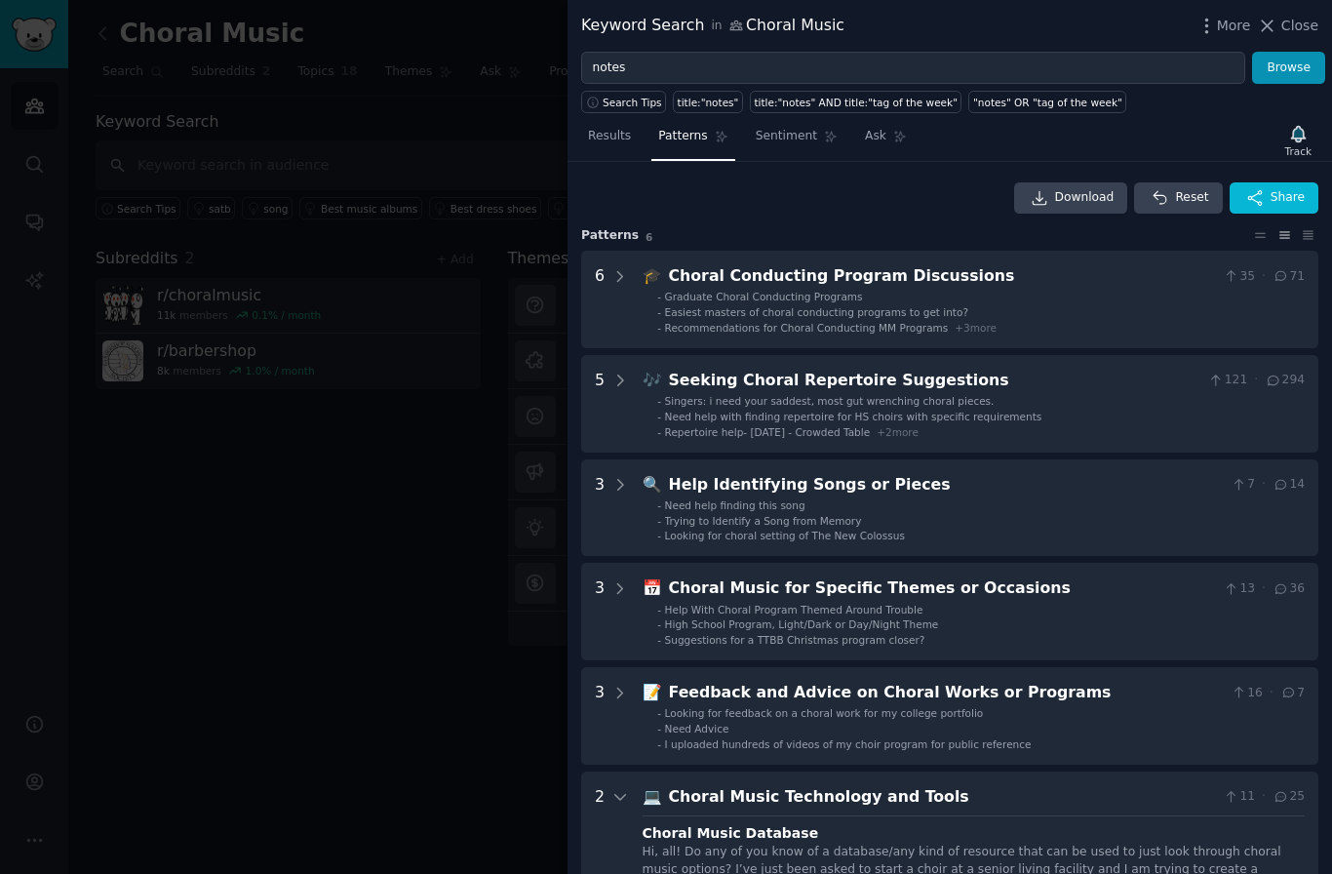
click at [602, 135] on span "Results" at bounding box center [609, 137] width 43 height 18
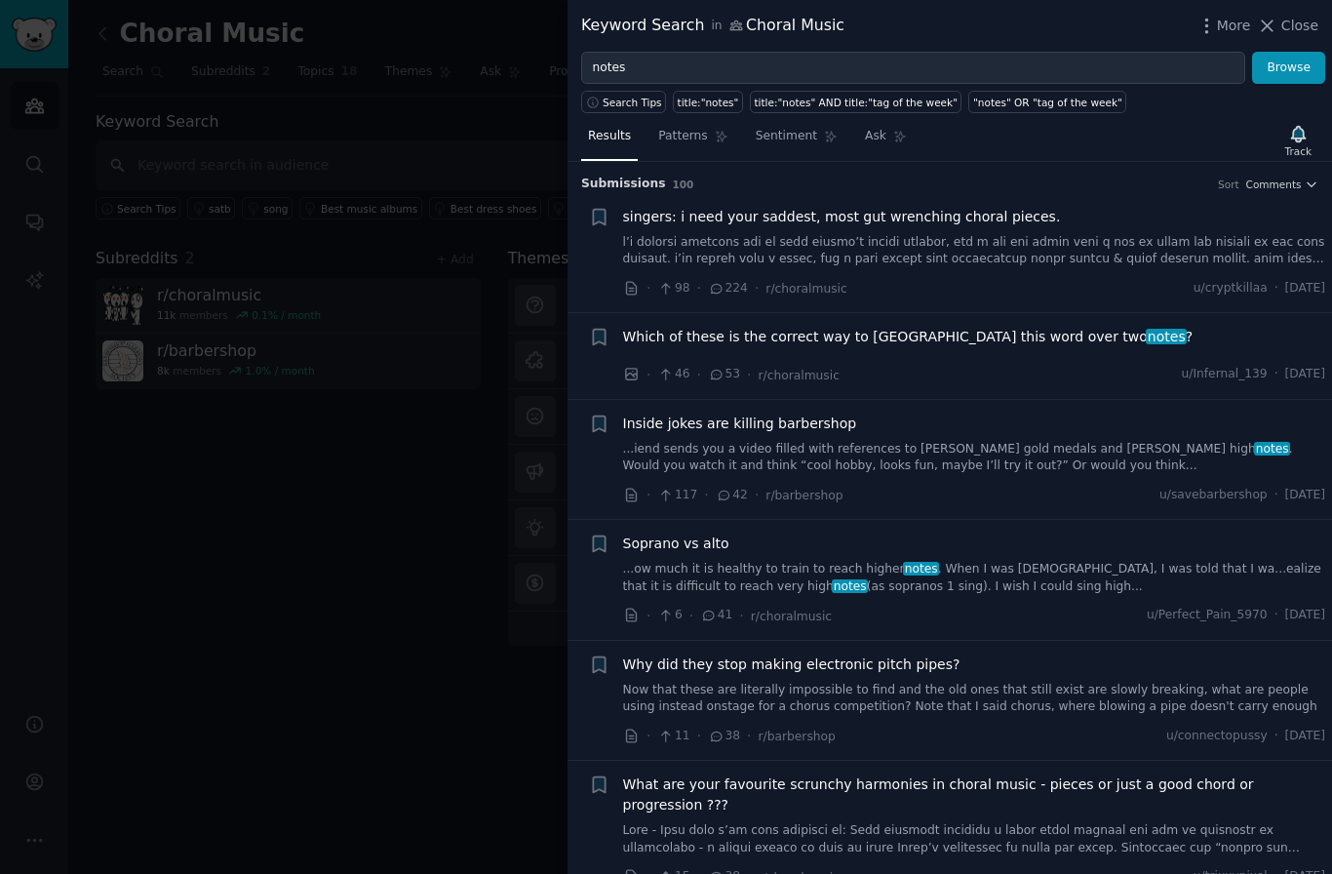
click at [697, 100] on div "title:"notes"" at bounding box center [708, 103] width 61 height 14
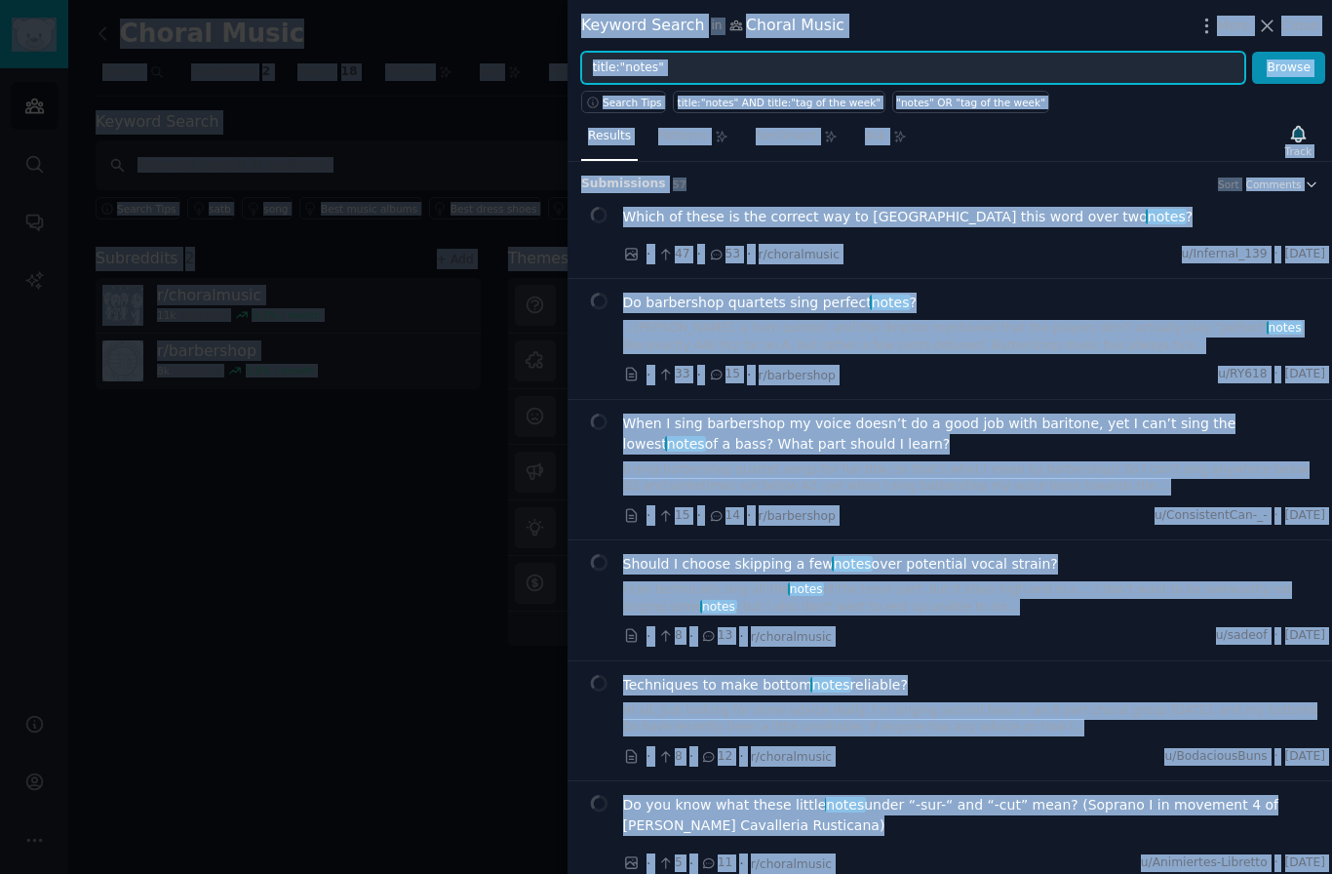
click at [714, 68] on input "title:"notes"" at bounding box center [913, 68] width 664 height 33
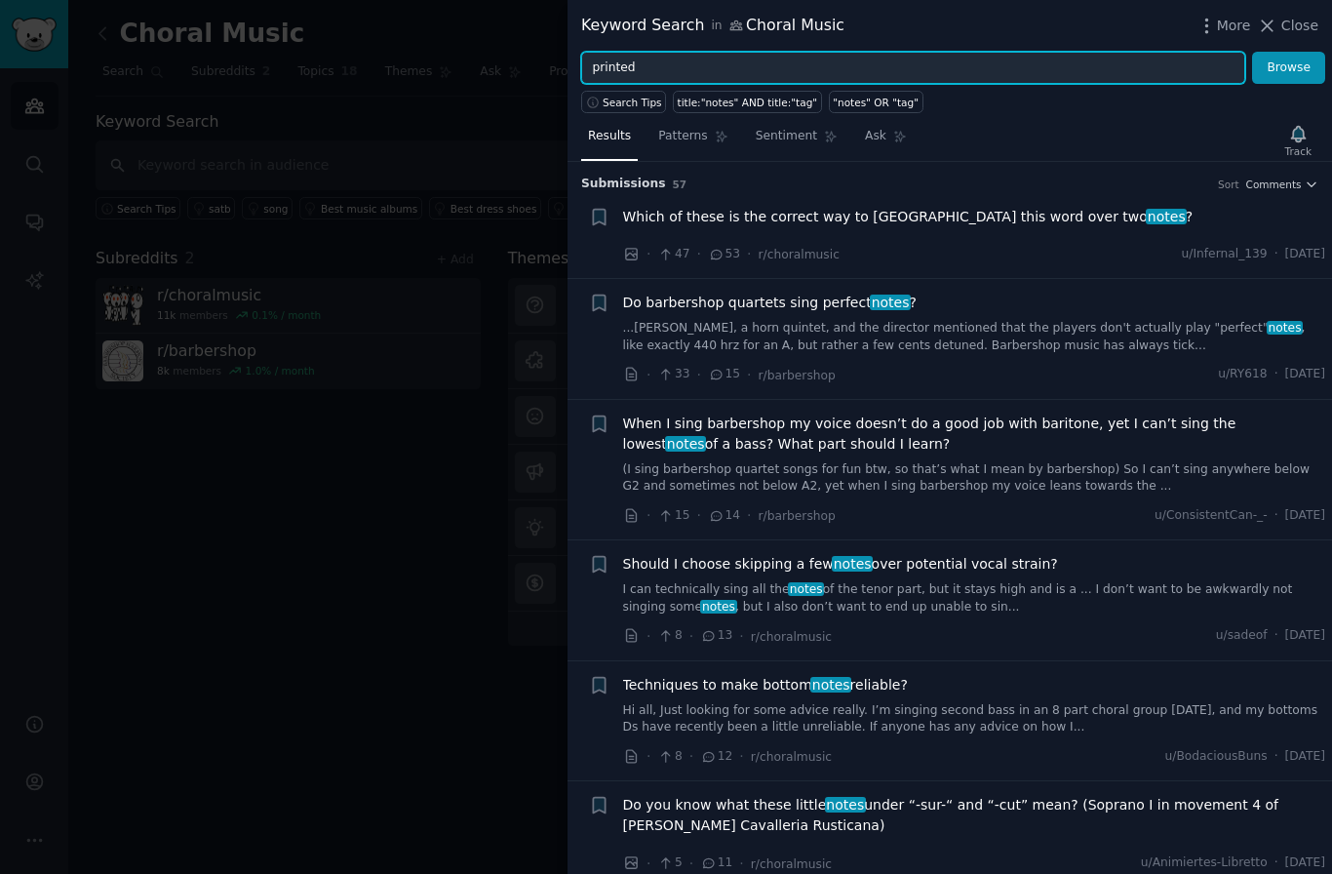
type input "printed"
click at [1289, 67] on button "Browse" at bounding box center [1288, 68] width 73 height 33
